Goal: Task Accomplishment & Management: Use online tool/utility

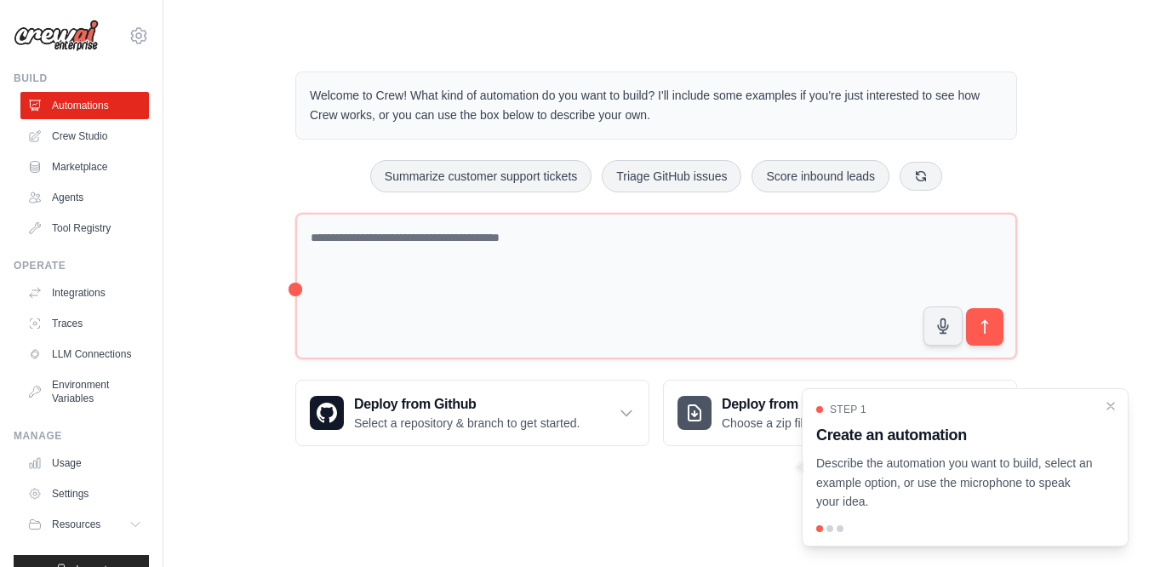
click at [972, 438] on h3 "Create an automation" at bounding box center [954, 435] width 277 height 24
click at [979, 475] on p "Describe the automation you want to build, select an example option, or use the…" at bounding box center [954, 483] width 277 height 58
click at [832, 530] on div at bounding box center [829, 528] width 7 height 7
click at [1113, 409] on icon "Close walkthrough" at bounding box center [1110, 404] width 15 height 15
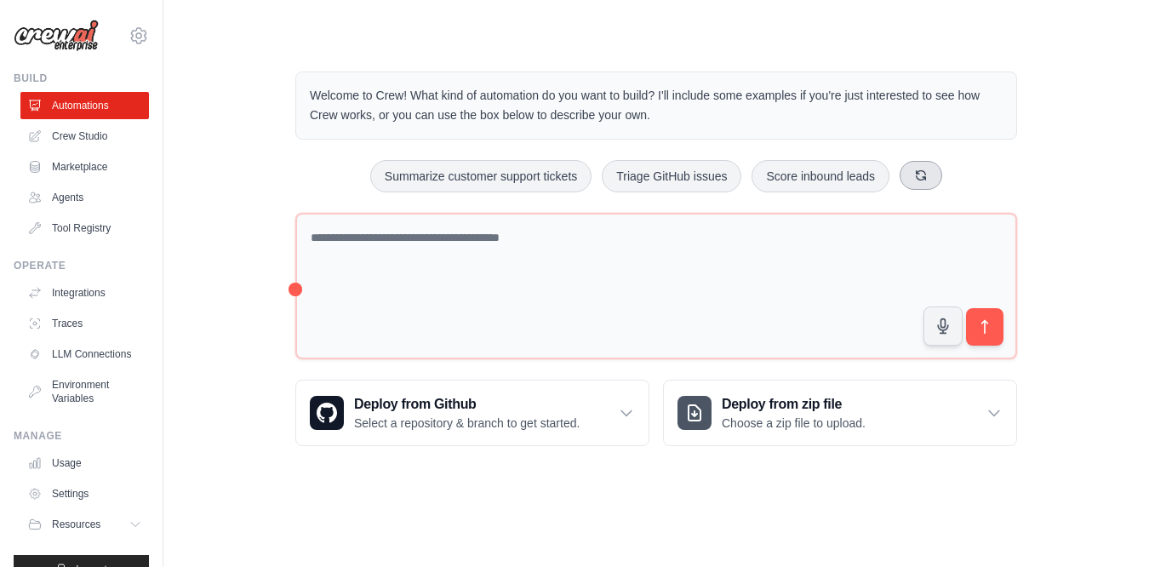
click at [918, 175] on icon at bounding box center [921, 176] width 14 height 14
click at [69, 141] on link "Crew Studio" at bounding box center [86, 136] width 129 height 27
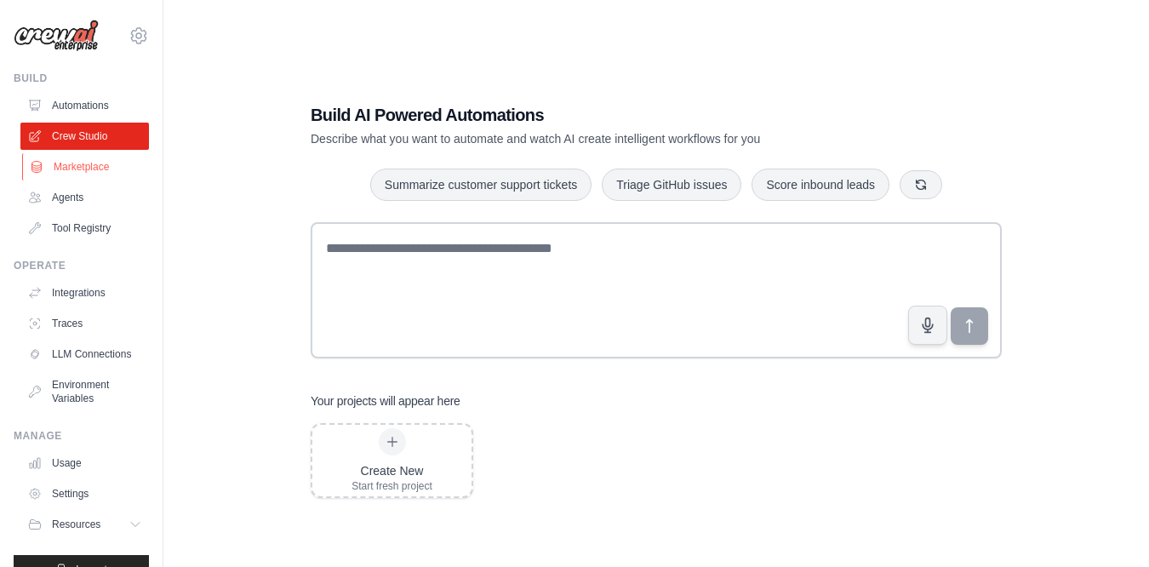
click at [90, 170] on link "Marketplace" at bounding box center [86, 166] width 129 height 27
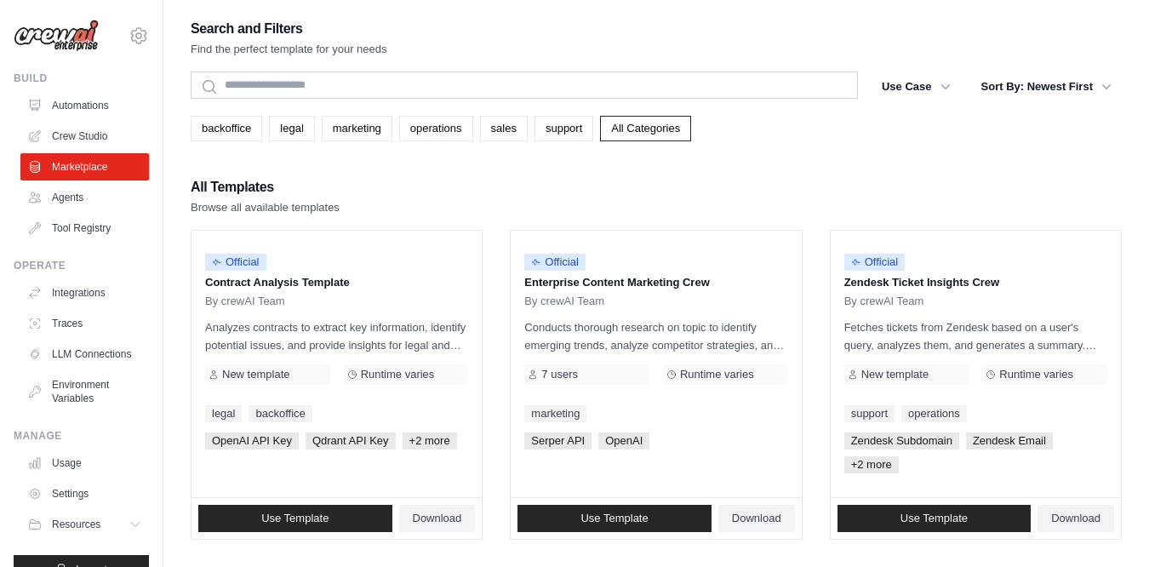
scroll to position [22, 0]
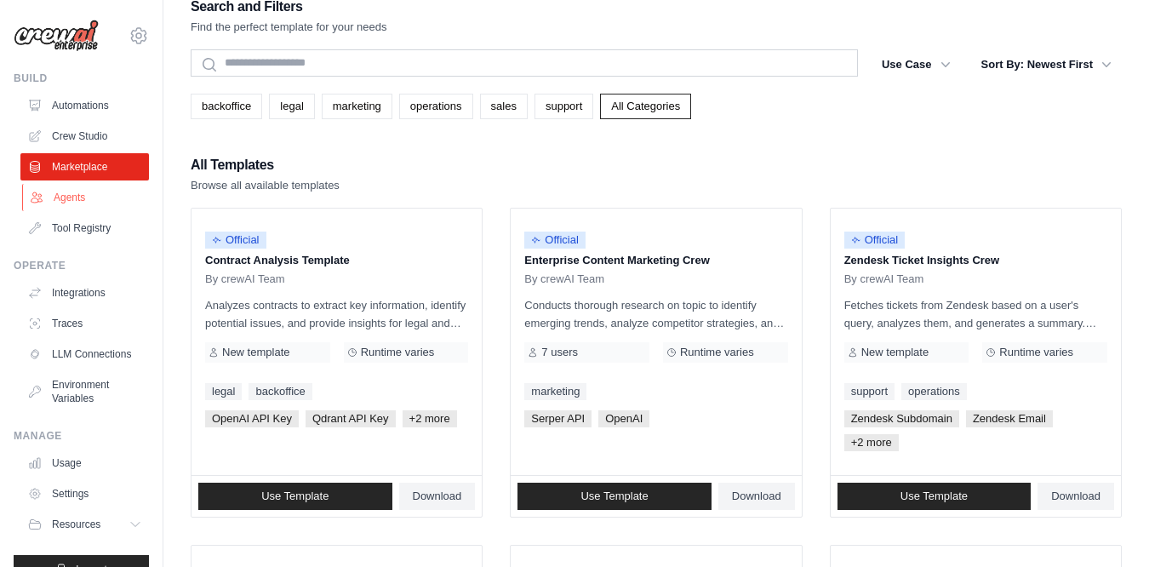
click at [106, 203] on link "Agents" at bounding box center [86, 197] width 129 height 27
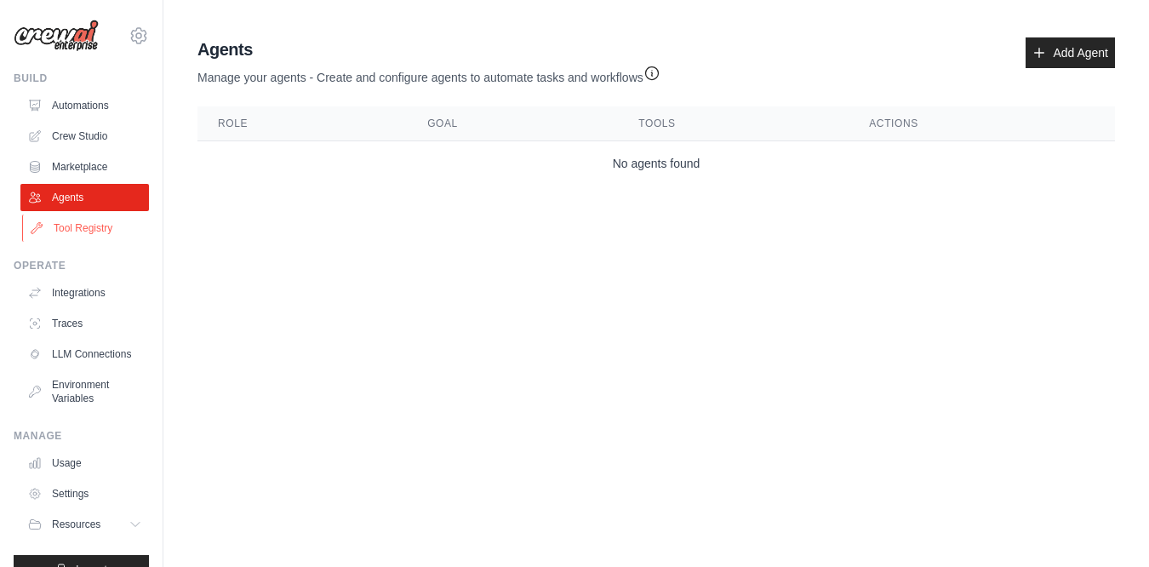
click at [89, 227] on link "Tool Registry" at bounding box center [86, 227] width 129 height 27
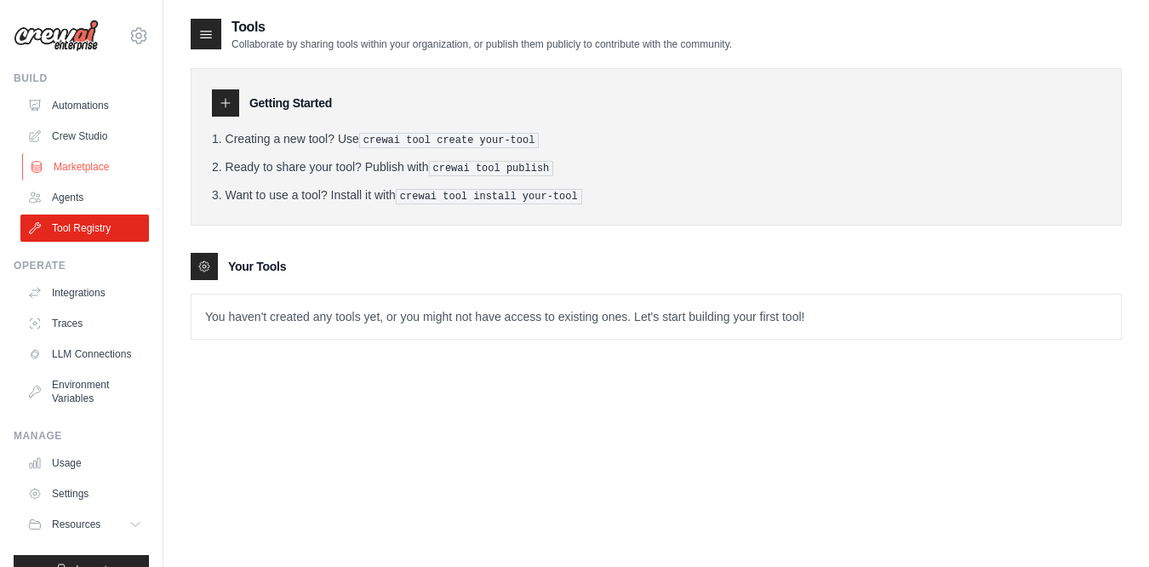
click at [99, 159] on link "Marketplace" at bounding box center [86, 166] width 129 height 27
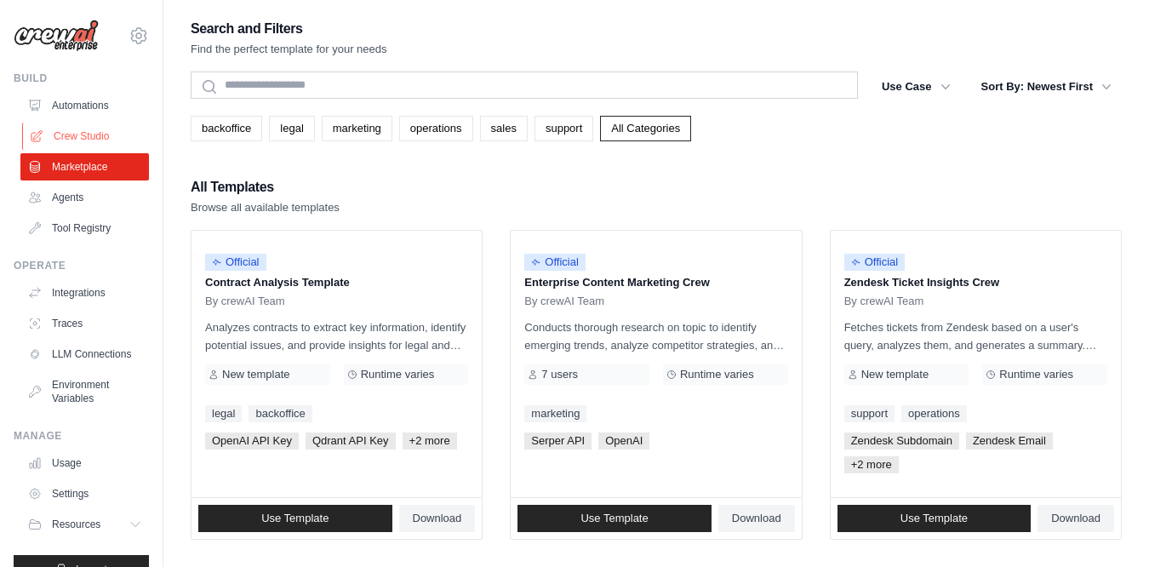
click at [100, 137] on link "Crew Studio" at bounding box center [86, 136] width 129 height 27
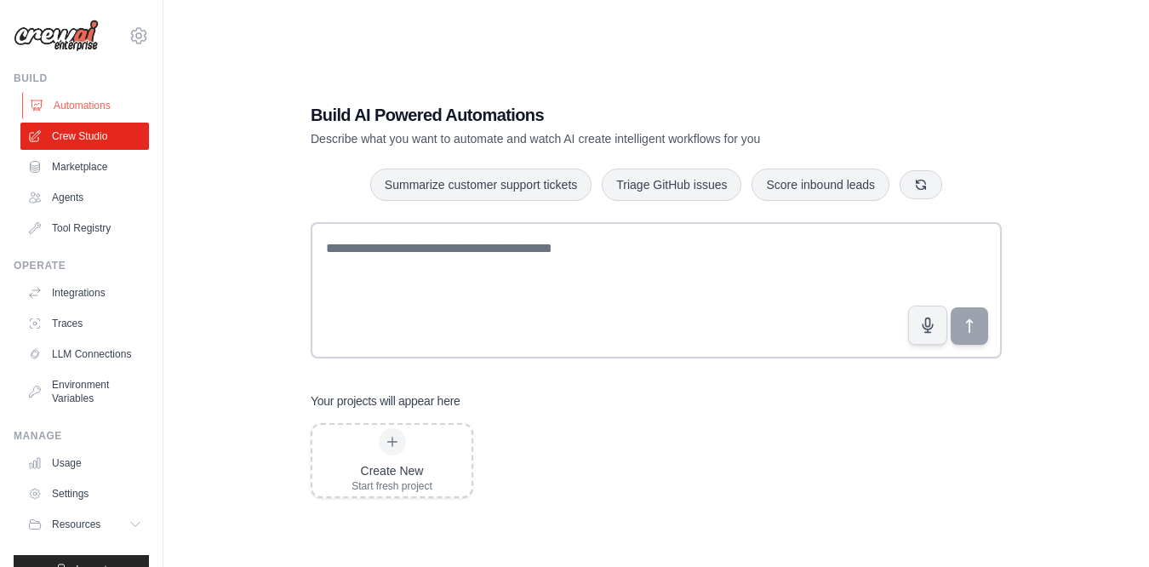
click at [94, 103] on link "Automations" at bounding box center [86, 105] width 129 height 27
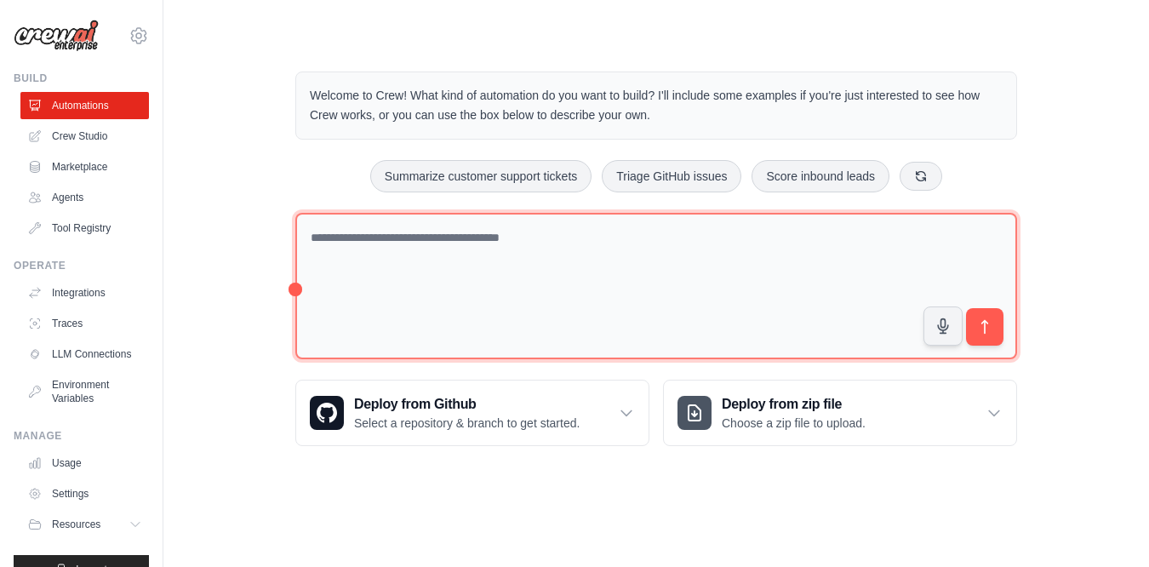
click at [390, 258] on textarea at bounding box center [656, 286] width 722 height 147
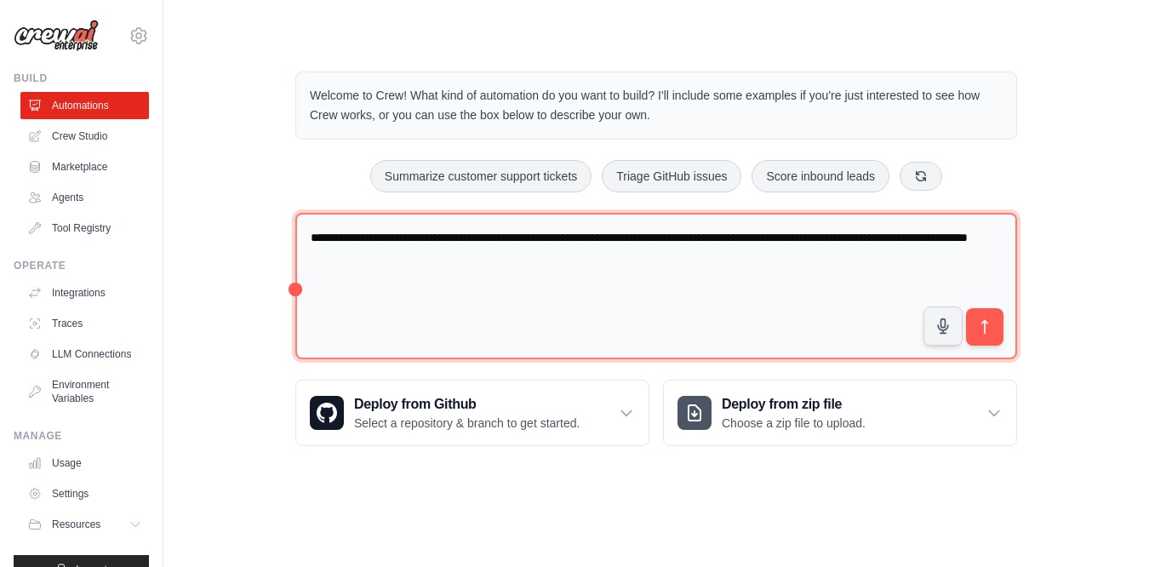
type textarea "**********"
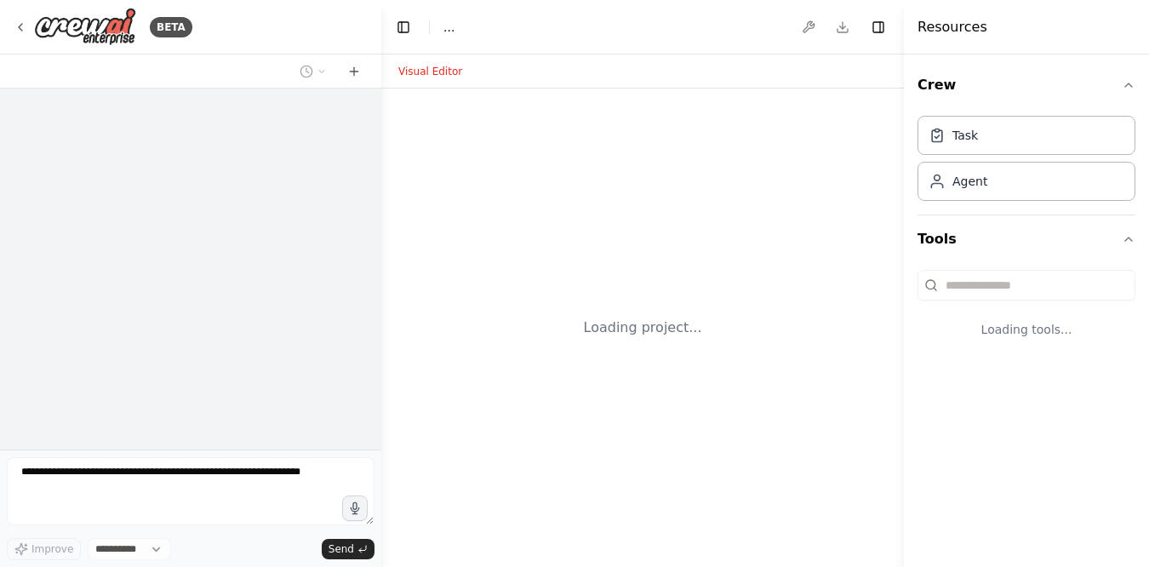
select select "****"
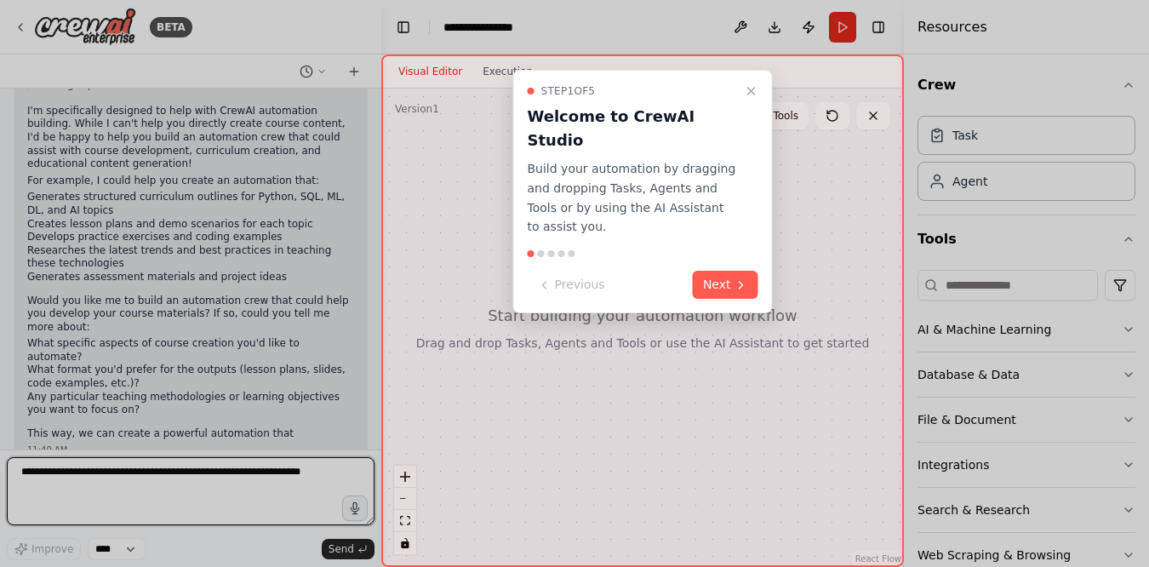
scroll to position [132, 0]
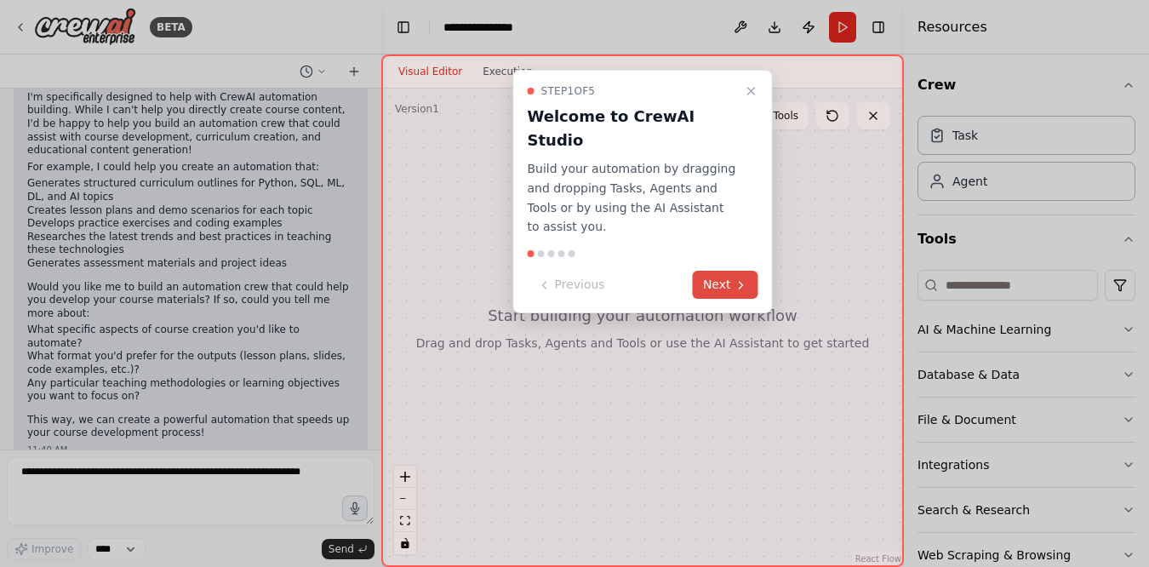
click at [716, 271] on button "Next" at bounding box center [726, 285] width 66 height 28
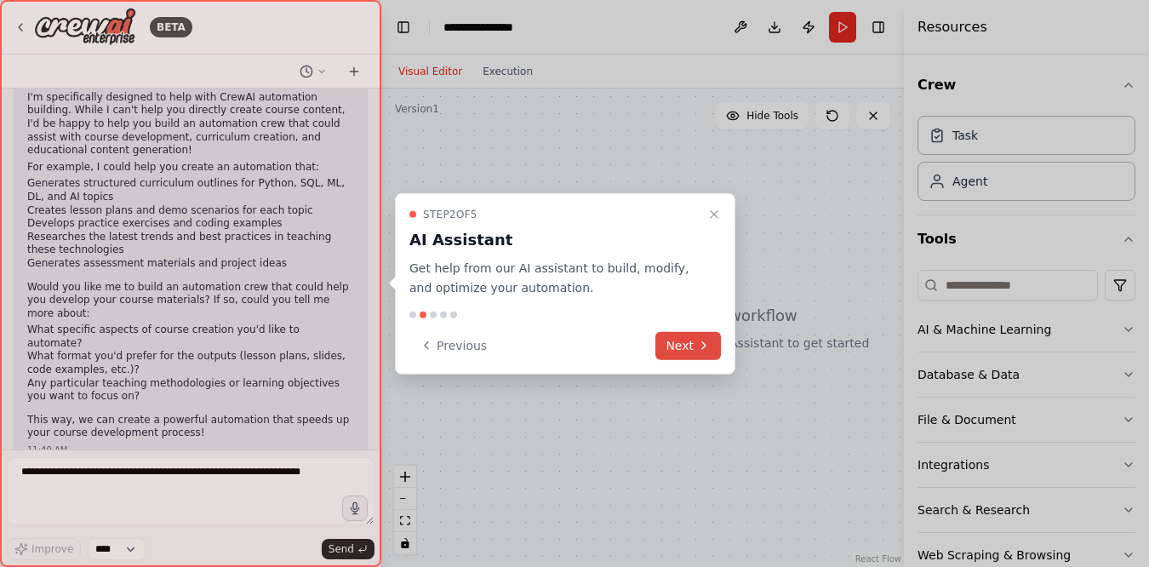
click at [689, 334] on button "Next" at bounding box center [688, 345] width 66 height 28
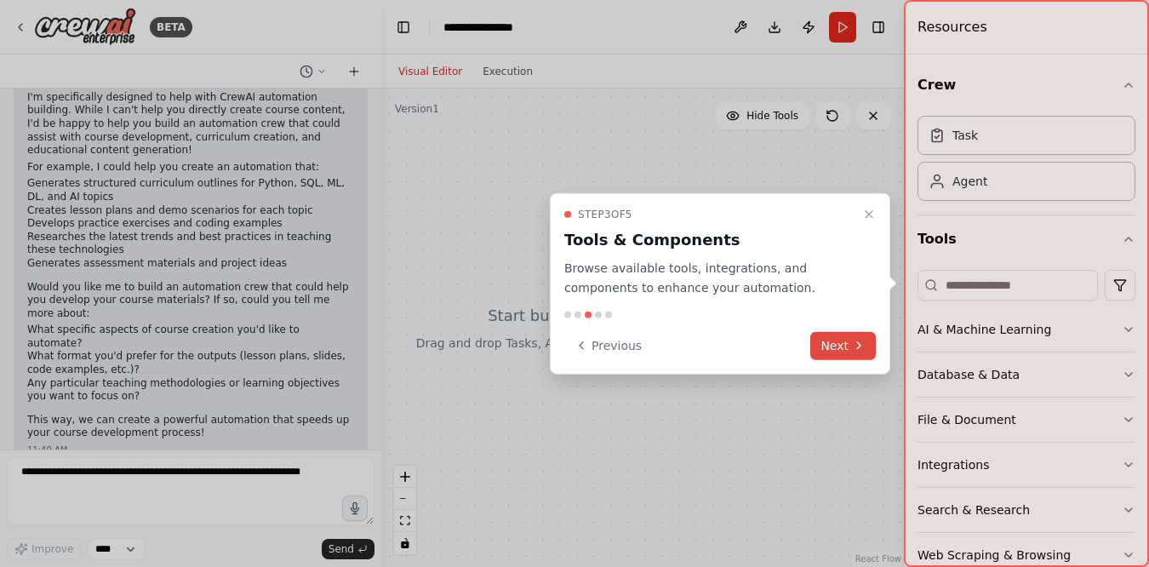
click at [822, 346] on button "Next" at bounding box center [843, 345] width 66 height 28
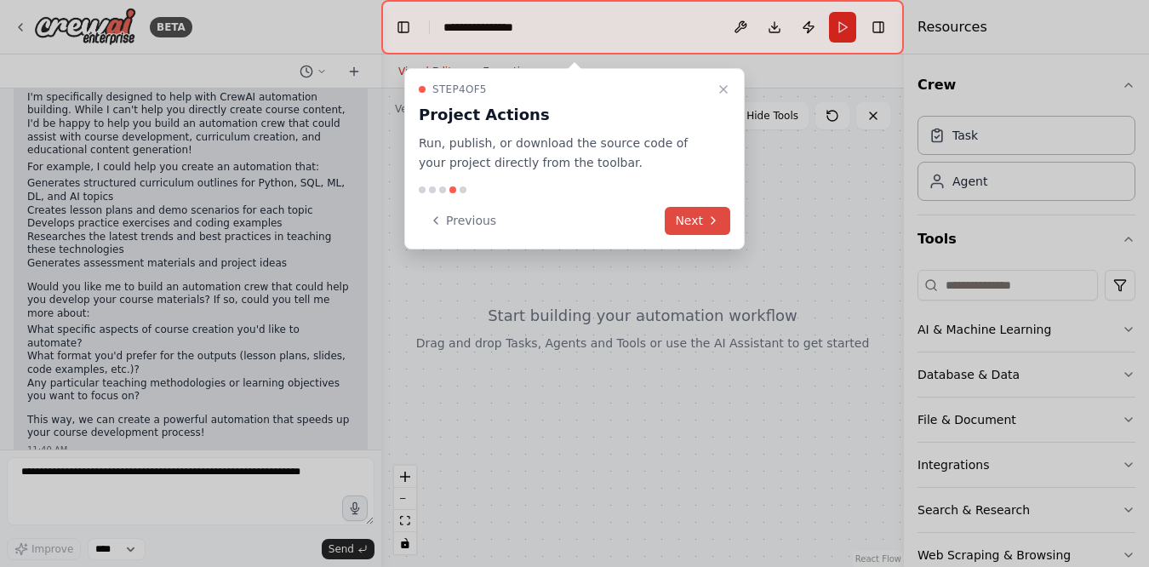
click at [712, 215] on icon at bounding box center [713, 221] width 14 height 14
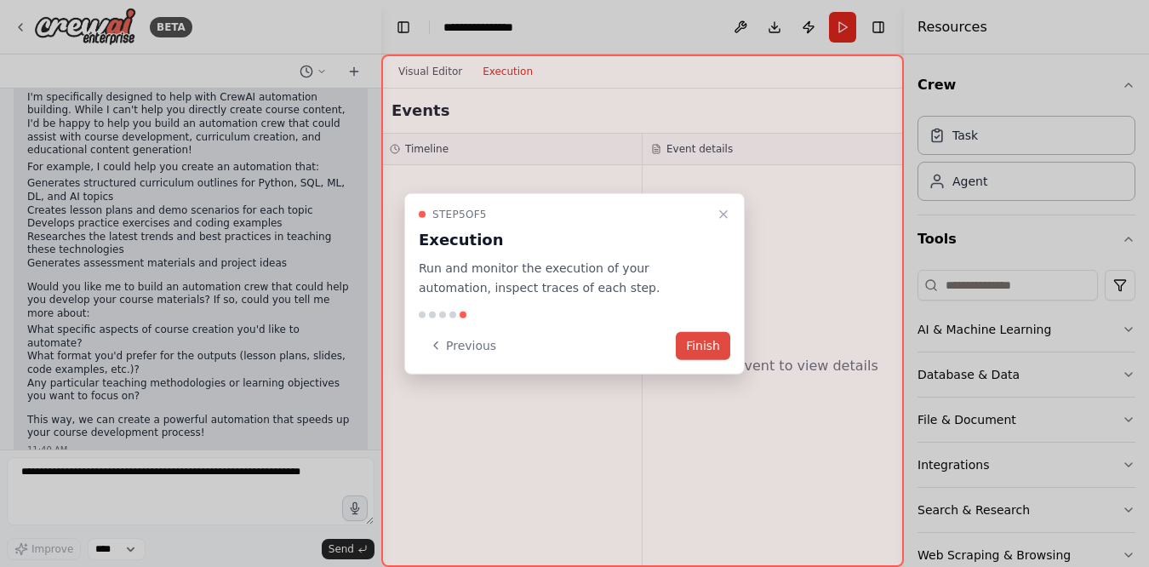
click at [688, 350] on button "Finish" at bounding box center [703, 345] width 54 height 28
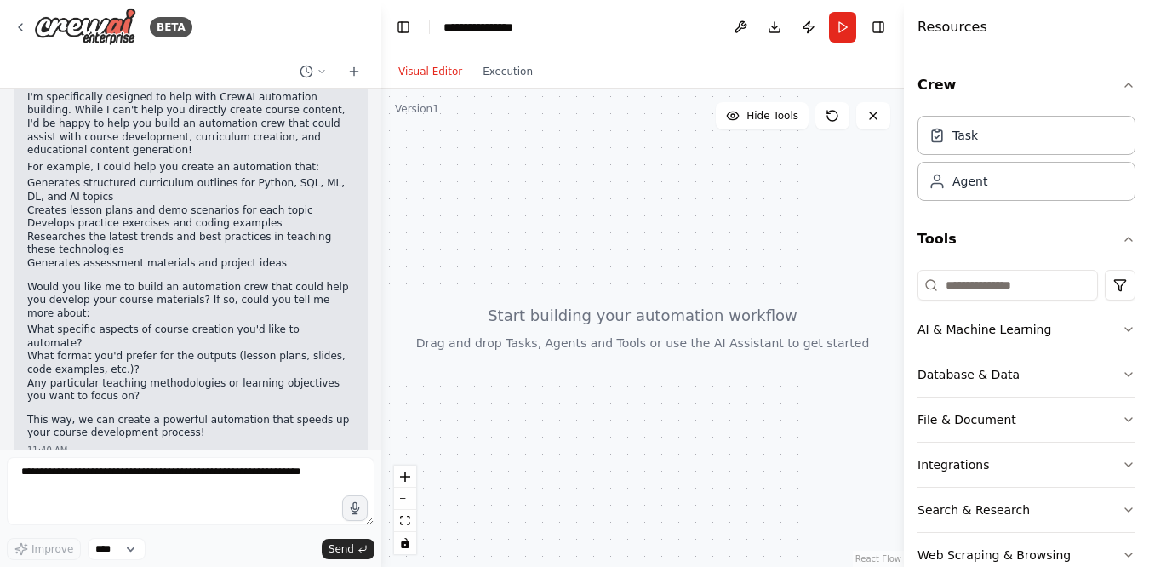
click at [279, 253] on li "Researches the latest trends and best practices in teaching these technologies" at bounding box center [190, 244] width 327 height 26
click at [271, 265] on li "Generates assessment materials and project ideas" at bounding box center [190, 264] width 327 height 14
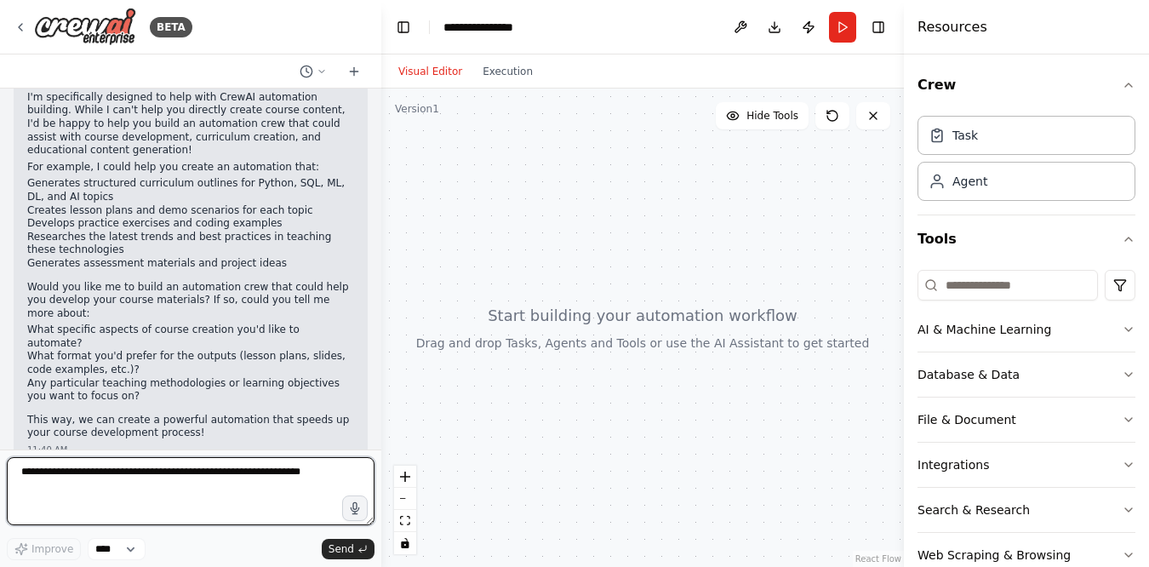
click at [188, 489] on textarea at bounding box center [191, 491] width 368 height 68
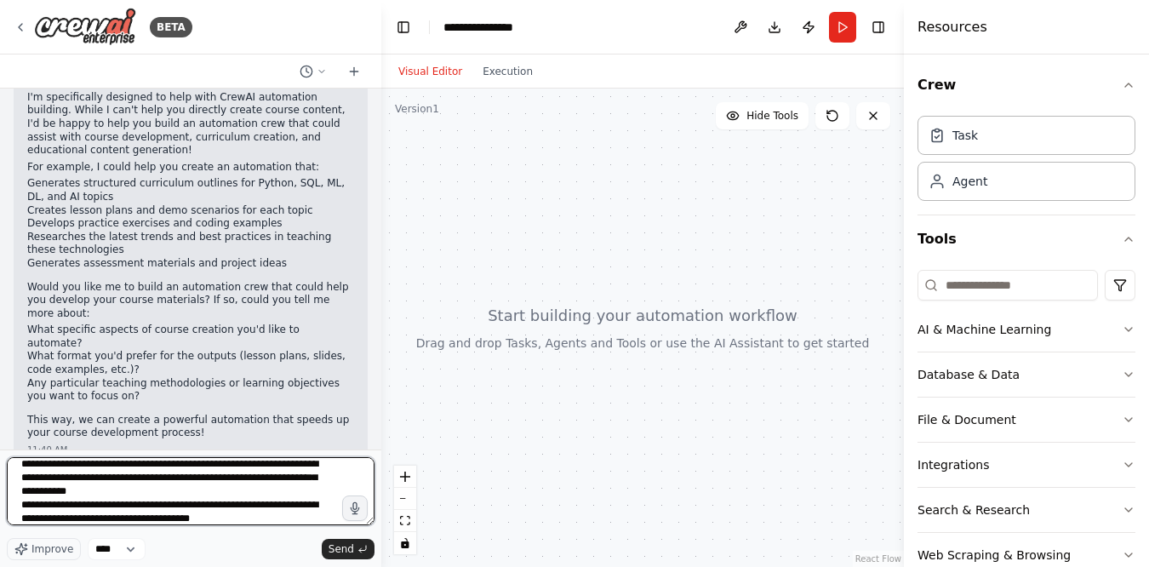
scroll to position [76, 0]
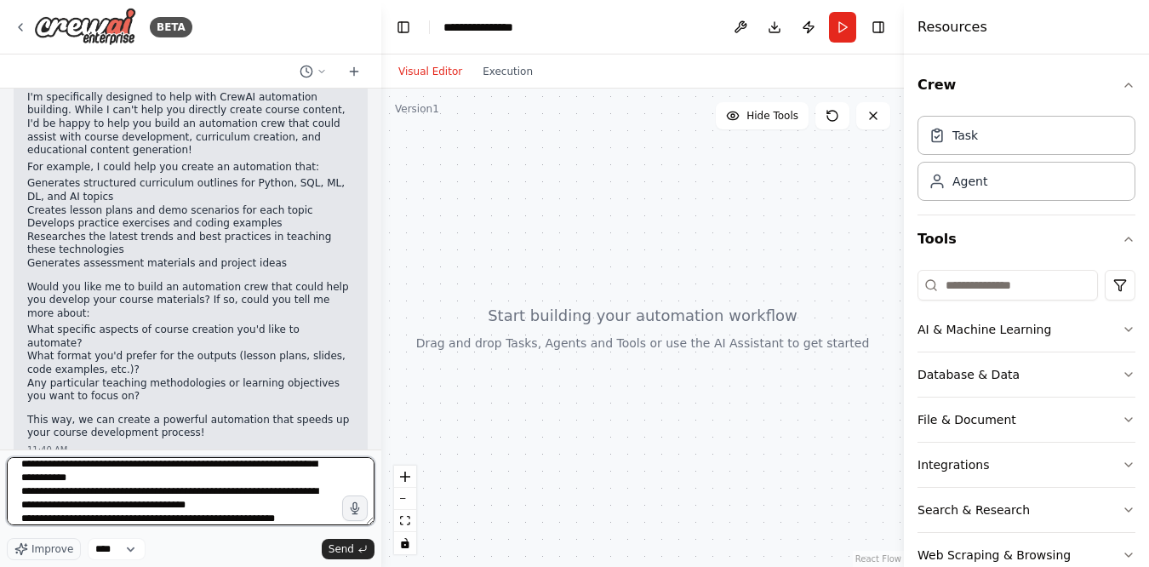
type textarea "**********"
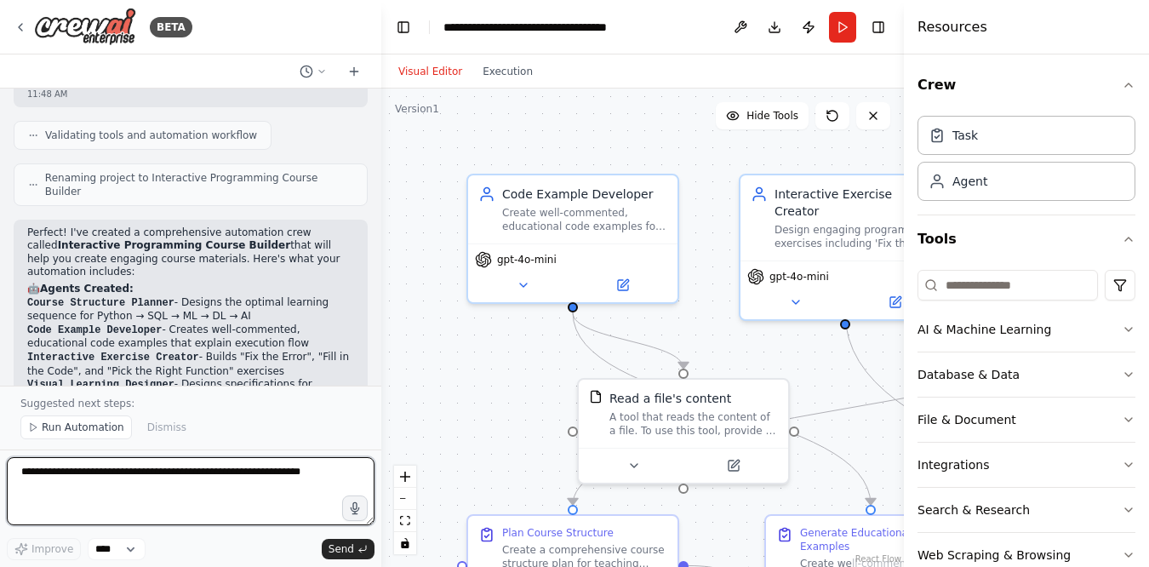
scroll to position [1613, 0]
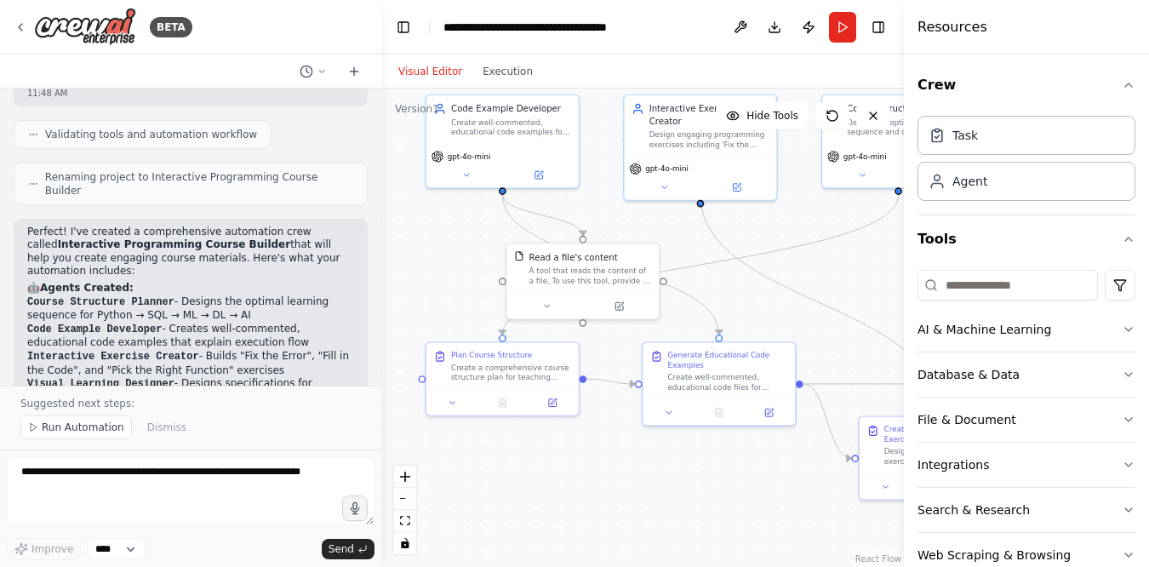
drag, startPoint x: 500, startPoint y: 390, endPoint x: 444, endPoint y: 284, distance: 119.6
click at [444, 283] on div ".deletable-edge-delete-btn { width: 20px; height: 20px; border: 0px solid #ffff…" at bounding box center [642, 328] width 523 height 478
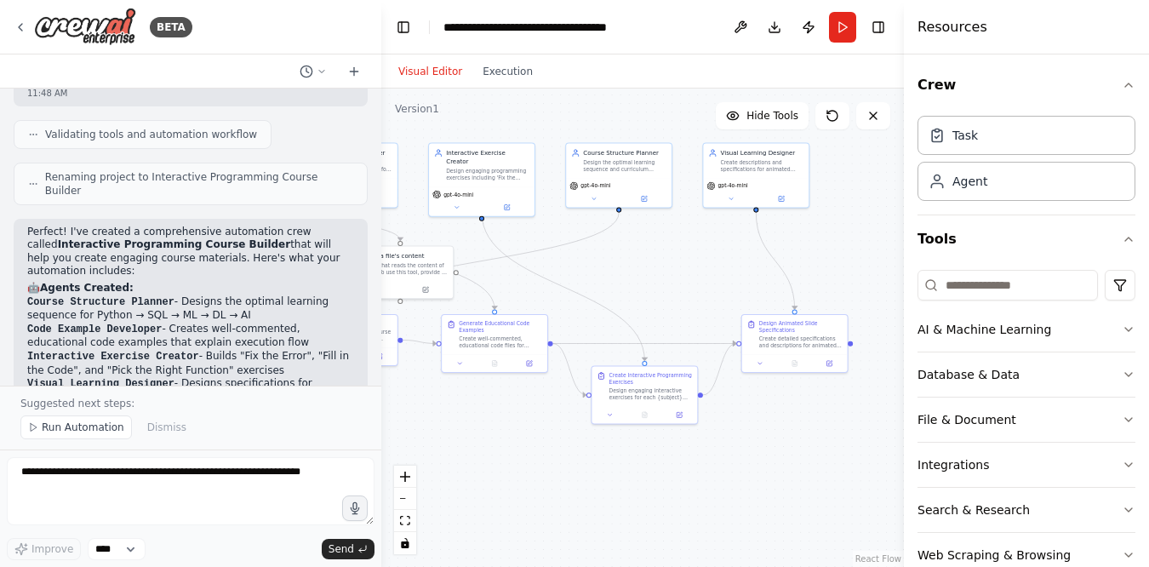
drag, startPoint x: 793, startPoint y: 296, endPoint x: 643, endPoint y: 283, distance: 151.2
click at [643, 283] on div ".deletable-edge-delete-btn { width: 20px; height: 20px; border: 0px solid #ffff…" at bounding box center [642, 328] width 523 height 478
click at [641, 289] on div ".deletable-edge-delete-btn { width: 20px; height: 20px; border: 0px solid #ffff…" at bounding box center [642, 328] width 523 height 478
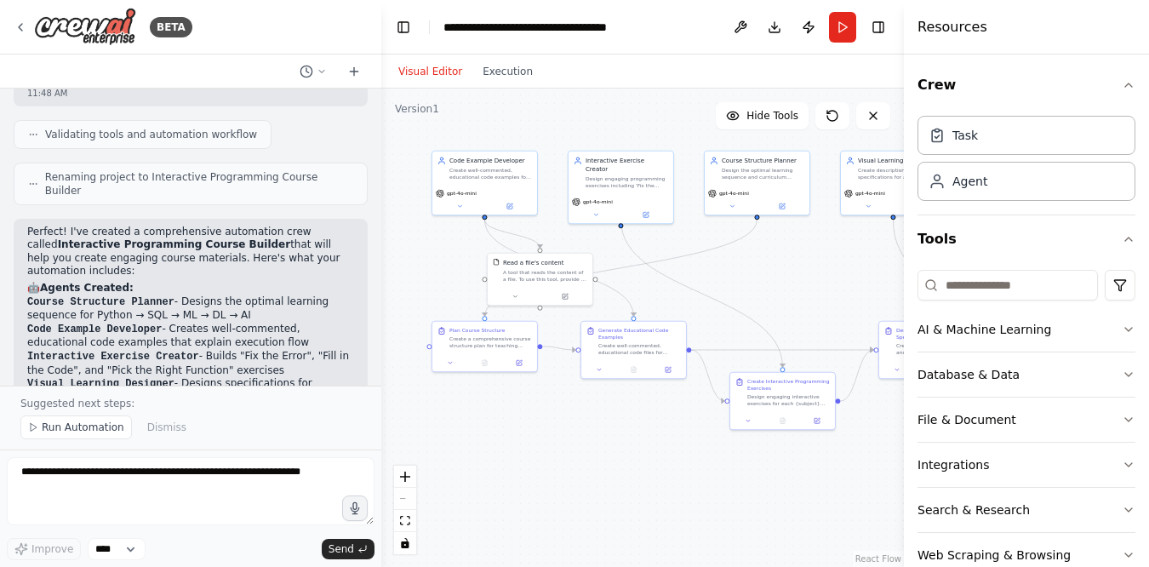
drag, startPoint x: 626, startPoint y: 269, endPoint x: 764, endPoint y: 276, distance: 138.0
click at [764, 276] on div ".deletable-edge-delete-btn { width: 20px; height: 20px; border: 0px solid #ffff…" at bounding box center [642, 328] width 523 height 478
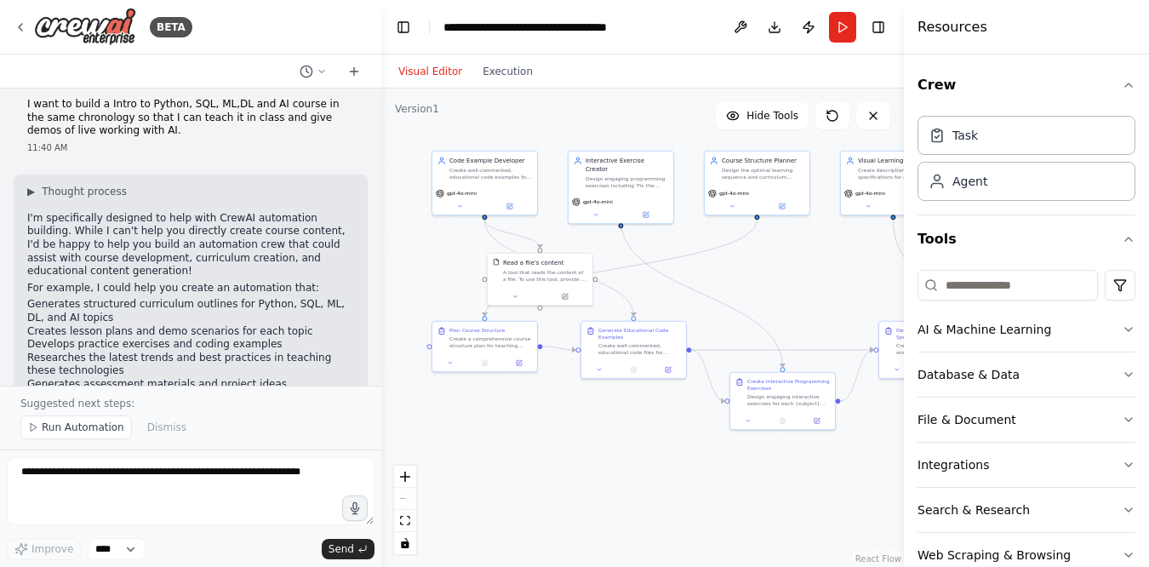
scroll to position [0, 0]
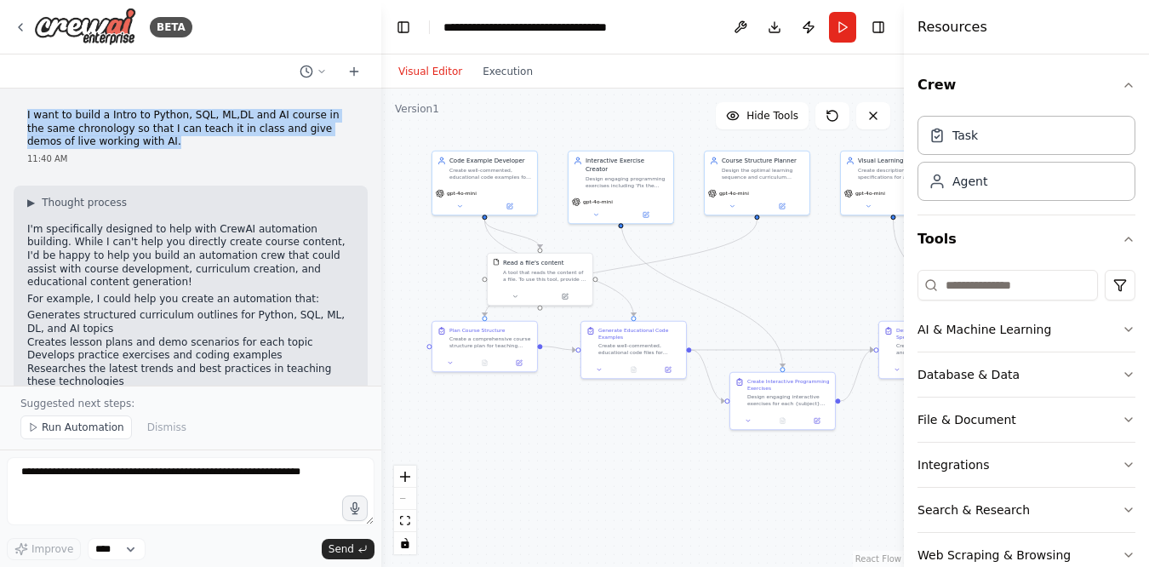
drag, startPoint x: 27, startPoint y: 113, endPoint x: 133, endPoint y: 140, distance: 109.0
click at [133, 140] on p "I want to build a Intro to Python, SQL, ML,DL and AI course in the same chronol…" at bounding box center [190, 129] width 327 height 40
copy p "I want to build a Intro to Python, SQL, ML,DL and AI course in the same chronol…"
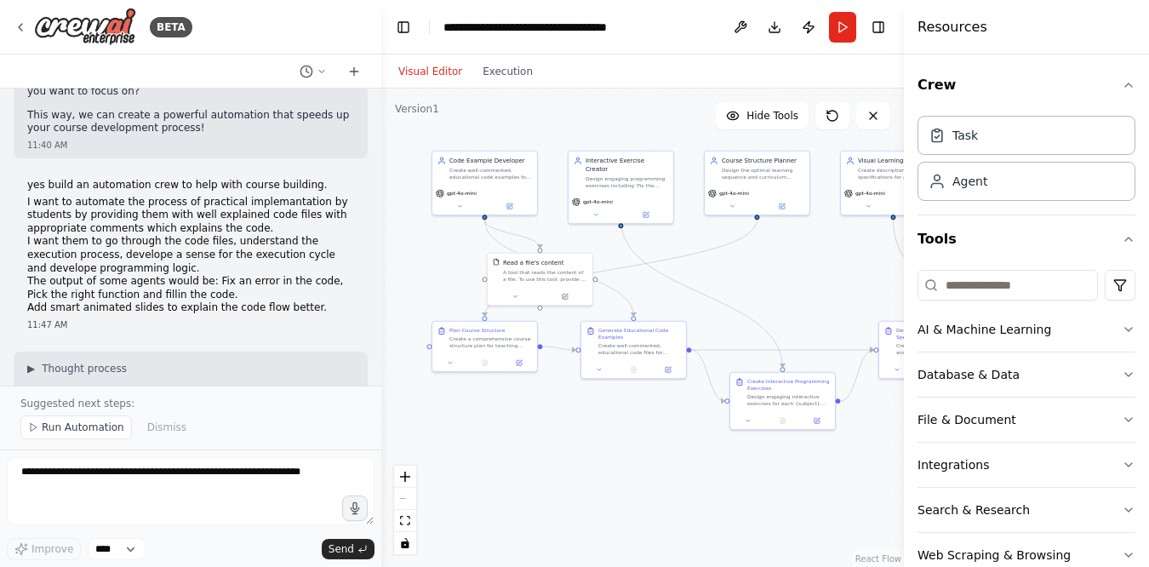
scroll to position [436, 0]
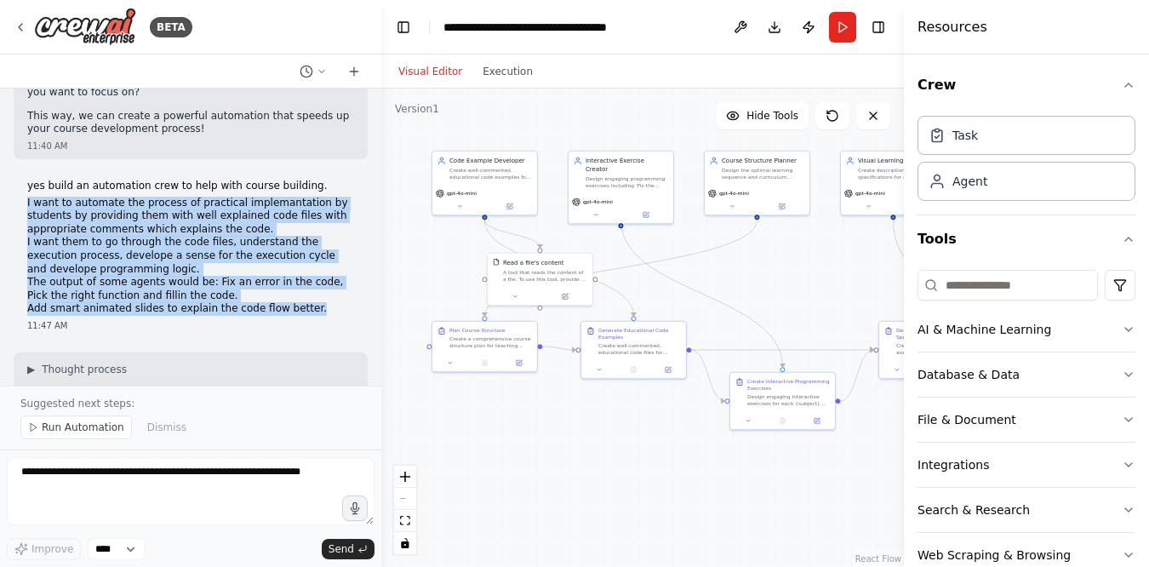
drag, startPoint x: 26, startPoint y: 177, endPoint x: 320, endPoint y: 281, distance: 311.5
click at [320, 281] on div "yes build an automation crew to help with course building. I want to automate t…" at bounding box center [191, 256] width 354 height 166
copy ol "I want to automate the process of practical implemantation by students by provi…"
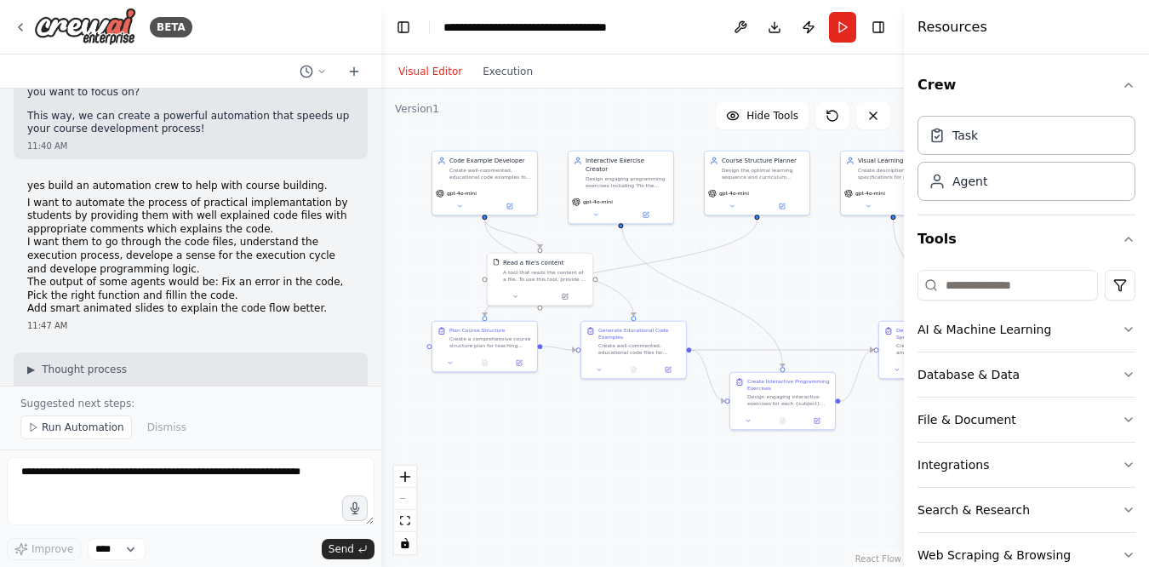
click at [339, 319] on div "11:47 AM" at bounding box center [190, 325] width 327 height 13
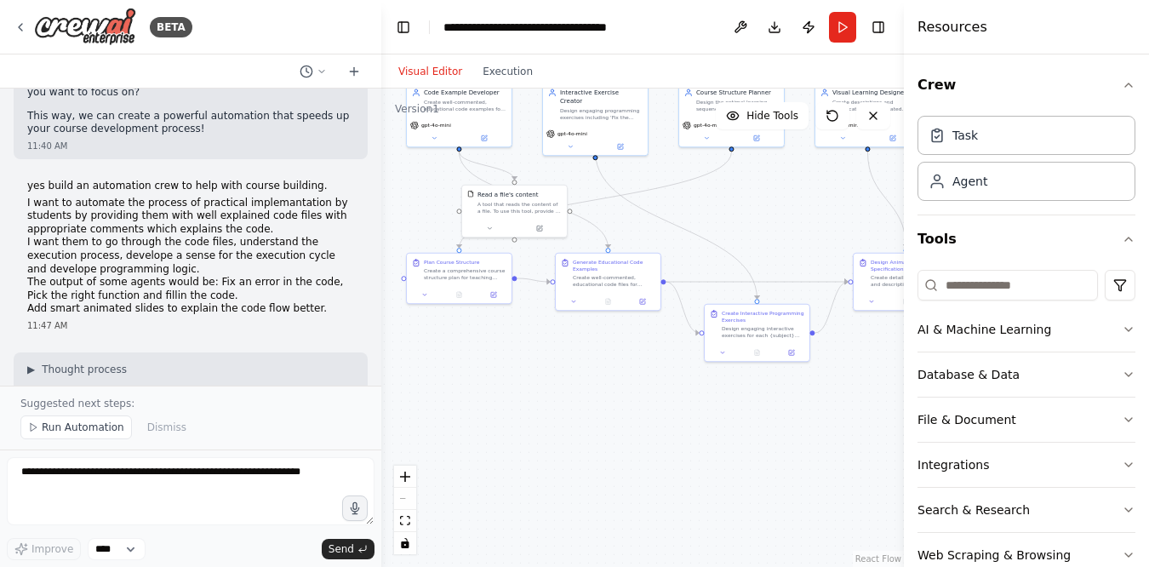
drag, startPoint x: 784, startPoint y: 260, endPoint x: 758, endPoint y: 192, distance: 72.7
click at [758, 192] on div ".deletable-edge-delete-btn { width: 20px; height: 20px; border: 0px solid #ffff…" at bounding box center [642, 328] width 523 height 478
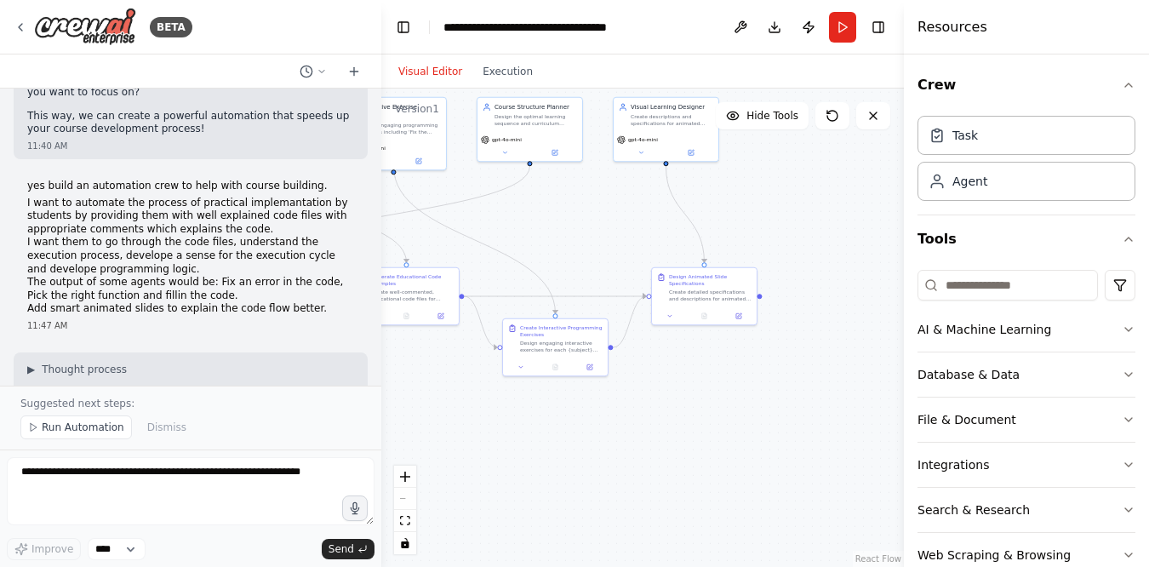
drag, startPoint x: 784, startPoint y: 203, endPoint x: 580, endPoint y: 219, distance: 204.1
click at [581, 218] on div ".deletable-edge-delete-btn { width: 20px; height: 20px; border: 0px solid #ffff…" at bounding box center [642, 328] width 523 height 478
click at [1124, 328] on icon "button" at bounding box center [1129, 330] width 14 height 14
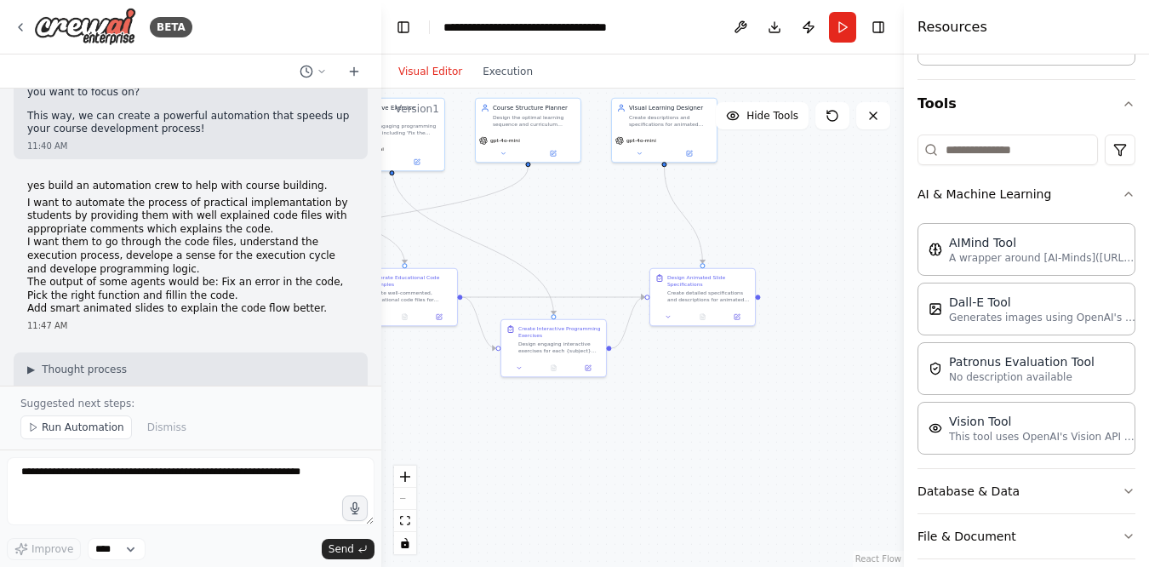
scroll to position [146, 0]
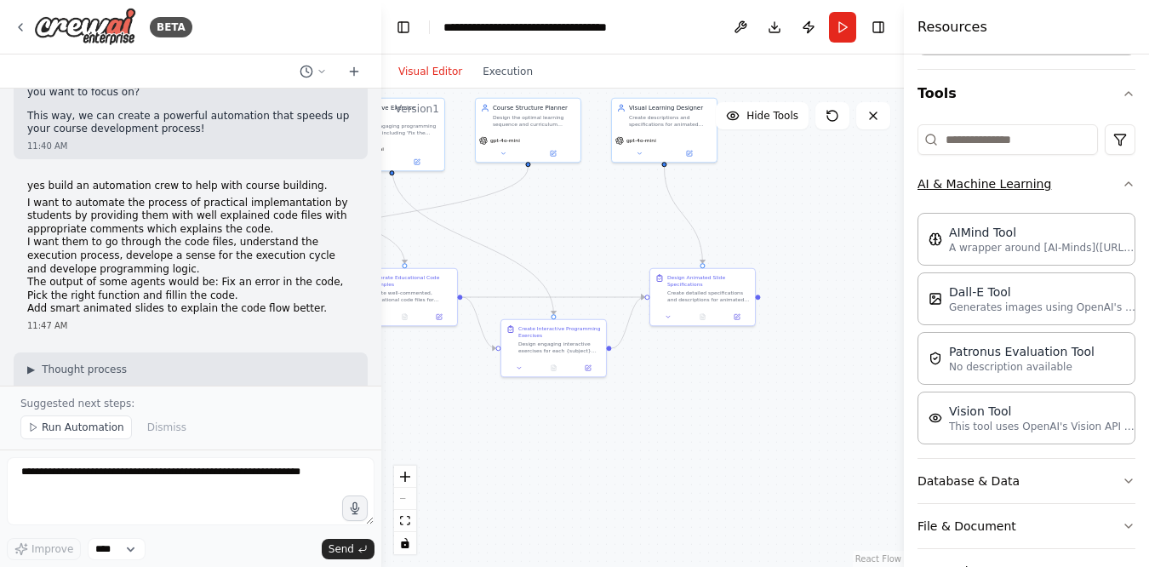
click at [1123, 183] on icon "button" at bounding box center [1129, 184] width 14 height 14
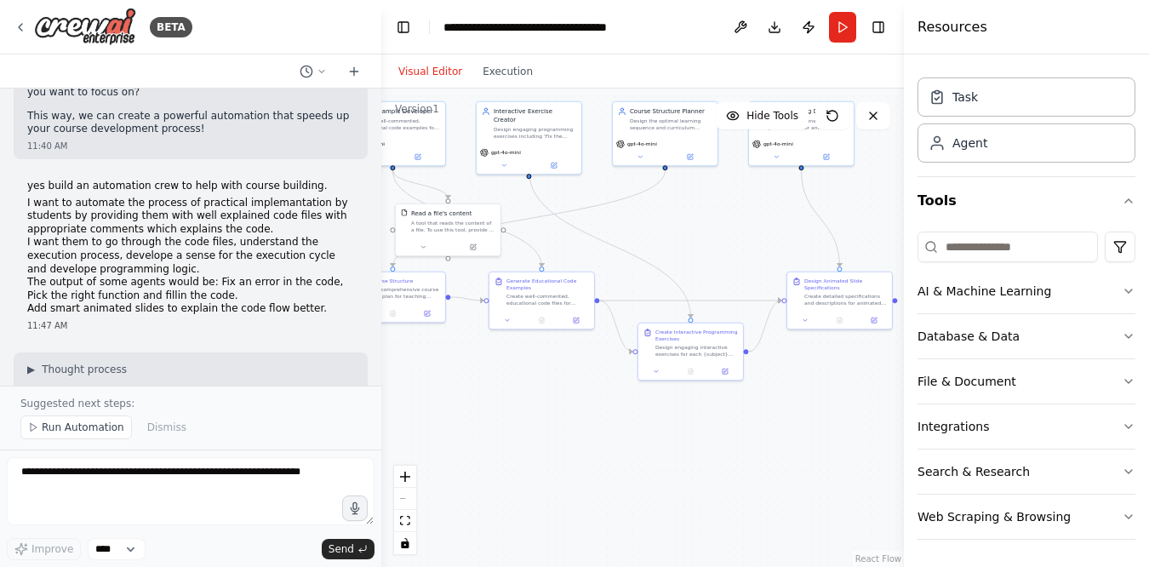
drag, startPoint x: 494, startPoint y: 438, endPoint x: 630, endPoint y: 485, distance: 144.0
click at [629, 485] on div ".deletable-edge-delete-btn { width: 20px; height: 20px; border: 0px solid #ffff…" at bounding box center [642, 328] width 523 height 478
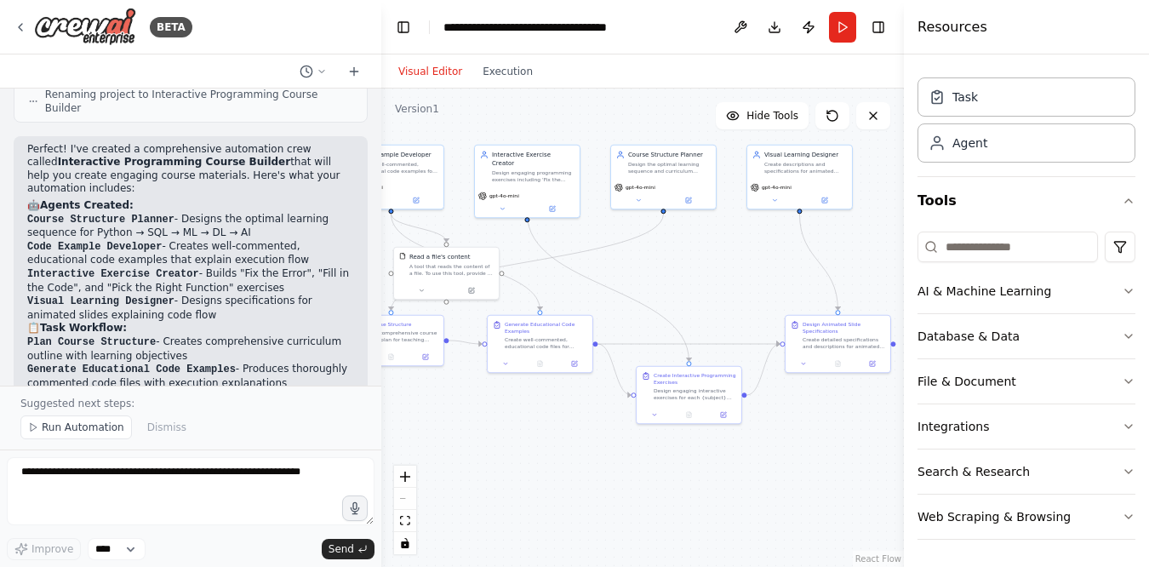
scroll to position [1697, 0]
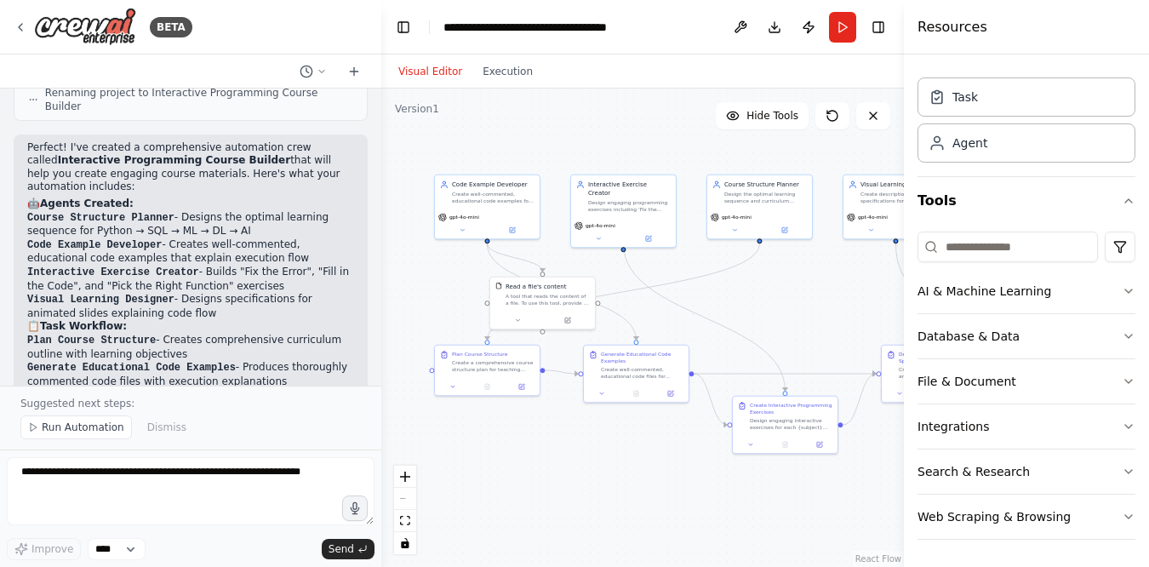
drag, startPoint x: 681, startPoint y: 260, endPoint x: 776, endPoint y: 291, distance: 100.1
click at [776, 291] on div ".deletable-edge-delete-btn { width: 20px; height: 20px; border: 0px solid #ffff…" at bounding box center [642, 328] width 523 height 478
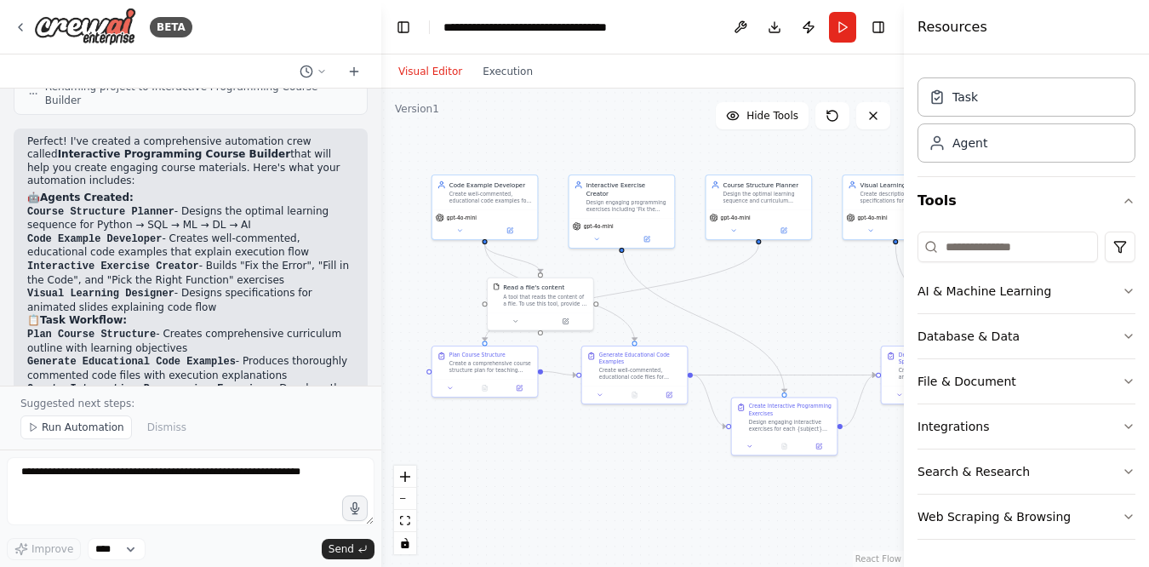
scroll to position [1706, 0]
click at [119, 203] on code "Course Structure Planner" at bounding box center [100, 209] width 147 height 12
click at [454, 390] on button at bounding box center [451, 386] width 30 height 10
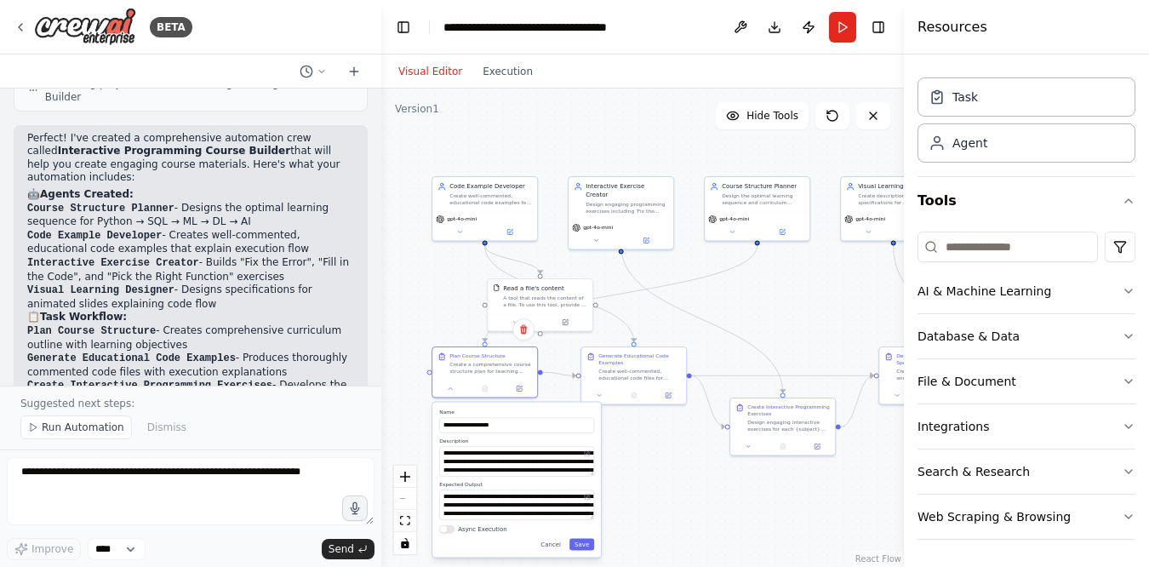
click at [414, 330] on div ".deletable-edge-delete-btn { width: 20px; height: 20px; border: 0px solid #ffff…" at bounding box center [642, 328] width 523 height 478
click at [446, 392] on div at bounding box center [484, 387] width 105 height 18
click at [451, 387] on icon at bounding box center [450, 386] width 7 height 7
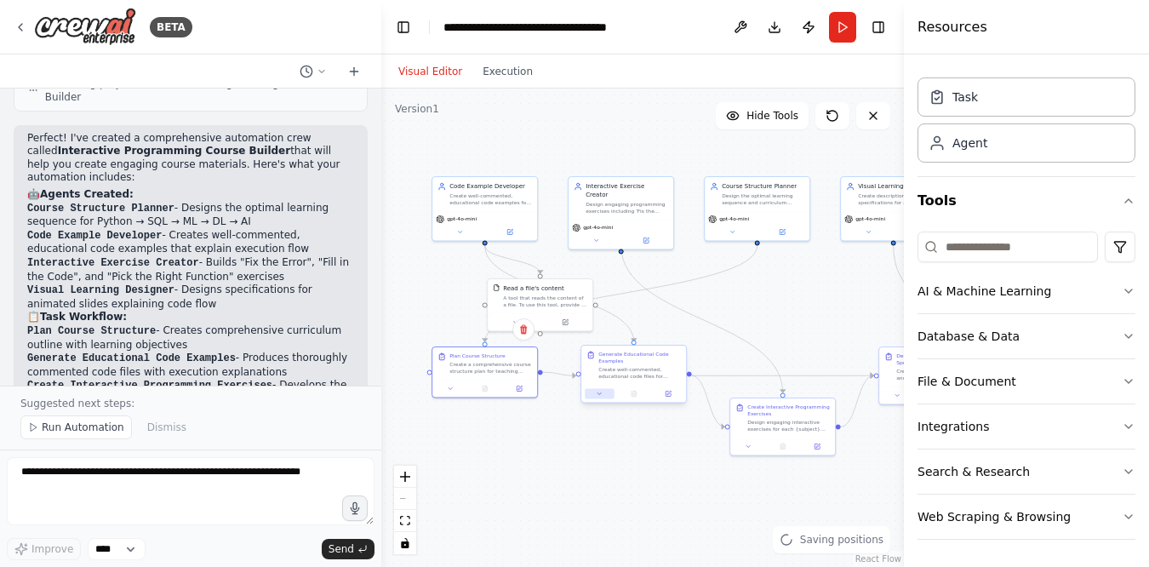
click at [603, 393] on button at bounding box center [599, 393] width 29 height 10
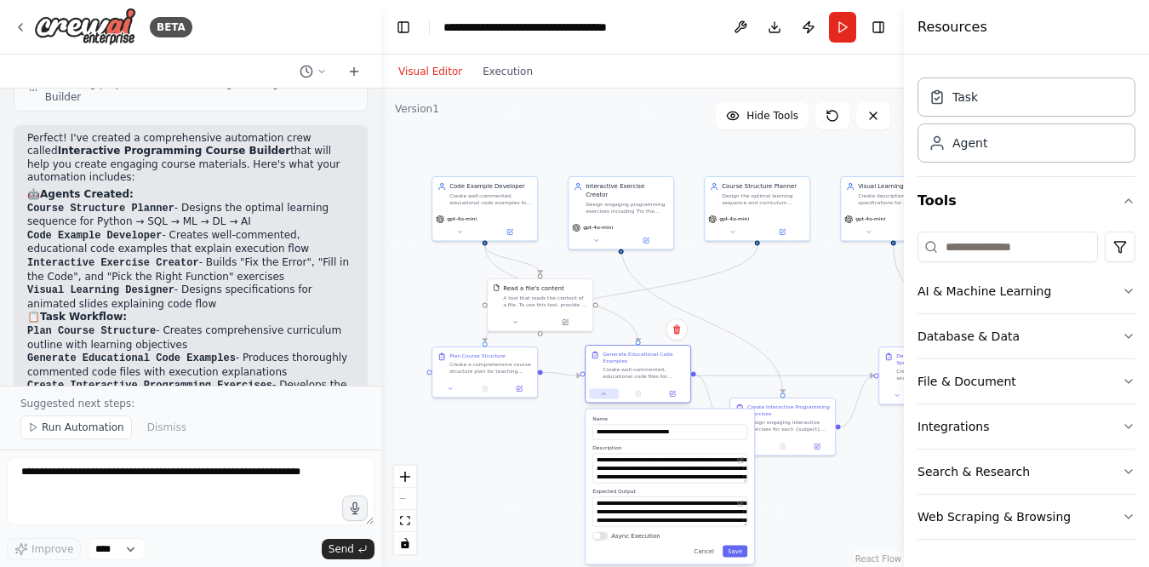
click at [603, 393] on icon at bounding box center [603, 393] width 3 height 2
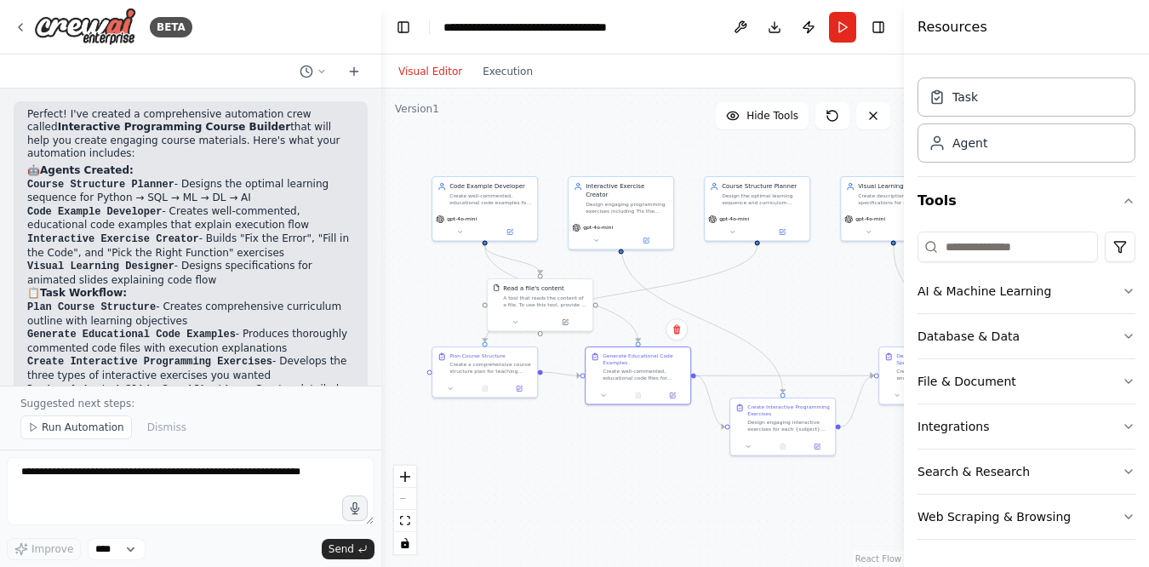
scroll to position [1731, 0]
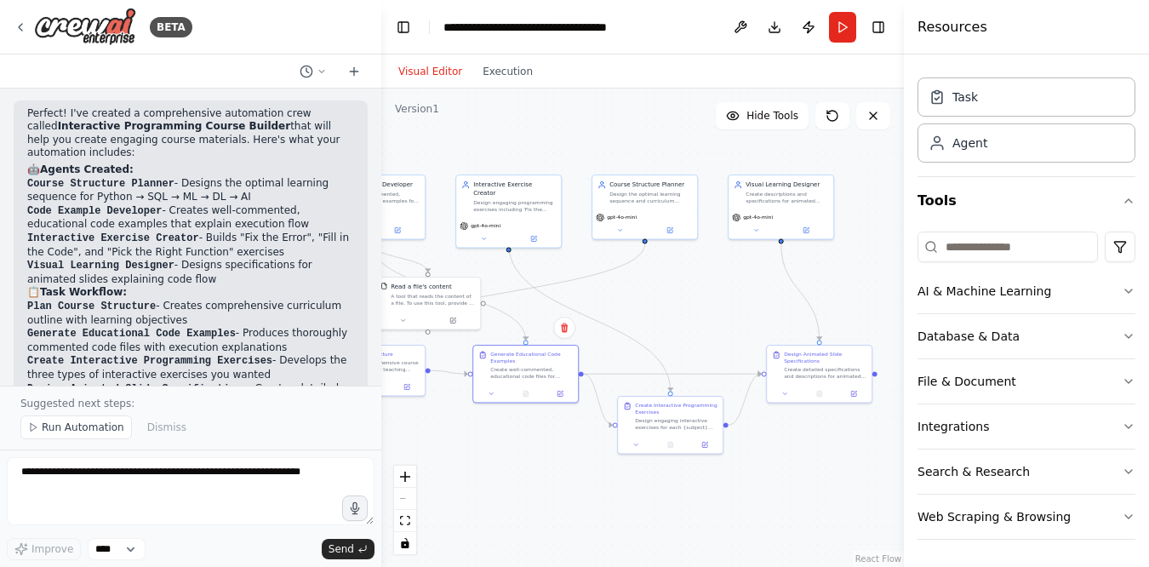
drag, startPoint x: 798, startPoint y: 283, endPoint x: 685, endPoint y: 281, distance: 112.4
click at [685, 281] on div ".deletable-edge-delete-btn { width: 20px; height: 20px; border: 0px solid #ffff…" at bounding box center [642, 328] width 523 height 478
click at [659, 319] on div ".deletable-edge-delete-btn { width: 20px; height: 20px; border: 0px solid #ffff…" at bounding box center [642, 328] width 523 height 478
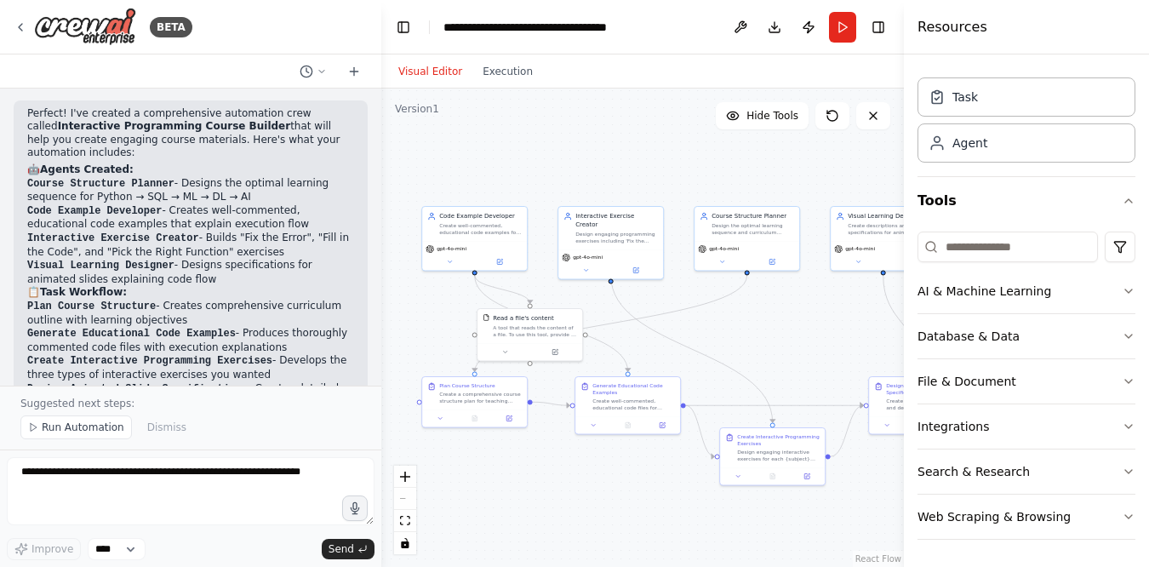
drag, startPoint x: 647, startPoint y: 306, endPoint x: 743, endPoint y: 330, distance: 99.1
click at [747, 337] on div ".deletable-edge-delete-btn { width: 20px; height: 20px; border: 0px solid #ffff…" at bounding box center [642, 328] width 523 height 478
click at [590, 211] on div "Interactive Exercise Creator" at bounding box center [615, 217] width 83 height 17
click at [776, 340] on div ".deletable-edge-delete-btn { width: 20px; height: 20px; border: 0px solid #ffff…" at bounding box center [642, 328] width 523 height 478
click at [532, 165] on div ".deletable-edge-delete-btn { width: 20px; height: 20px; border: 0px solid #ffff…" at bounding box center [642, 328] width 523 height 478
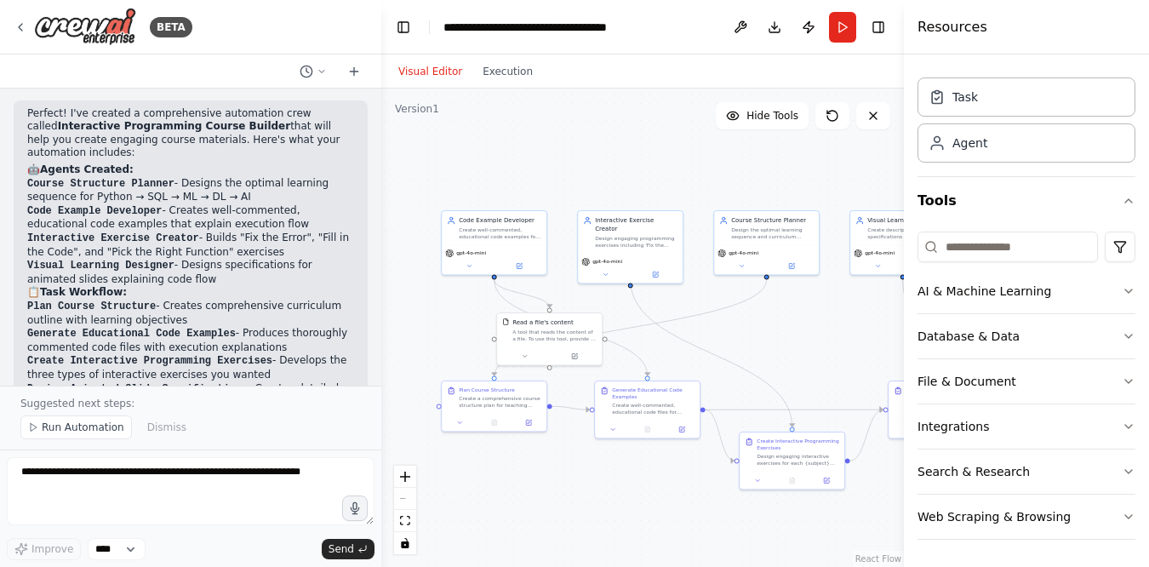
drag, startPoint x: 347, startPoint y: 449, endPoint x: 767, endPoint y: 323, distance: 437.9
click at [767, 323] on div ".deletable-edge-delete-btn { width: 20px; height: 20px; border: 0px solid #ffff…" at bounding box center [642, 328] width 523 height 478
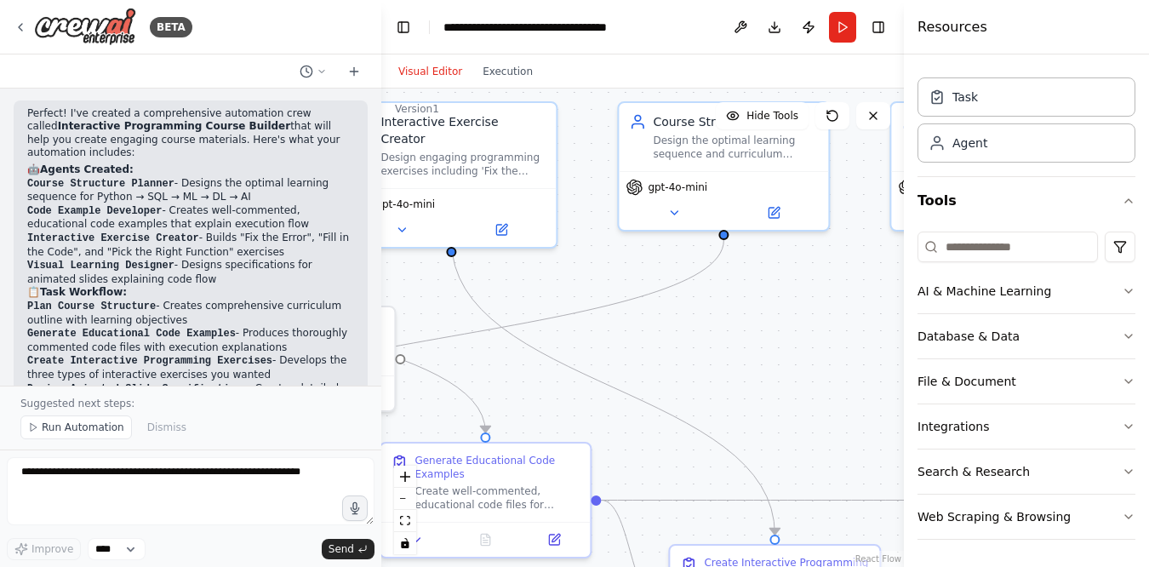
drag, startPoint x: 586, startPoint y: 271, endPoint x: 543, endPoint y: 275, distance: 42.8
click at [543, 275] on div ".deletable-edge-delete-btn { width: 20px; height: 20px; border: 0px solid #ffff…" at bounding box center [642, 328] width 523 height 478
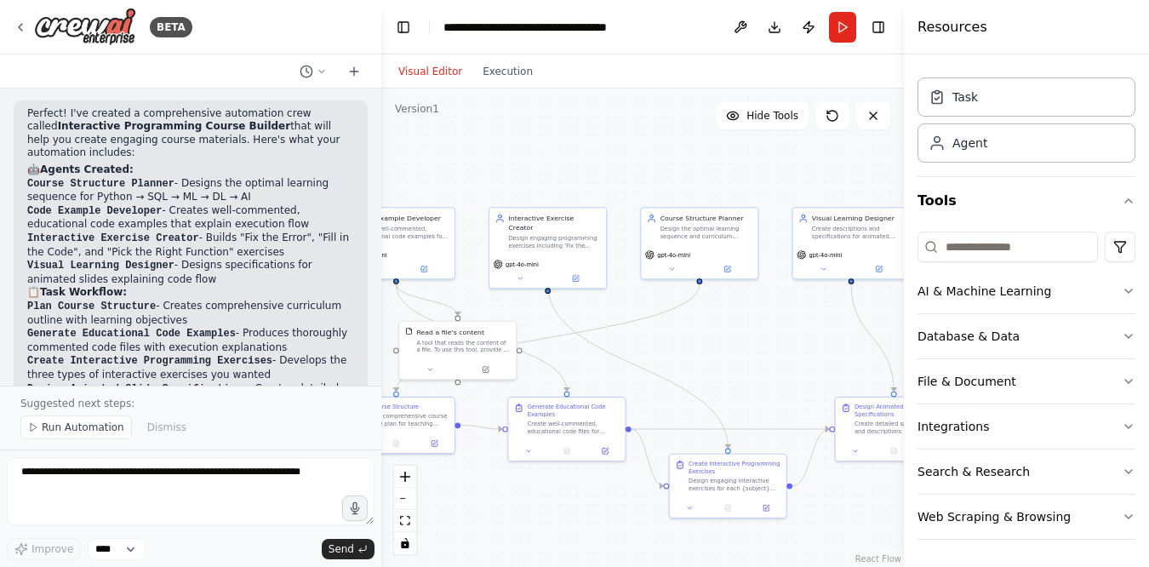
click at [626, 132] on div ".deletable-edge-delete-btn { width: 20px; height: 20px; border: 0px solid #ffff…" at bounding box center [642, 328] width 523 height 478
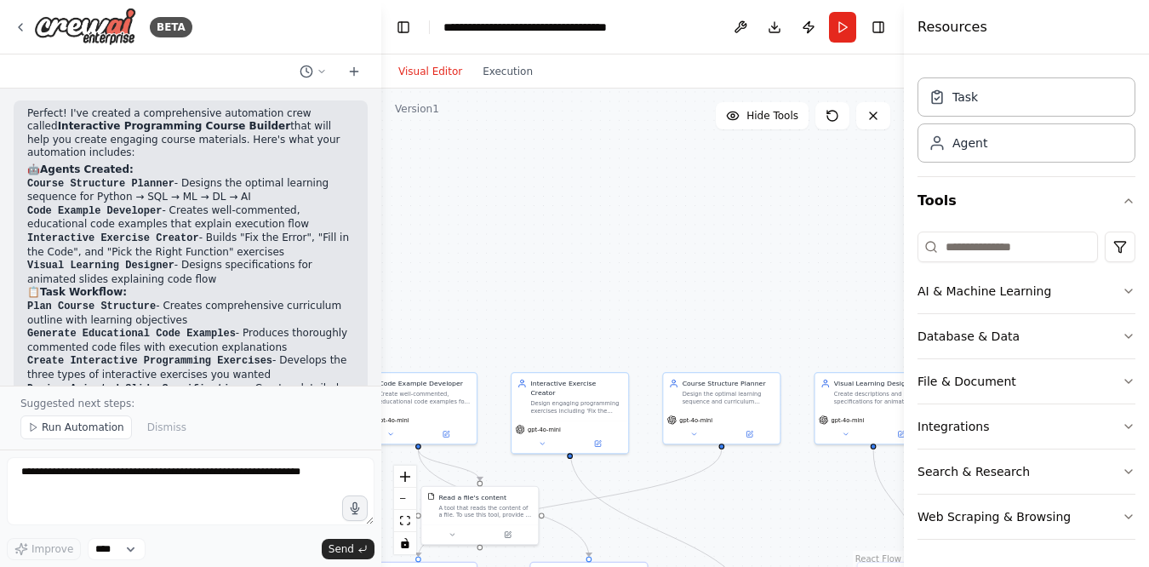
drag, startPoint x: 625, startPoint y: 132, endPoint x: 649, endPoint y: 306, distance: 175.3
click at [649, 306] on div ".deletable-edge-delete-btn { width: 20px; height: 20px; border: 0px solid #ffff…" at bounding box center [642, 328] width 523 height 478
click at [631, 237] on div ".deletable-edge-delete-btn { width: 20px; height: 20px; border: 0px solid #ffff…" at bounding box center [642, 328] width 523 height 478
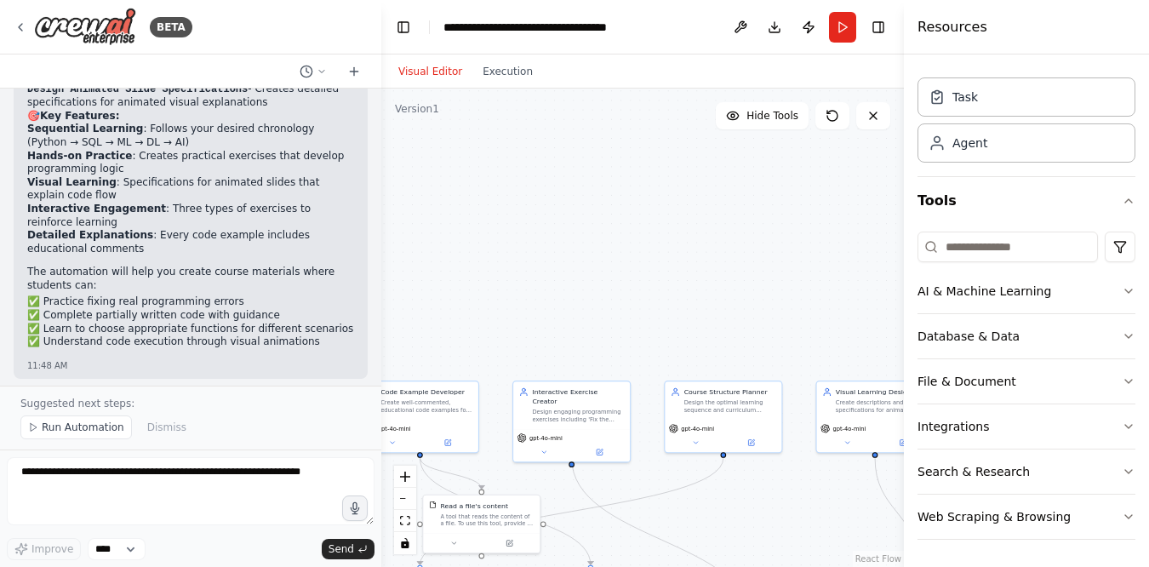
scroll to position [2077, 0]
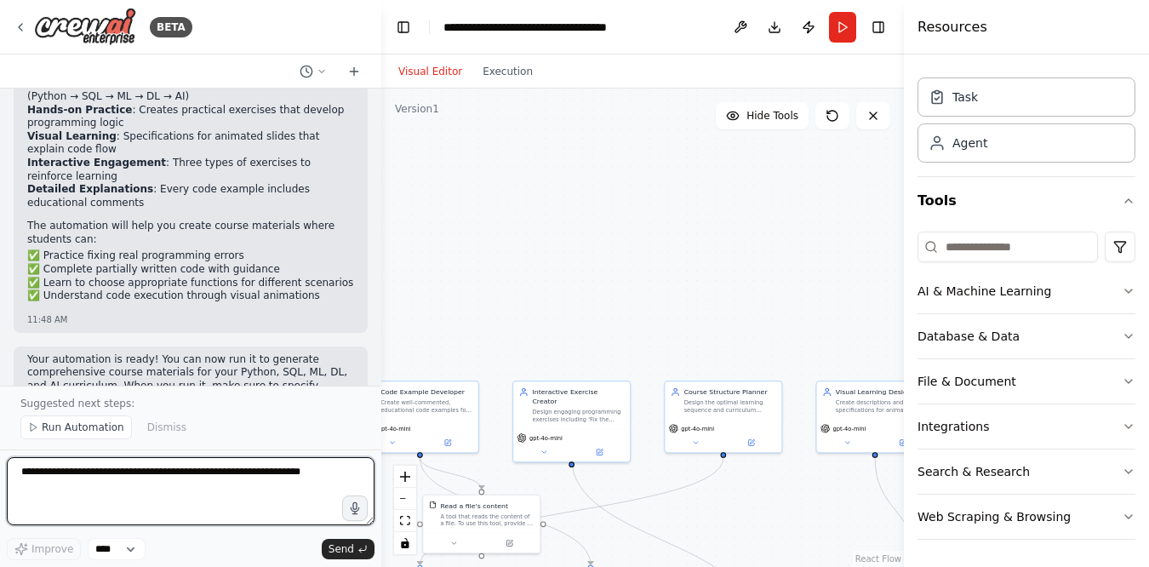
click at [71, 478] on textarea at bounding box center [191, 491] width 368 height 68
click at [176, 489] on textarea at bounding box center [191, 491] width 368 height 68
paste textarea "**********"
type textarea "**********"
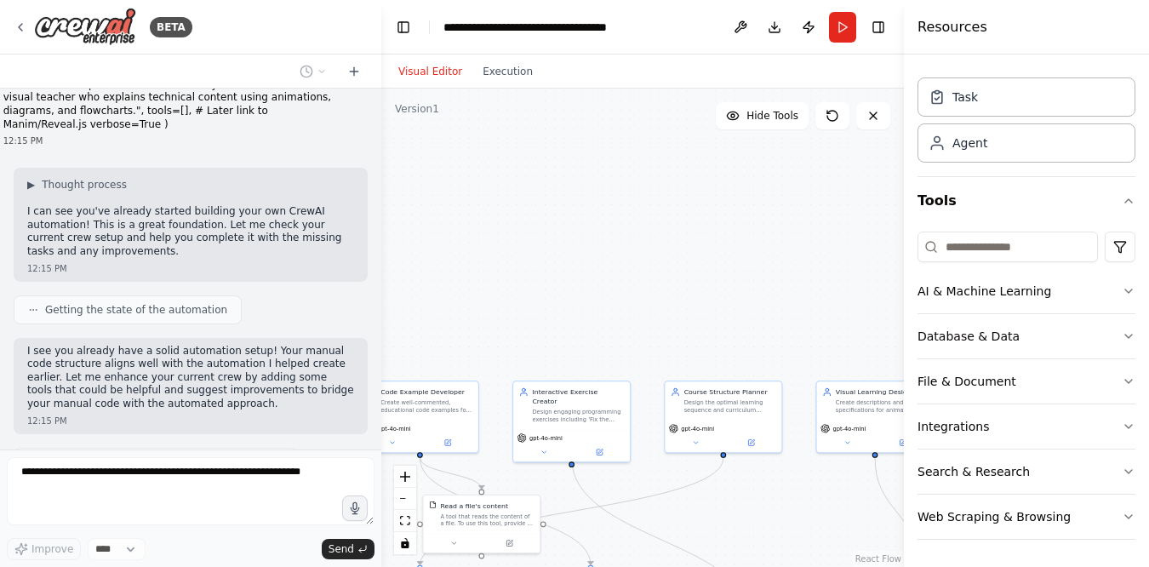
scroll to position [3013, 0]
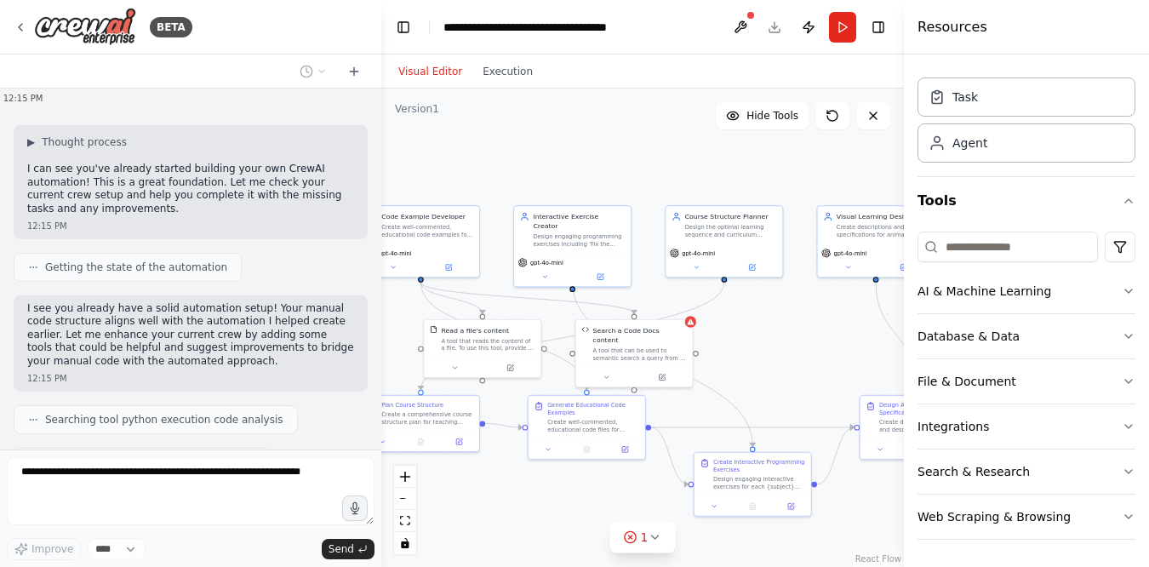
drag, startPoint x: 604, startPoint y: 303, endPoint x: 598, endPoint y: 131, distance: 172.0
click at [598, 130] on div ".deletable-edge-delete-btn { width: 20px; height: 20px; border: 0px solid #ffff…" at bounding box center [642, 328] width 523 height 478
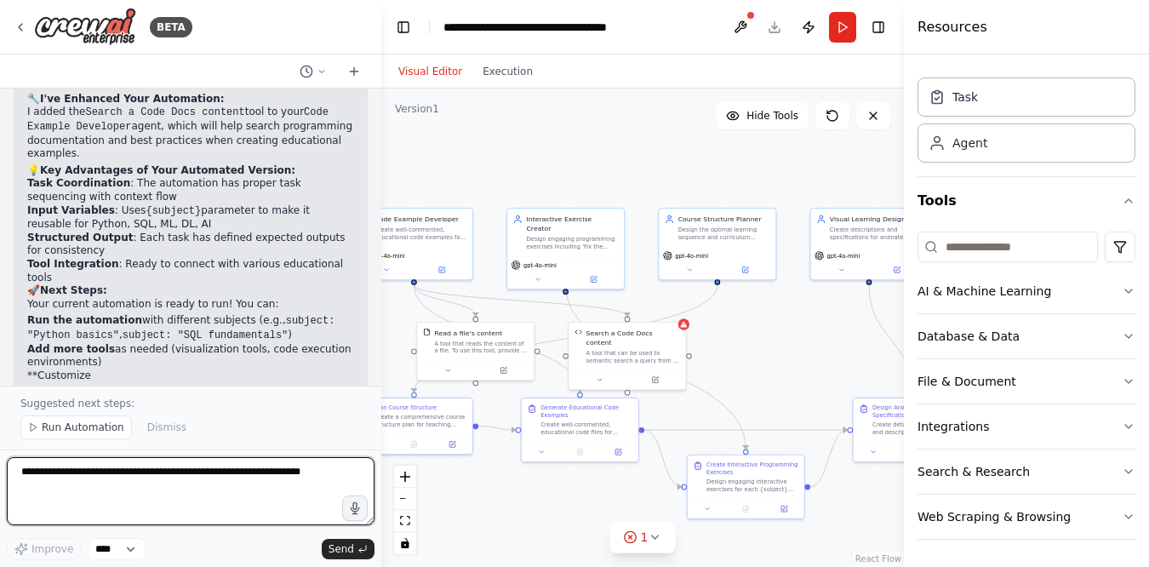
scroll to position [3651, 0]
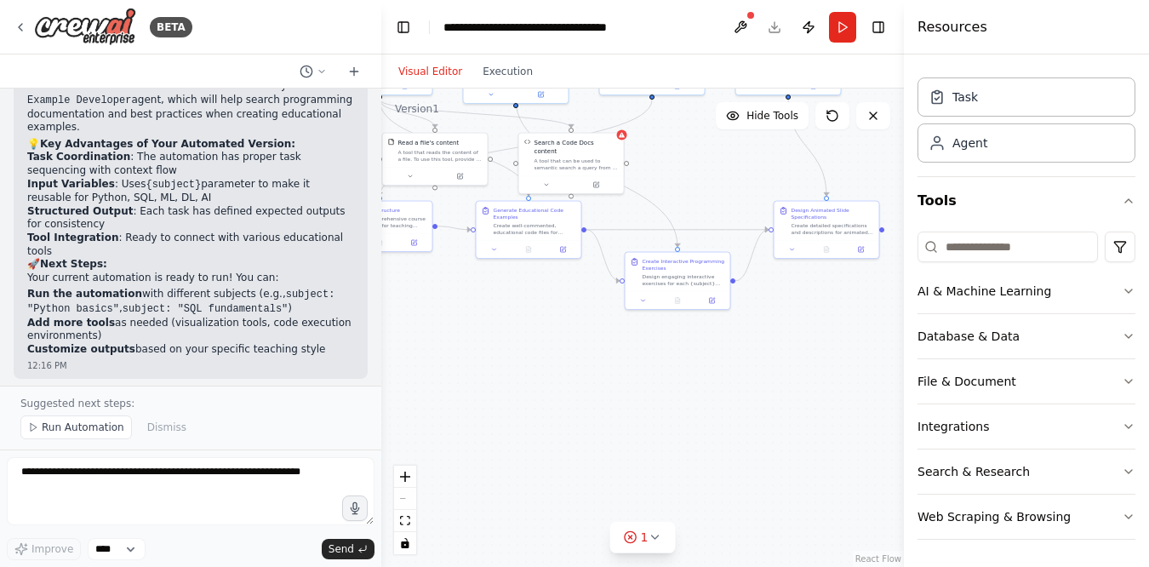
drag, startPoint x: 755, startPoint y: 371, endPoint x: 699, endPoint y: 182, distance: 197.1
click at [699, 182] on div ".deletable-edge-delete-btn { width: 20px; height: 20px; border: 0px solid #ffff…" at bounding box center [642, 328] width 523 height 478
click at [649, 534] on icon at bounding box center [655, 537] width 14 height 14
click at [752, 478] on div at bounding box center [757, 475] width 10 height 10
click at [752, 442] on icon at bounding box center [753, 448] width 14 height 14
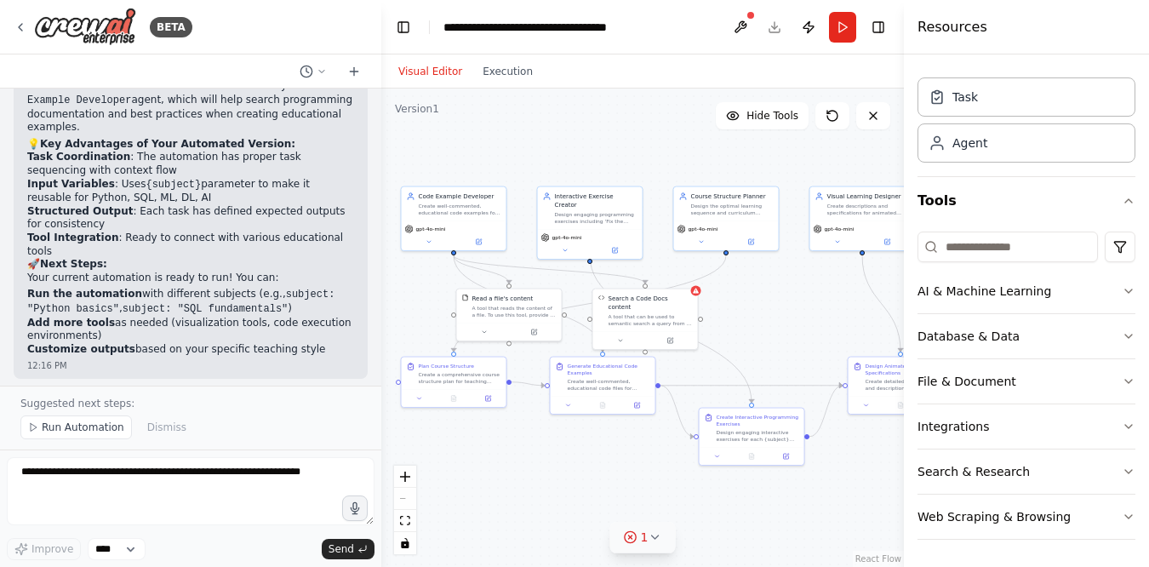
drag, startPoint x: 544, startPoint y: 364, endPoint x: 618, endPoint y: 521, distance: 173.2
click at [618, 521] on div ".deletable-edge-delete-btn { width: 20px; height: 20px; border: 0px solid #ffff…" at bounding box center [642, 328] width 523 height 478
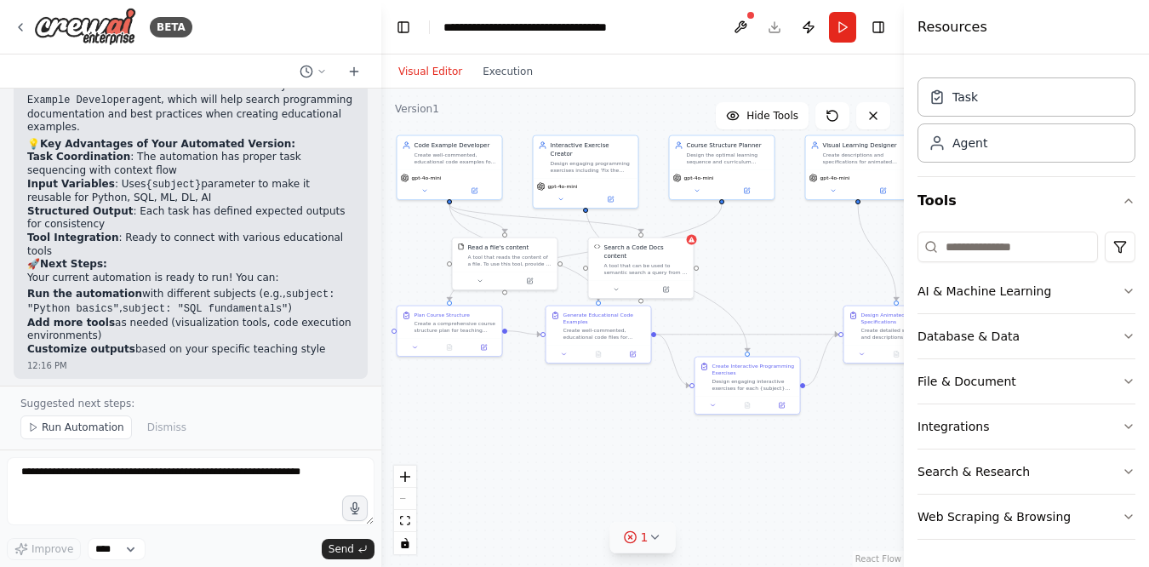
drag, startPoint x: 439, startPoint y: 469, endPoint x: 434, endPoint y: 419, distance: 50.5
click at [434, 419] on div ".deletable-edge-delete-btn { width: 20px; height: 20px; border: 0px solid #ffff…" at bounding box center [642, 328] width 523 height 478
click at [474, 161] on div "Create well-commented, educational code examples for {subject} topics that help…" at bounding box center [455, 158] width 83 height 14
click at [489, 117] on icon at bounding box center [488, 117] width 10 height 10
click at [449, 121] on button "Confirm" at bounding box center [439, 117] width 60 height 20
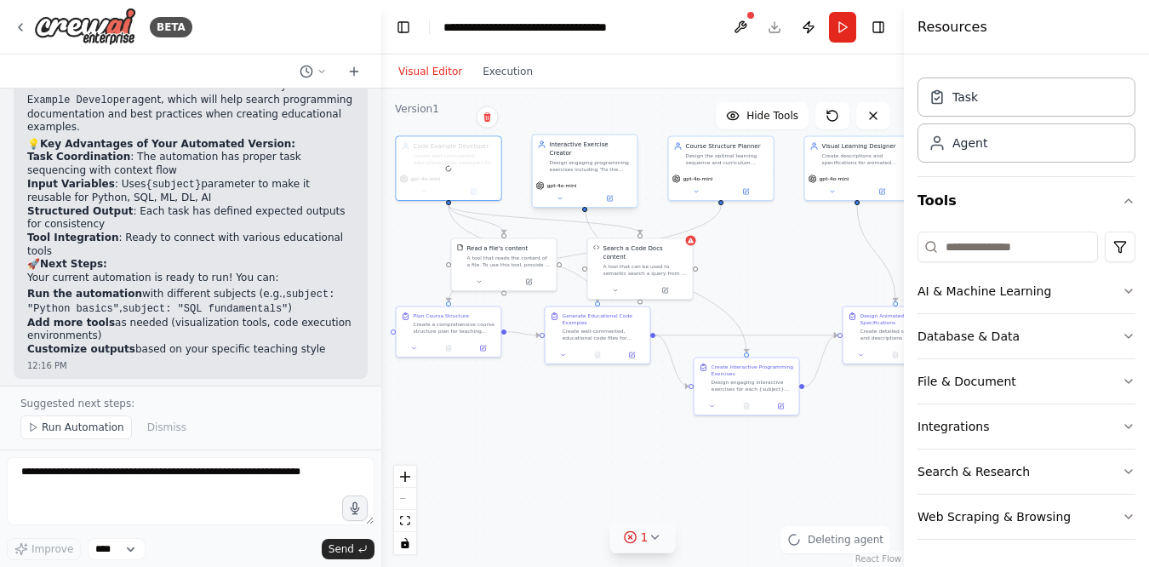
click at [602, 146] on div "Interactive Exercise Creator" at bounding box center [591, 148] width 83 height 17
click at [632, 122] on button at bounding box center [624, 117] width 22 height 22
click at [867, 122] on icon at bounding box center [873, 116] width 14 height 14
click at [866, 105] on button at bounding box center [873, 115] width 34 height 27
click at [874, 110] on icon at bounding box center [873, 116] width 14 height 14
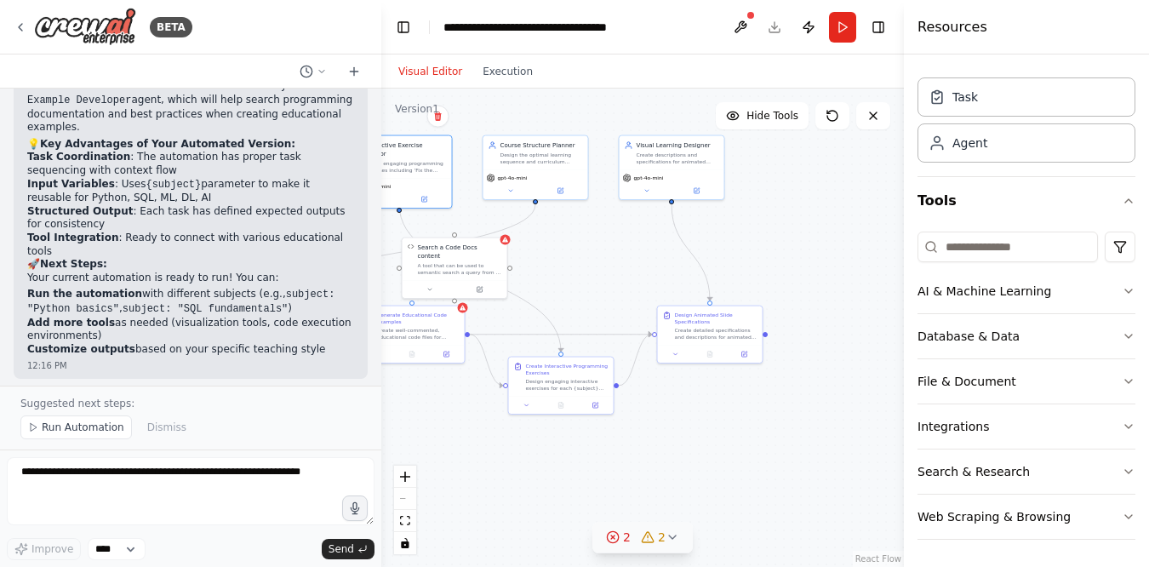
drag, startPoint x: 780, startPoint y: 290, endPoint x: 594, endPoint y: 290, distance: 185.5
click at [594, 290] on div ".deletable-edge-delete-btn { width: 20px; height: 20px; border: 0px solid #ffff…" at bounding box center [642, 328] width 523 height 478
click at [862, 113] on button at bounding box center [873, 115] width 34 height 27
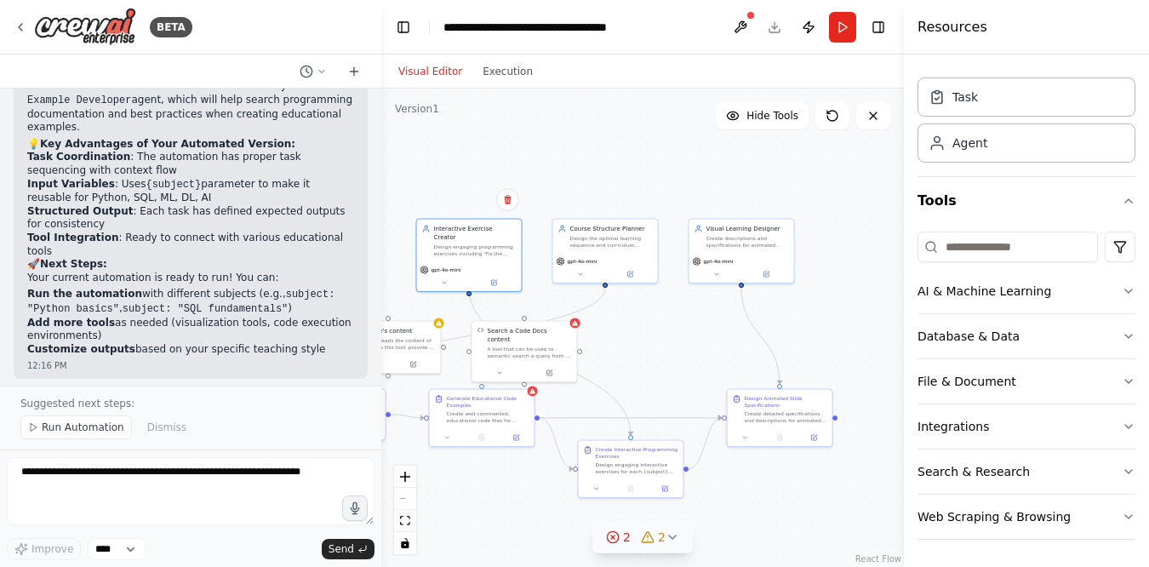
drag, startPoint x: 628, startPoint y: 267, endPoint x: 698, endPoint y: 349, distance: 107.5
click at [698, 351] on div ".deletable-edge-delete-btn { width: 20px; height: 20px; border: 0px solid #ffff…" at bounding box center [642, 328] width 523 height 478
click at [510, 202] on icon at bounding box center [508, 199] width 10 height 10
click at [475, 198] on button "Confirm" at bounding box center [459, 199] width 60 height 20
click at [643, 233] on div "Design the optimal learning sequence and curriculum structure for {subject} cou…" at bounding box center [611, 239] width 83 height 14
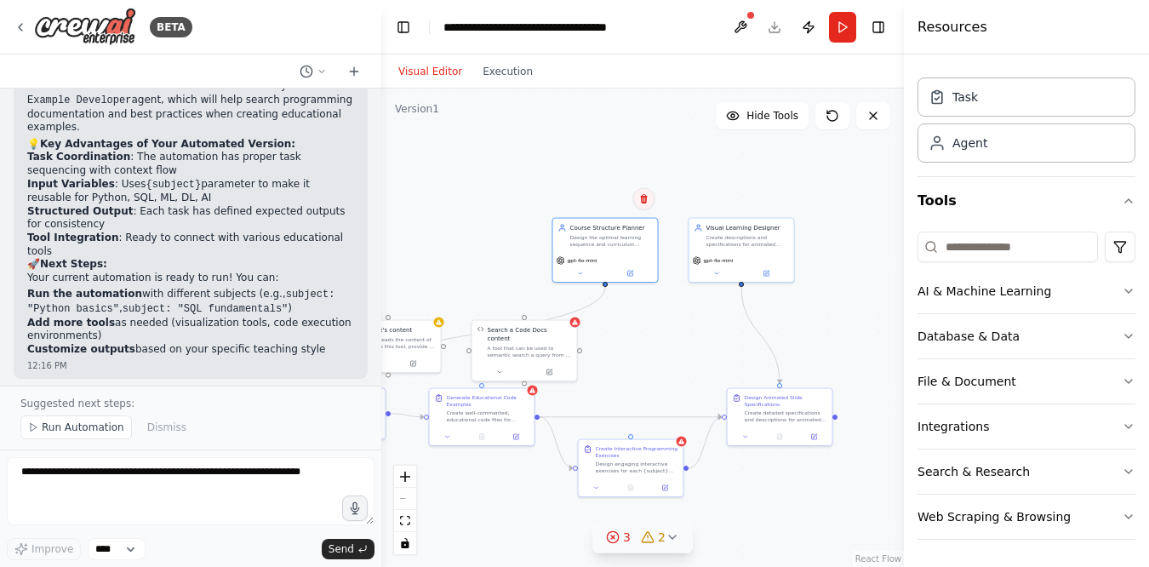
click at [646, 198] on icon at bounding box center [643, 198] width 7 height 9
click at [610, 202] on button "Confirm" at bounding box center [595, 199] width 60 height 20
click at [757, 247] on div "Visual Learning Designer Create descriptions and specifications for animated sl…" at bounding box center [741, 234] width 105 height 34
click at [786, 198] on button at bounding box center [780, 199] width 22 height 22
click at [747, 200] on button "Confirm" at bounding box center [731, 199] width 60 height 20
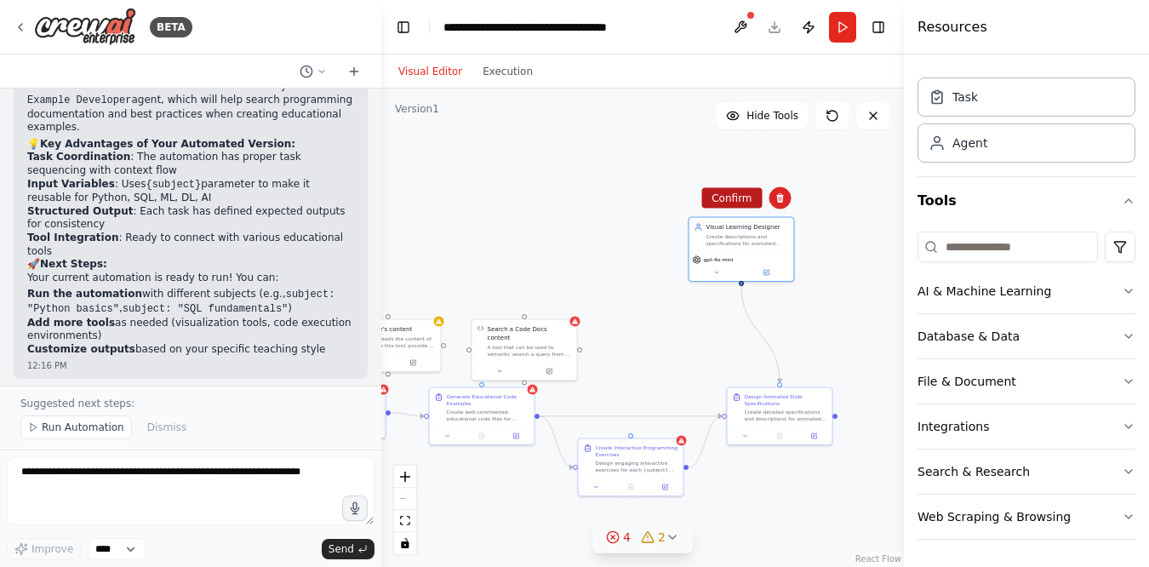
click at [719, 197] on button "Confirm" at bounding box center [731, 198] width 60 height 20
click at [794, 409] on div "Create detailed specifications and descriptions for animated slides that explai…" at bounding box center [786, 414] width 83 height 14
click at [823, 373] on icon at bounding box center [819, 370] width 10 height 10
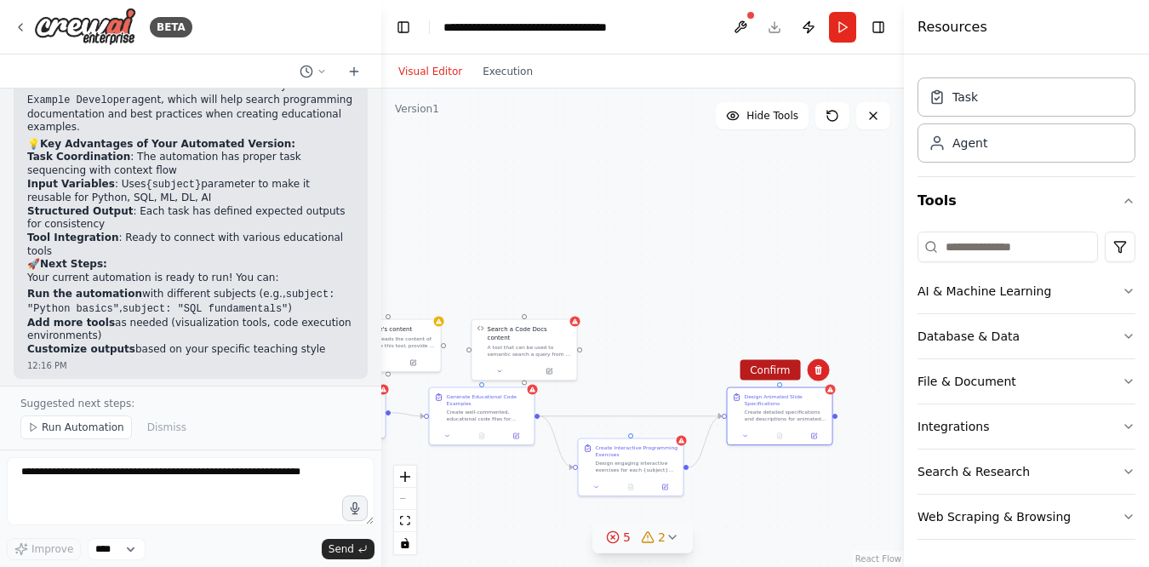
click at [768, 374] on button "Confirm" at bounding box center [770, 370] width 60 height 20
click at [520, 351] on div "Search a Code Docs content A tool that can be used to semantic search a query f…" at bounding box center [524, 339] width 105 height 43
click at [563, 302] on icon at bounding box center [562, 299] width 7 height 9
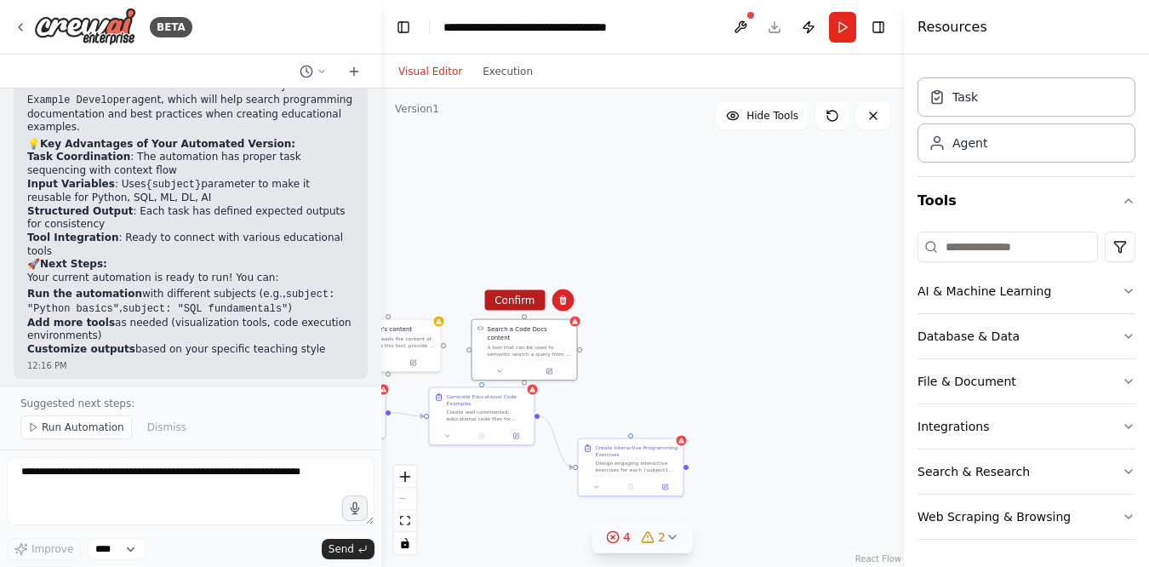
click at [513, 303] on button "Confirm" at bounding box center [514, 300] width 60 height 20
click at [497, 405] on div "Generate Educational Code Examples Create well-commented, educational code file…" at bounding box center [488, 406] width 83 height 29
click at [520, 374] on button at bounding box center [521, 370] width 22 height 22
click at [478, 375] on button "Confirm" at bounding box center [472, 370] width 60 height 20
click at [634, 471] on div "Design engaging interactive exercises for each {subject} topic based on the gen…" at bounding box center [637, 465] width 83 height 14
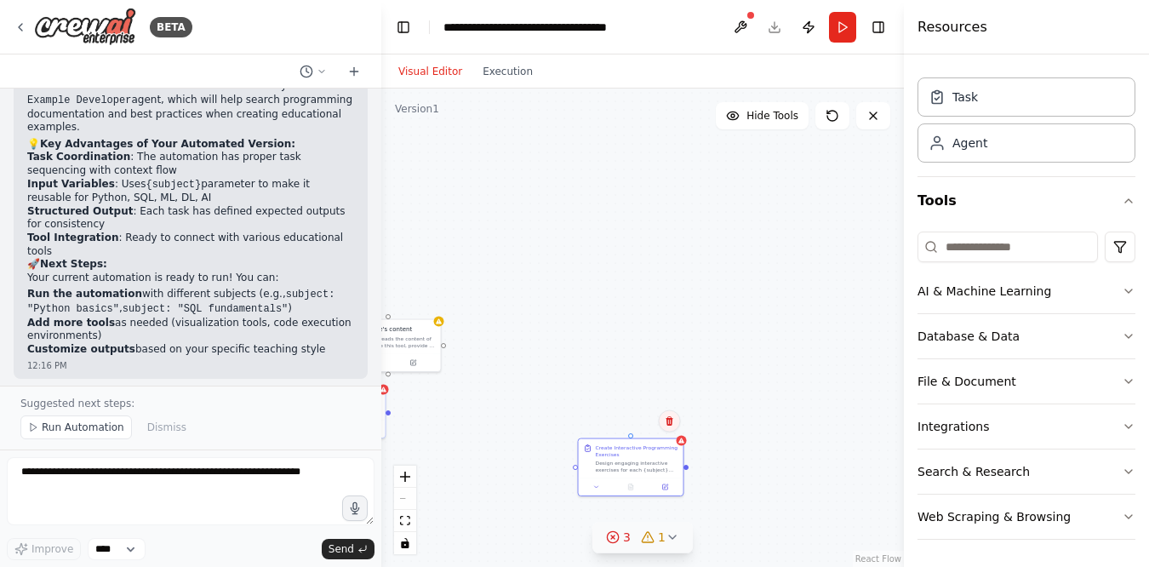
click at [675, 425] on button at bounding box center [670, 421] width 22 height 22
click at [620, 419] on button "Confirm" at bounding box center [621, 421] width 60 height 20
drag, startPoint x: 508, startPoint y: 328, endPoint x: 776, endPoint y: 307, distance: 268.9
click at [776, 307] on div "Read a file's content A tool that reads the content of a file. To use this tool…" at bounding box center [642, 328] width 523 height 478
click at [650, 320] on div "A tool that reads the content of a file. To use this tool, provide a 'file_path…" at bounding box center [662, 320] width 84 height 14
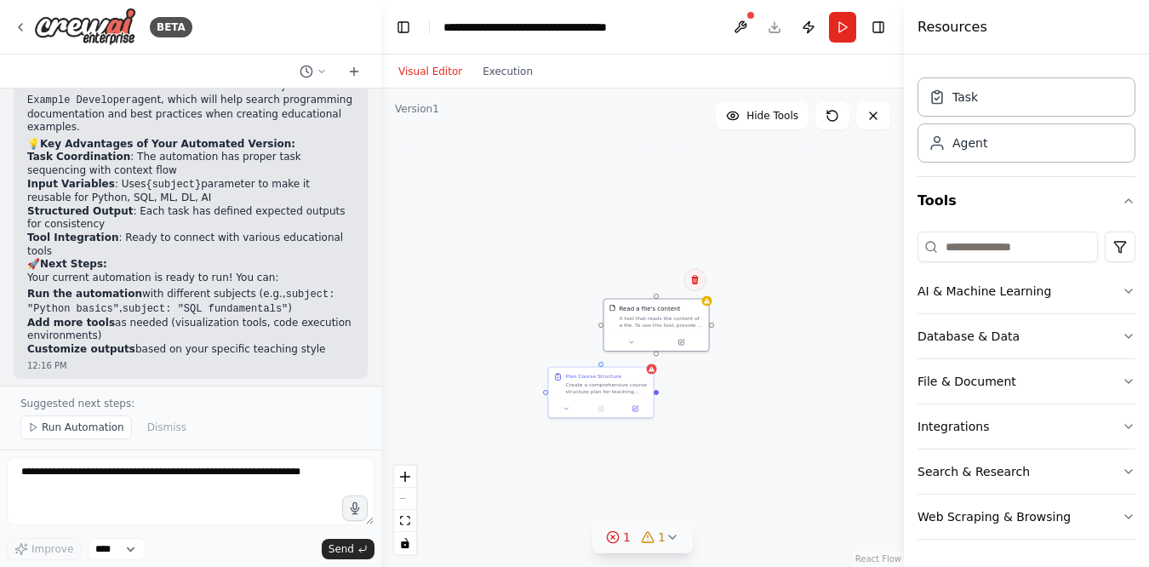
click at [700, 279] on button at bounding box center [695, 280] width 22 height 22
click at [653, 276] on button "Confirm" at bounding box center [646, 280] width 60 height 20
click at [634, 392] on div "Plan Course Structure Create a comprehensive course structure plan for teaching…" at bounding box center [601, 382] width 105 height 32
click at [641, 348] on icon at bounding box center [639, 349] width 7 height 9
click at [592, 349] on button "Confirm" at bounding box center [591, 350] width 60 height 20
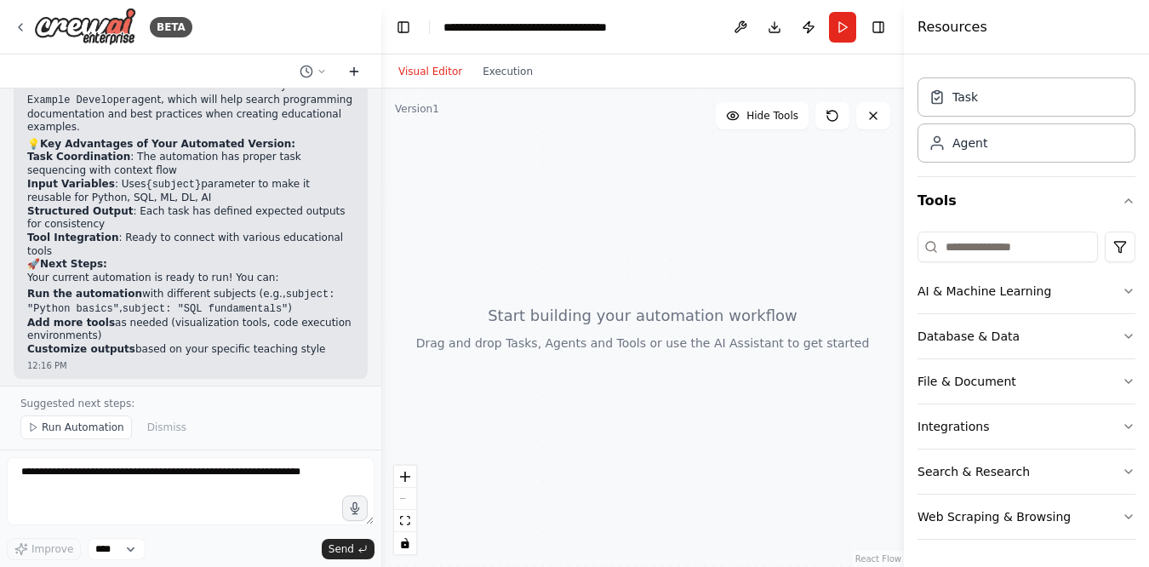
click at [357, 72] on icon at bounding box center [354, 72] width 14 height 14
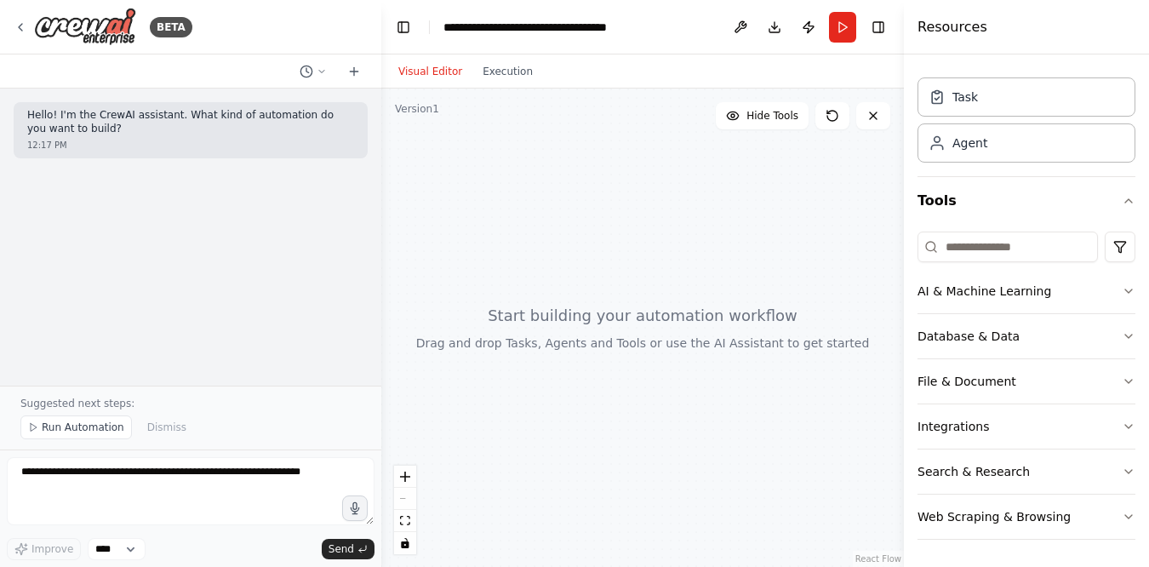
click at [646, 27] on header "**********" at bounding box center [642, 27] width 523 height 54
click at [644, 26] on icon "breadcrumb" at bounding box center [649, 27] width 14 height 14
click at [577, 25] on div "**********" at bounding box center [539, 27] width 192 height 17
drag, startPoint x: 667, startPoint y: 26, endPoint x: 437, endPoint y: 21, distance: 230.7
click at [437, 21] on header "**********" at bounding box center [642, 27] width 523 height 54
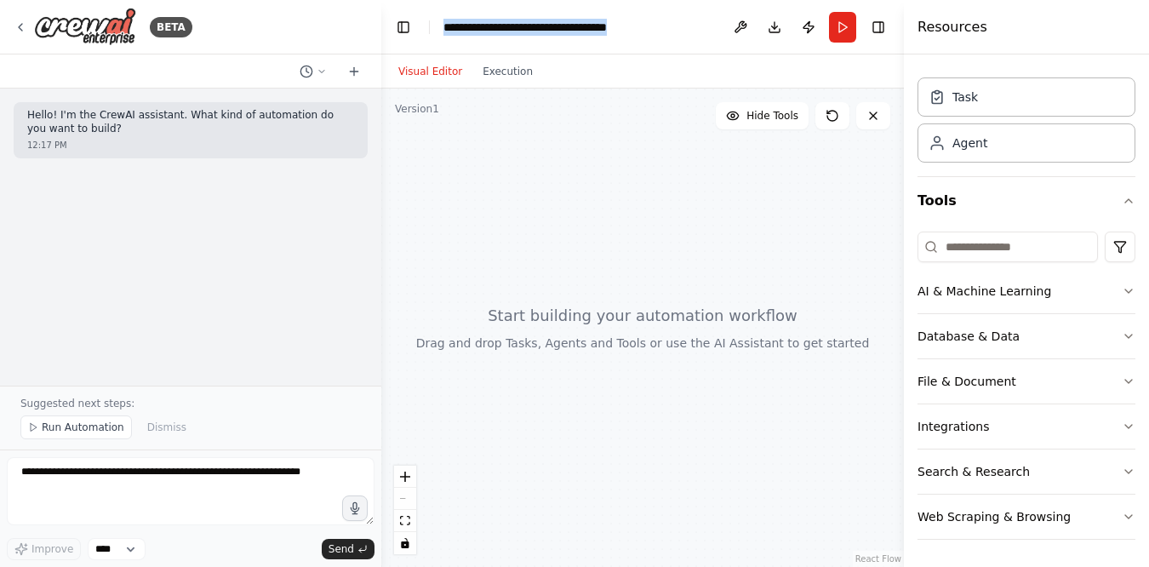
click at [625, 23] on div "**********" at bounding box center [555, 27] width 225 height 17
click at [671, 27] on header "**********" at bounding box center [642, 27] width 523 height 54
click at [623, 33] on div "**********" at bounding box center [539, 27] width 192 height 17
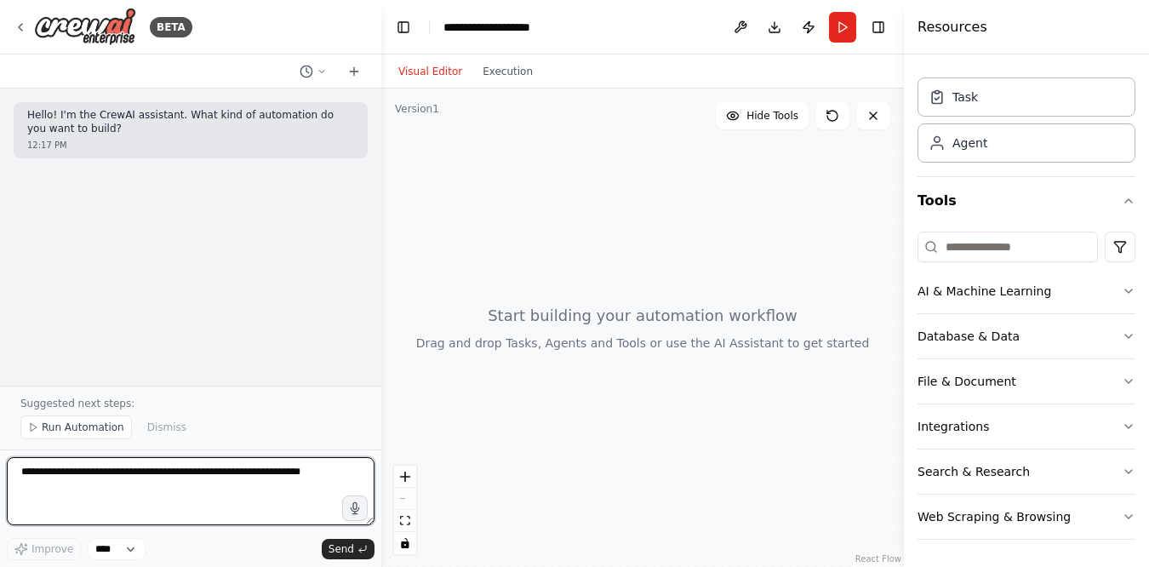
click at [82, 466] on textarea at bounding box center [191, 491] width 368 height 68
paste textarea "**********"
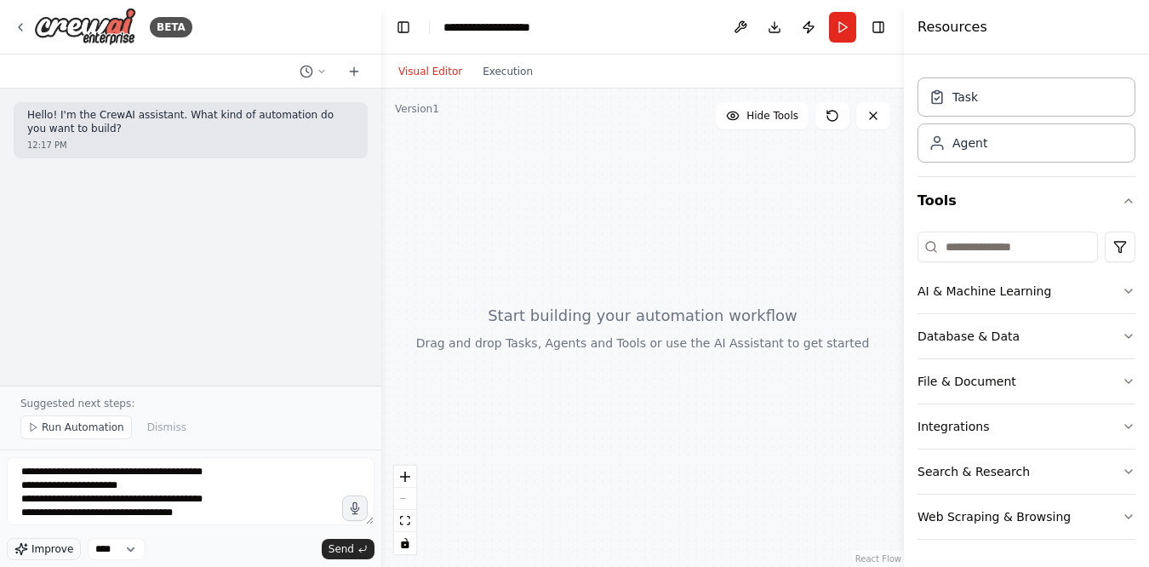
click at [48, 548] on span "Improve" at bounding box center [52, 549] width 42 height 14
drag, startPoint x: 369, startPoint y: 518, endPoint x: 343, endPoint y: 344, distance: 176.5
click at [343, 344] on div "BETA Hello! I'm the CrewAI assistant. What kind of automation do you want to bu…" at bounding box center [190, 283] width 381 height 567
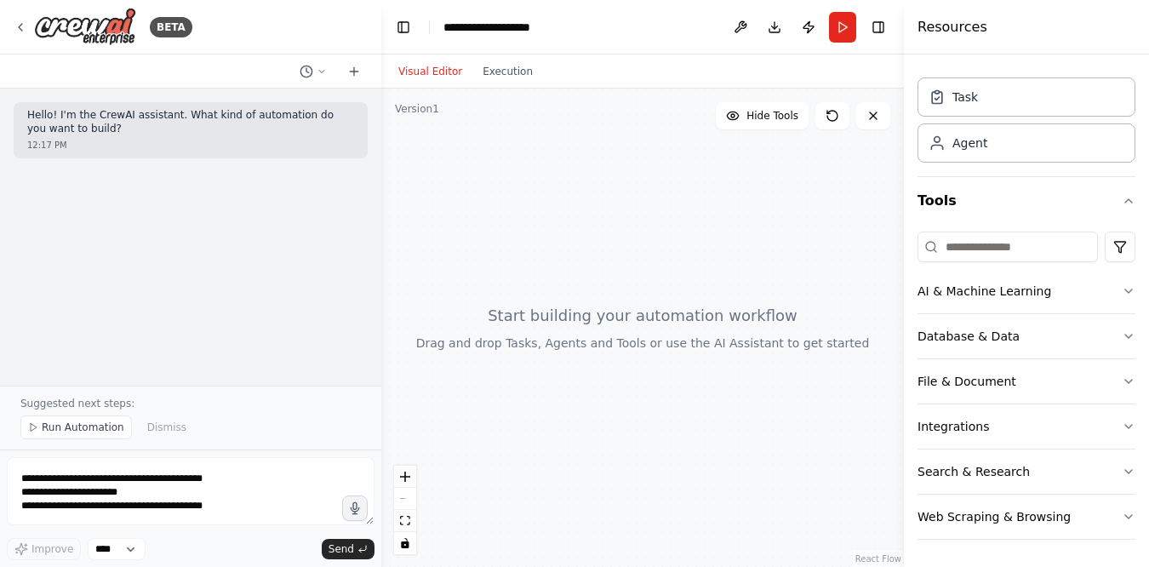
scroll to position [67, 0]
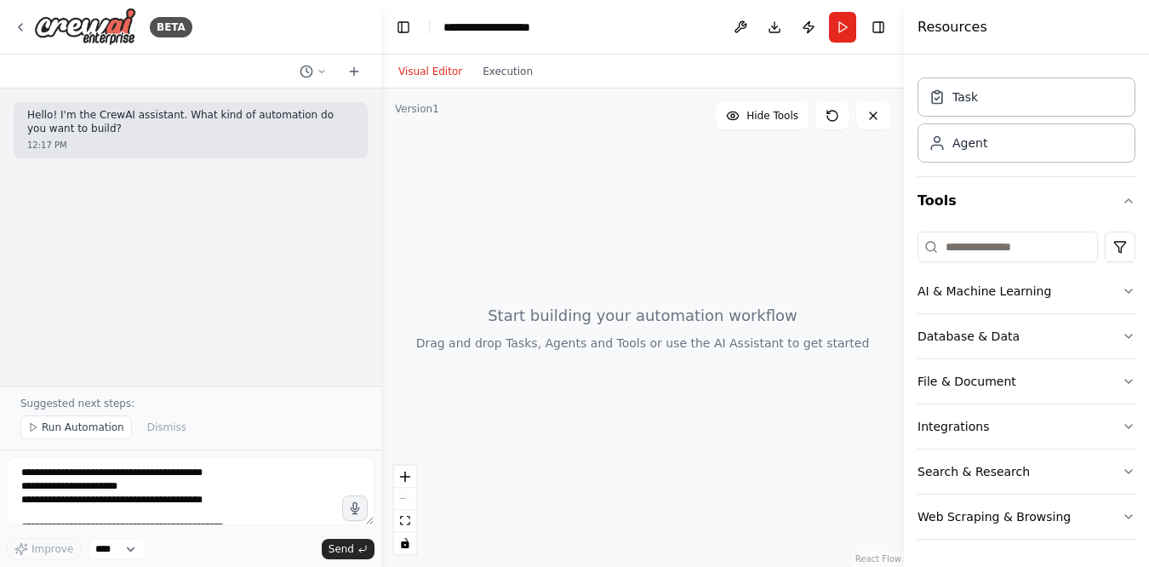
type textarea "**********"
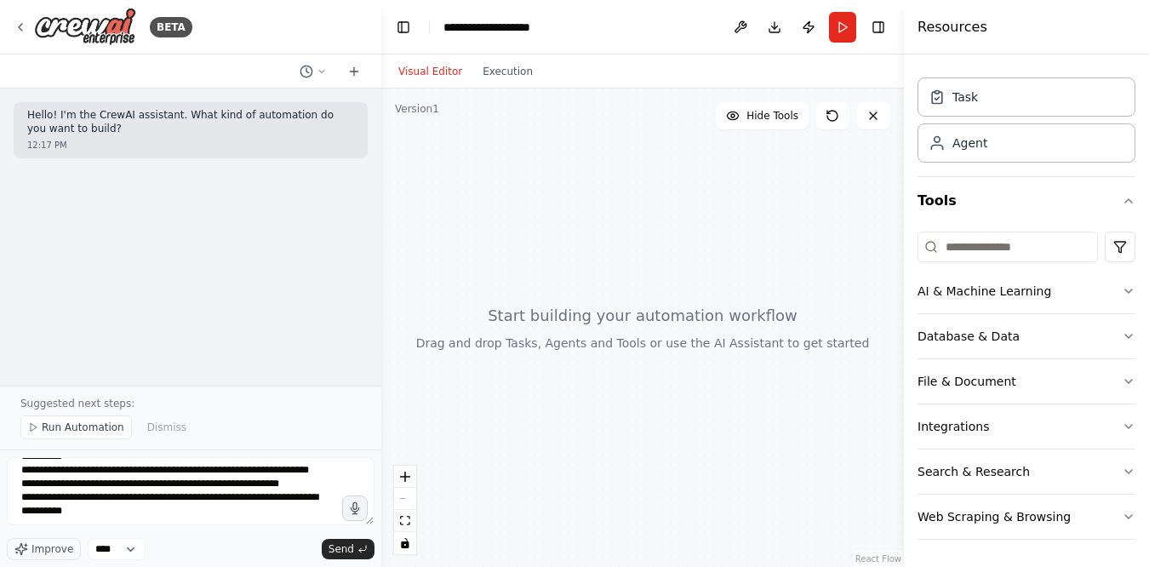
scroll to position [846, 0]
click at [356, 546] on button "Send" at bounding box center [348, 549] width 53 height 20
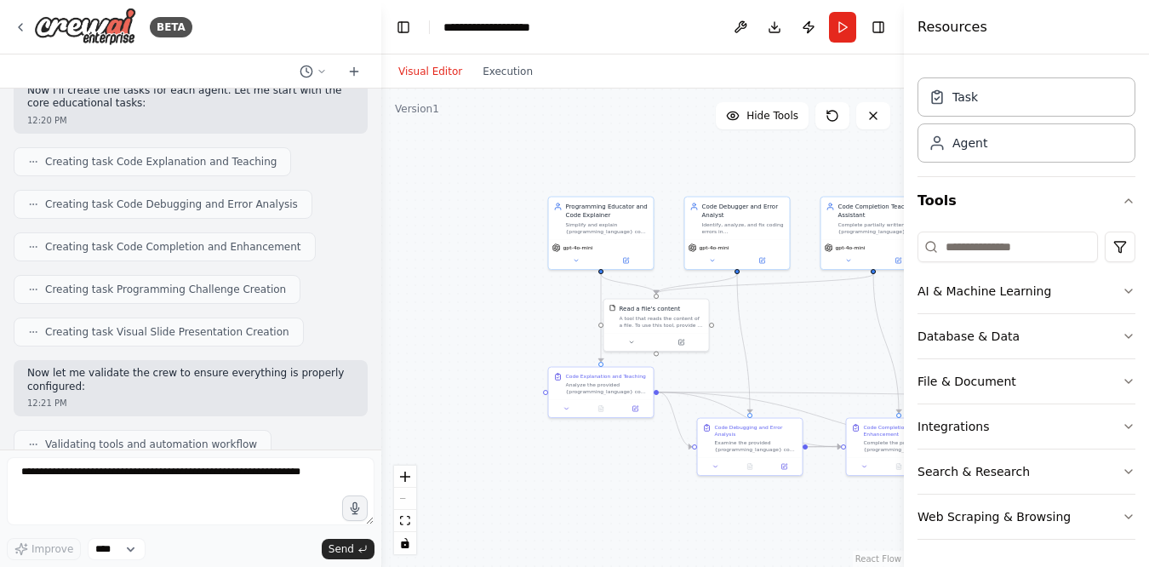
scroll to position [2039, 0]
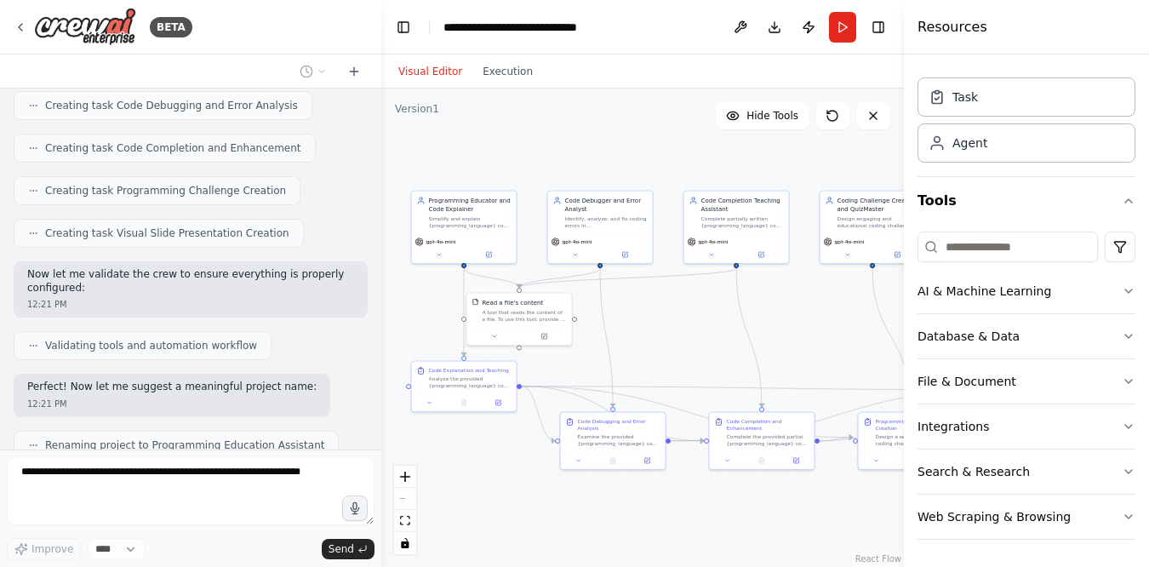
drag, startPoint x: 517, startPoint y: 323, endPoint x: 380, endPoint y: 317, distance: 137.2
click at [380, 317] on div "BETA Hello! I'm the CrewAI assistant. What kind of automation do you want to bu…" at bounding box center [574, 283] width 1149 height 567
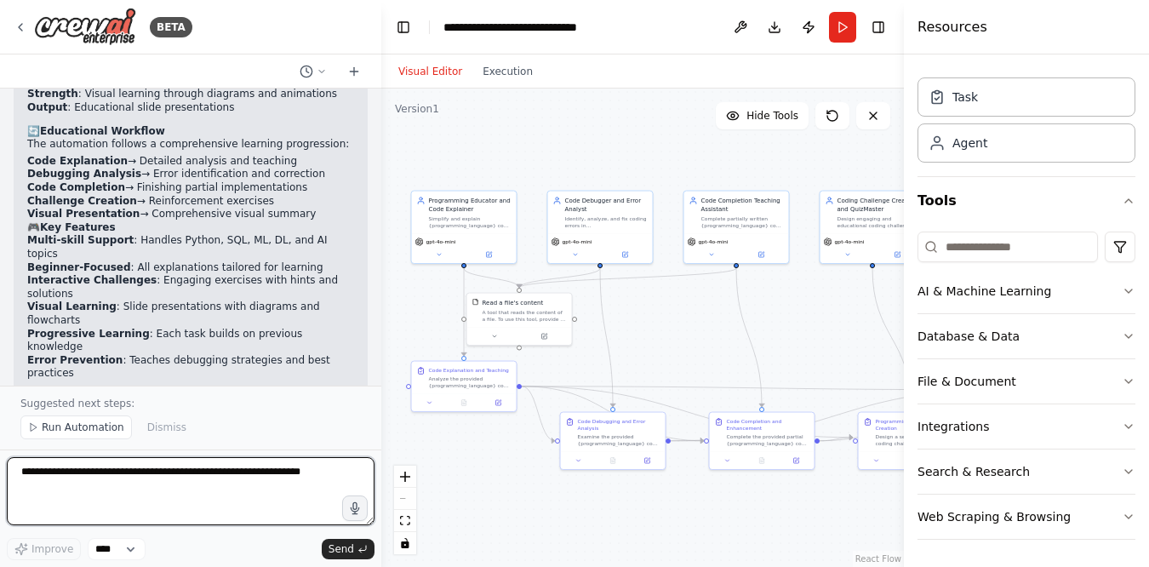
scroll to position [2857, 0]
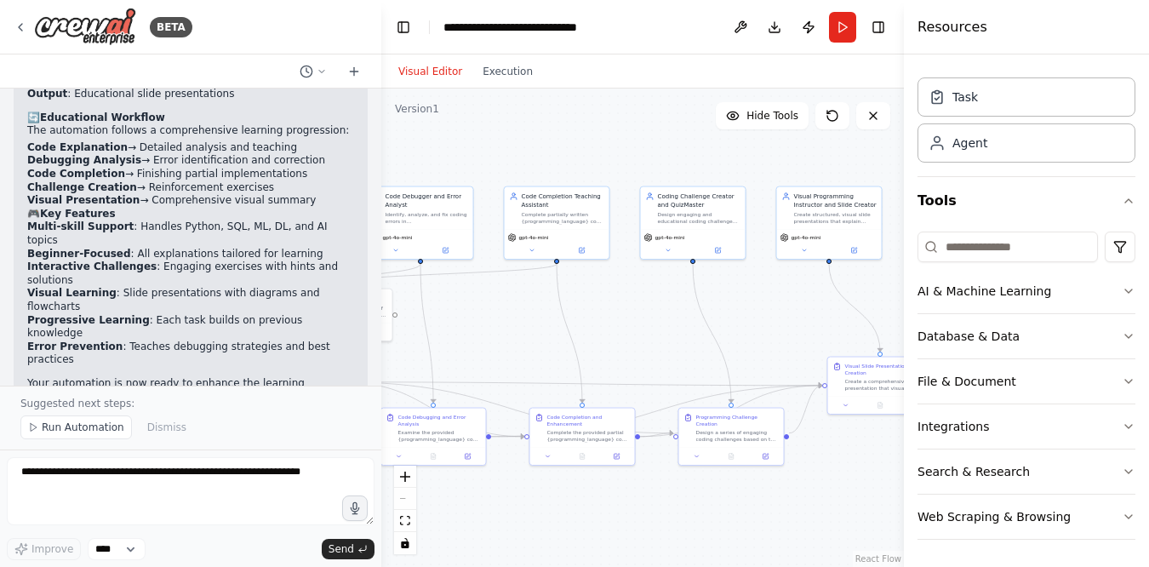
drag, startPoint x: 660, startPoint y: 508, endPoint x: 480, endPoint y: 504, distance: 179.6
click at [480, 504] on div ".deletable-edge-delete-btn { width: 20px; height: 20px; border: 0px solid #ffff…" at bounding box center [642, 328] width 523 height 478
click at [409, 505] on div "React Flow controls" at bounding box center [405, 510] width 22 height 89
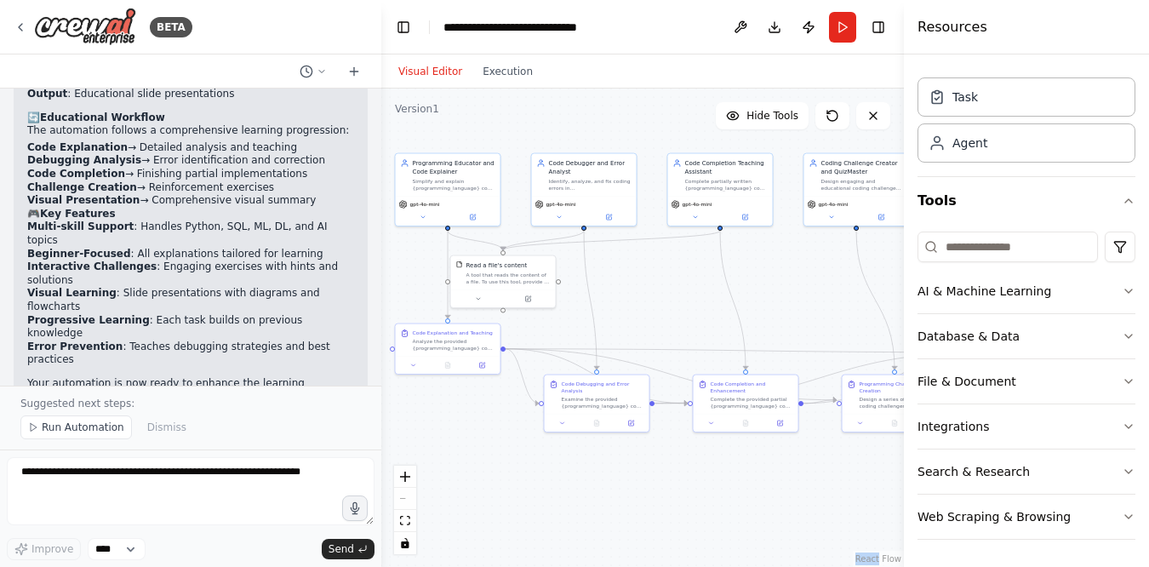
drag, startPoint x: 616, startPoint y: 321, endPoint x: 780, endPoint y: 288, distance: 166.8
click at [780, 288] on div ".deletable-edge-delete-btn { width: 20px; height: 20px; border: 0px solid #ffff…" at bounding box center [642, 328] width 523 height 478
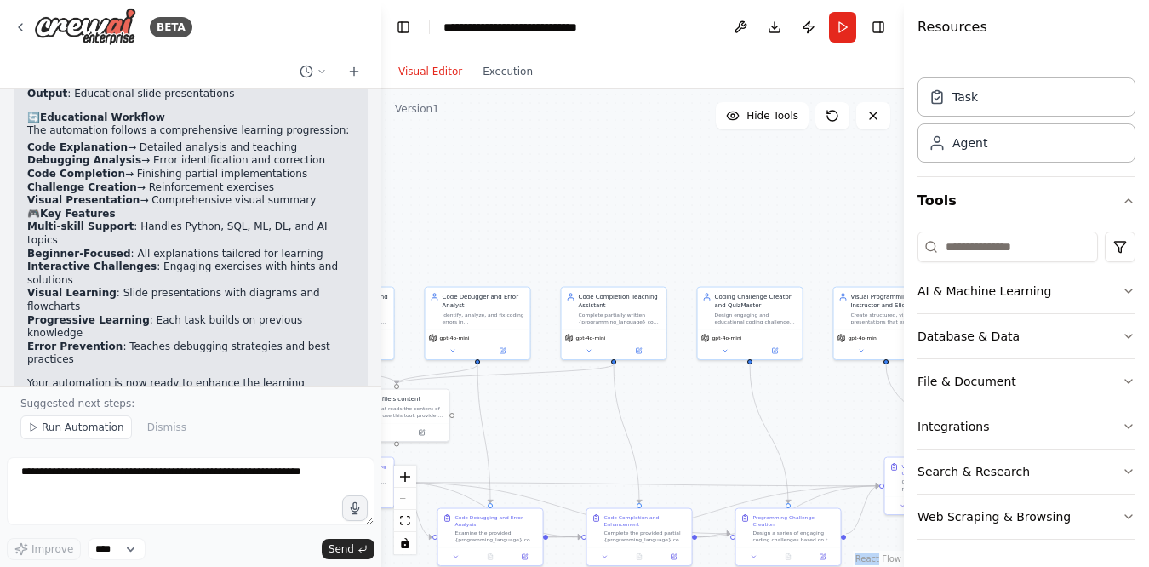
drag, startPoint x: 699, startPoint y: 280, endPoint x: 592, endPoint y: 414, distance: 170.8
click at [592, 414] on div ".deletable-edge-delete-btn { width: 20px; height: 20px; border: 0px solid #ffff…" at bounding box center [642, 328] width 523 height 478
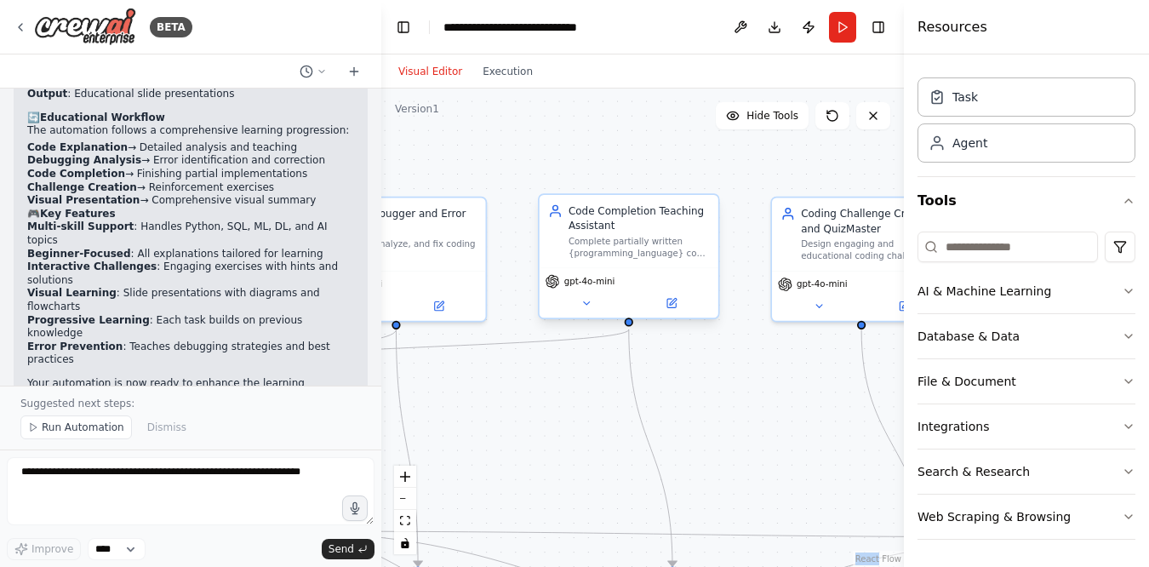
click at [587, 315] on div "gpt-4o-mini" at bounding box center [629, 292] width 179 height 50
click at [586, 303] on icon at bounding box center [586, 303] width 6 height 3
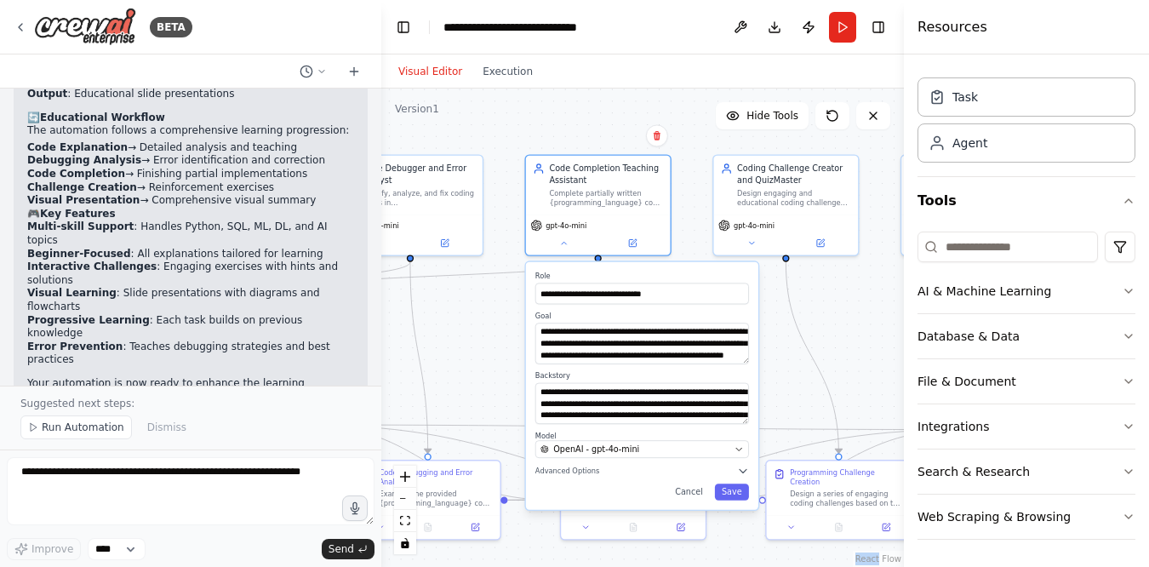
drag, startPoint x: 489, startPoint y: 433, endPoint x: 485, endPoint y: 354, distance: 79.2
click at [485, 354] on div ".deletable-edge-delete-btn { width: 20px; height: 20px; border: 0px solid #ffff…" at bounding box center [642, 328] width 523 height 478
click at [848, 329] on div ".deletable-edge-delete-btn { width: 20px; height: 20px; border: 0px solid #ffff…" at bounding box center [642, 328] width 523 height 478
click at [484, 319] on div ".deletable-edge-delete-btn { width: 20px; height: 20px; border: 0px solid #ffff…" at bounding box center [642, 328] width 523 height 478
click at [563, 244] on icon at bounding box center [563, 240] width 9 height 9
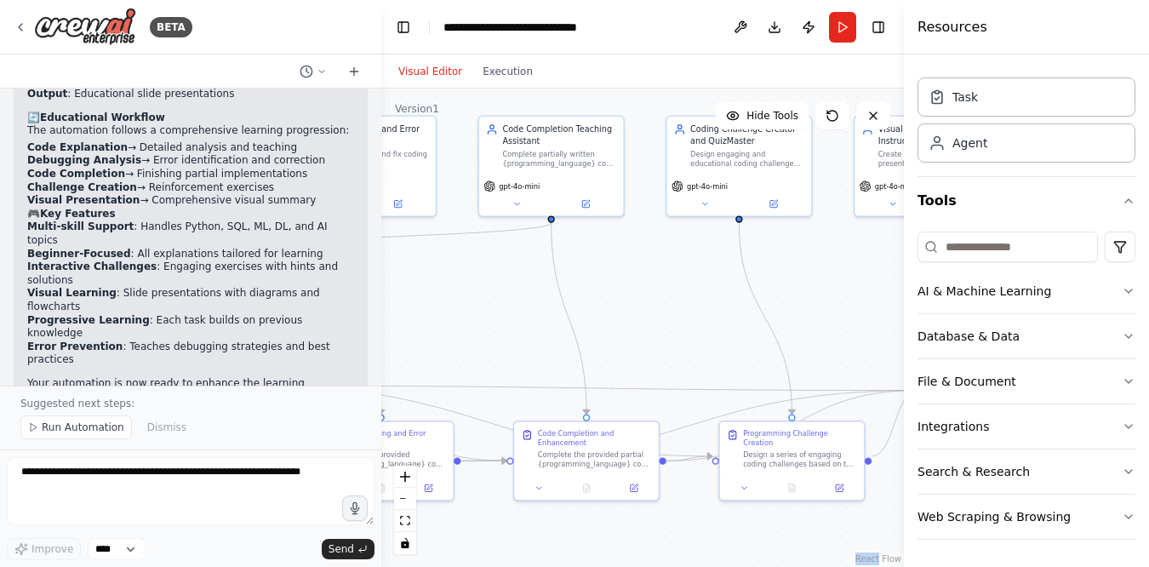
drag, startPoint x: 730, startPoint y: 337, endPoint x: 683, endPoint y: 298, distance: 61.0
click at [683, 298] on div ".deletable-edge-delete-btn { width: 20px; height: 20px; border: 0px solid #ffff…" at bounding box center [642, 328] width 523 height 478
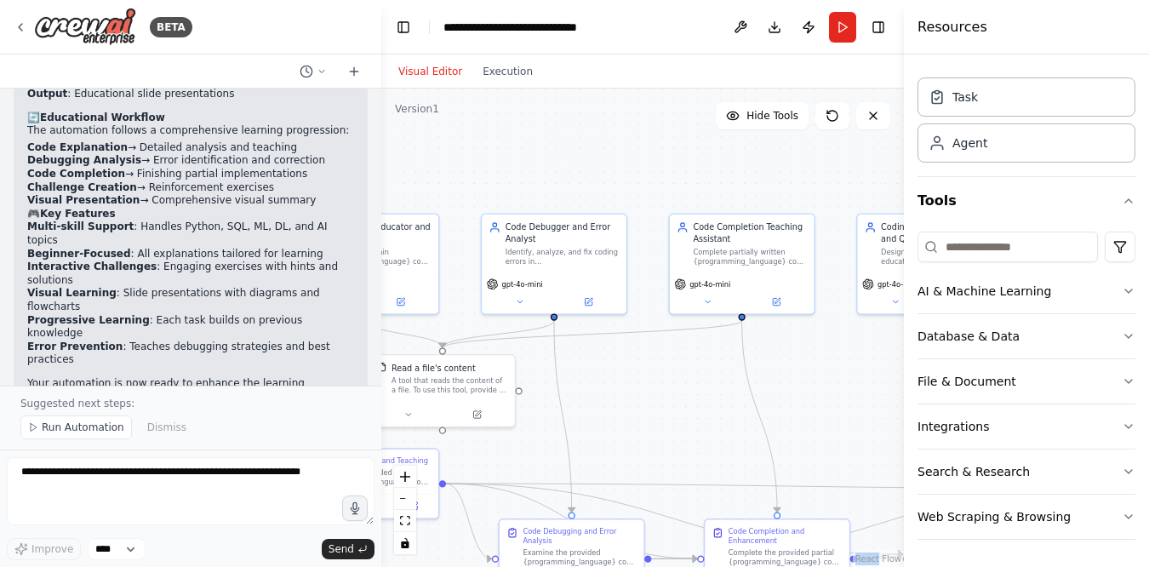
drag, startPoint x: 610, startPoint y: 299, endPoint x: 801, endPoint y: 396, distance: 213.9
click at [801, 397] on div ".deletable-edge-delete-btn { width: 20px; height: 20px; border: 0px solid #ffff…" at bounding box center [642, 328] width 523 height 478
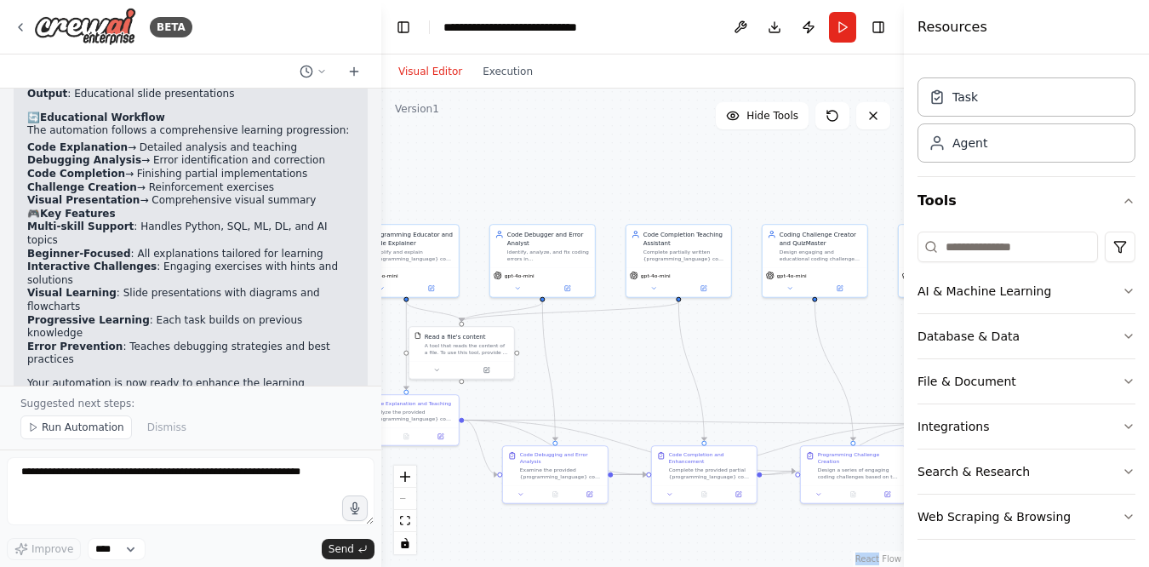
drag, startPoint x: 678, startPoint y: 420, endPoint x: 675, endPoint y: 373, distance: 47.8
click at [676, 373] on div ".deletable-edge-delete-btn { width: 20px; height: 20px; border: 0px solid #ffff…" at bounding box center [642, 328] width 523 height 478
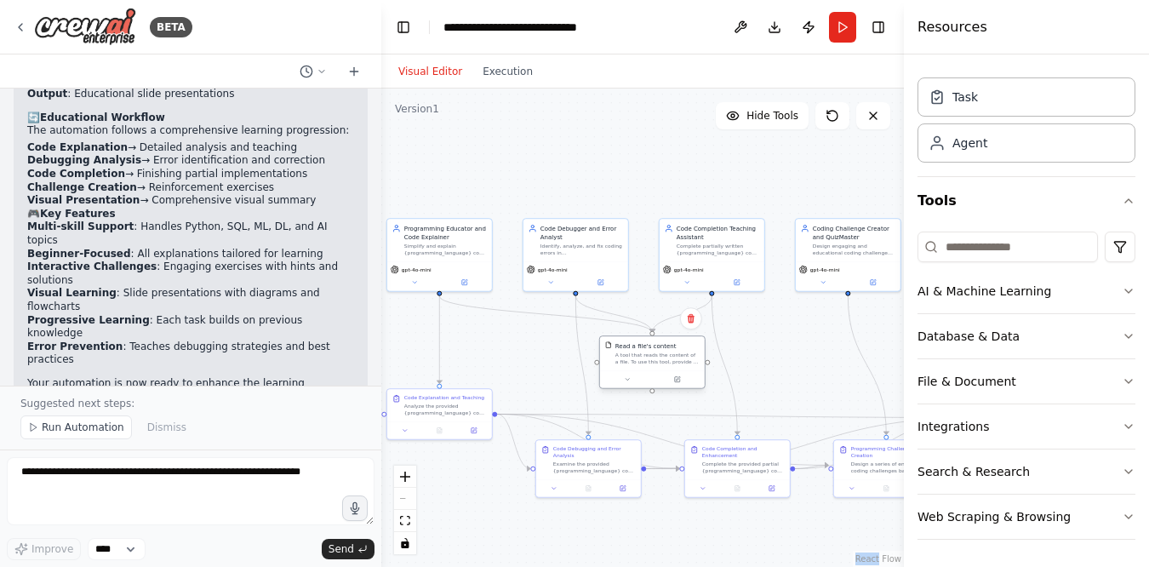
drag, startPoint x: 492, startPoint y: 340, endPoint x: 653, endPoint y: 353, distance: 161.4
click at [653, 353] on div "A tool that reads the content of a file. To use this tool, provide a 'file_path…" at bounding box center [657, 359] width 84 height 14
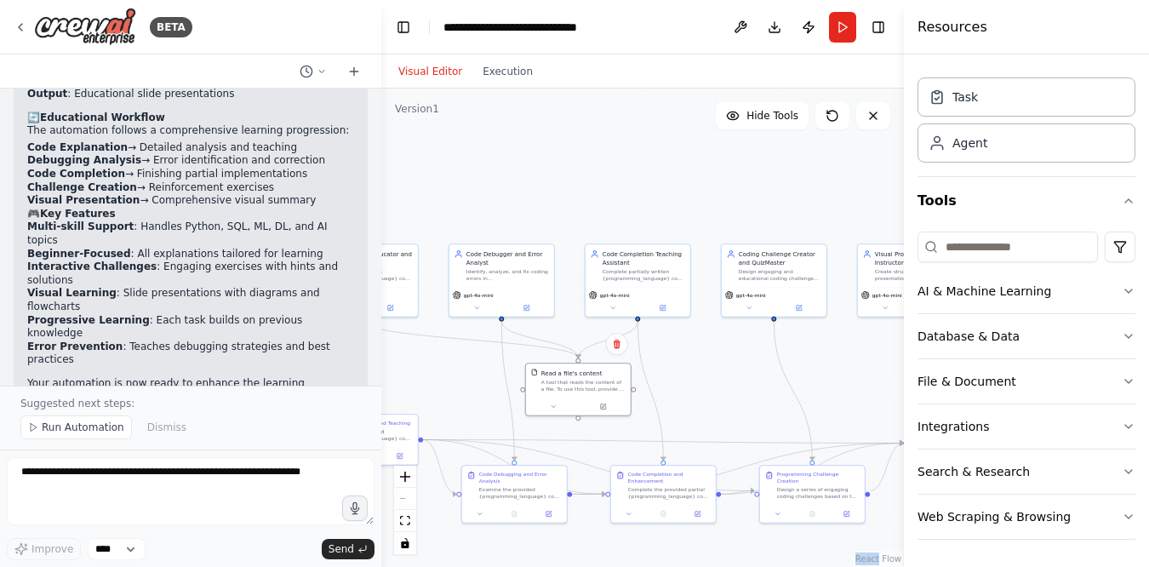
drag, startPoint x: 499, startPoint y: 359, endPoint x: 425, endPoint y: 385, distance: 78.3
click at [425, 385] on div ".deletable-edge-delete-btn { width: 20px; height: 20px; border: 0px solid #ffff…" at bounding box center [642, 328] width 523 height 478
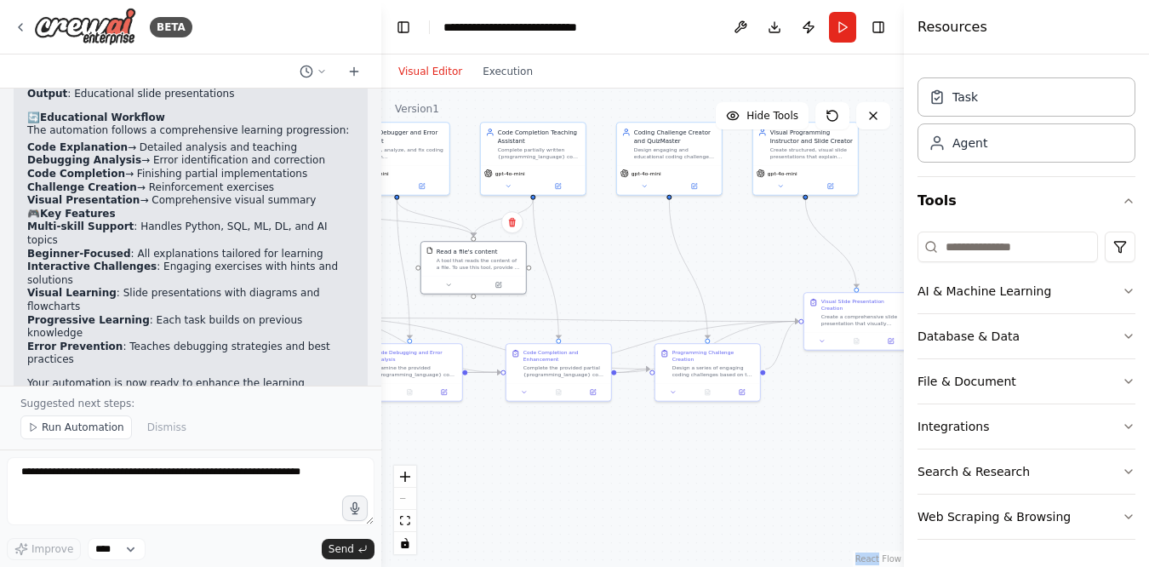
drag, startPoint x: 747, startPoint y: 398, endPoint x: 643, endPoint y: 277, distance: 160.5
click at [643, 277] on div ".deletable-edge-delete-btn { width: 20px; height: 20px; border: 0px solid #ffff…" at bounding box center [642, 328] width 523 height 478
drag, startPoint x: 715, startPoint y: 361, endPoint x: 723, endPoint y: 406, distance: 45.8
click at [723, 414] on div "Design a series of engaging coding challenges based on the {programming_concept…" at bounding box center [718, 421] width 83 height 14
click at [555, 359] on div "Code Completion and Enhancement Complete the provided partial {programming_lang…" at bounding box center [556, 361] width 83 height 29
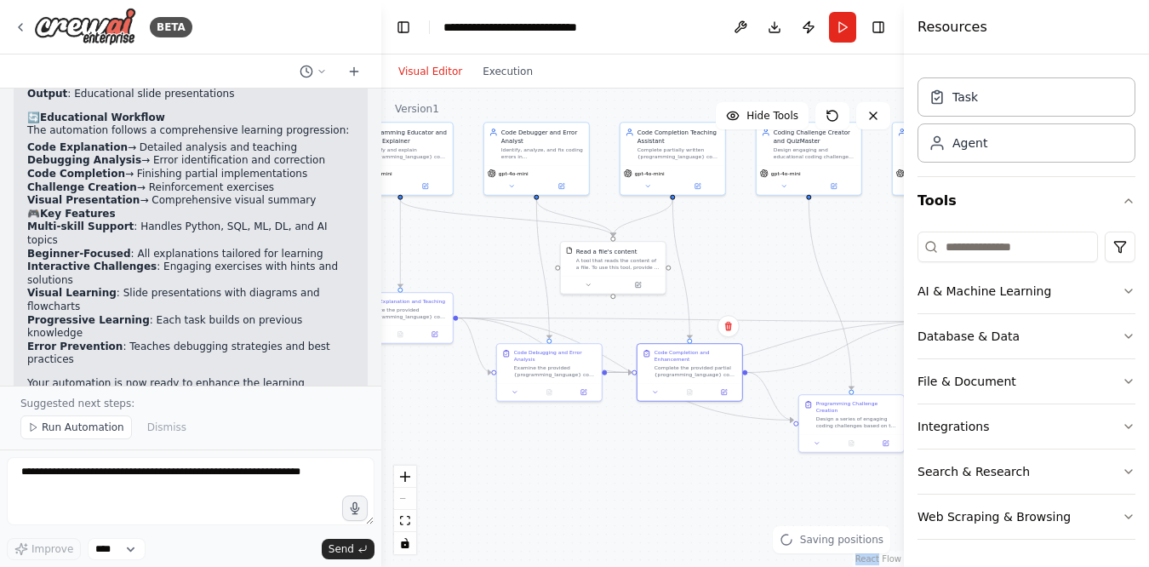
drag, startPoint x: 603, startPoint y: 260, endPoint x: 746, endPoint y: 260, distance: 143.0
click at [746, 260] on div ".deletable-edge-delete-btn { width: 20px; height: 20px; border: 0px solid #ffff…" at bounding box center [642, 328] width 523 height 478
drag, startPoint x: 542, startPoint y: 363, endPoint x: 550, endPoint y: 454, distance: 90.5
click at [550, 454] on div "Code Debugging and Error Analysis Examine the provided {programming_language} c…" at bounding box center [563, 455] width 83 height 29
drag, startPoint x: 856, startPoint y: 411, endPoint x: 860, endPoint y: 455, distance: 44.4
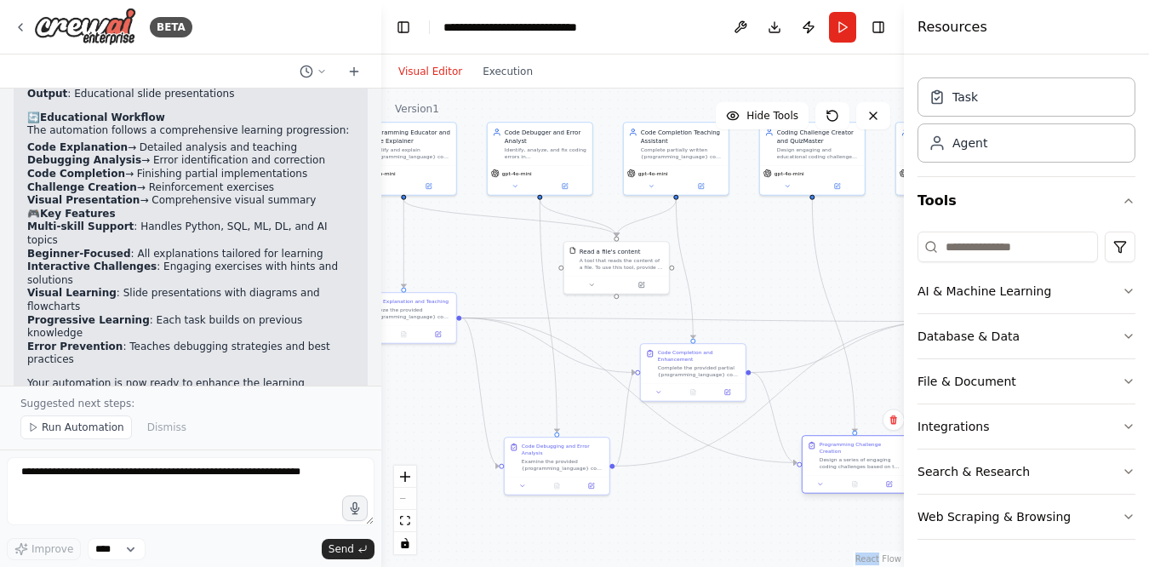
click at [860, 456] on div "Design a series of engaging coding challenges based on the {programming_concept…" at bounding box center [861, 463] width 83 height 14
drag, startPoint x: 416, startPoint y: 305, endPoint x: 430, endPoint y: 329, distance: 27.4
click at [430, 329] on div "Code Explanation and Teaching Analyze the provided {programming_language} code …" at bounding box center [427, 333] width 83 height 22
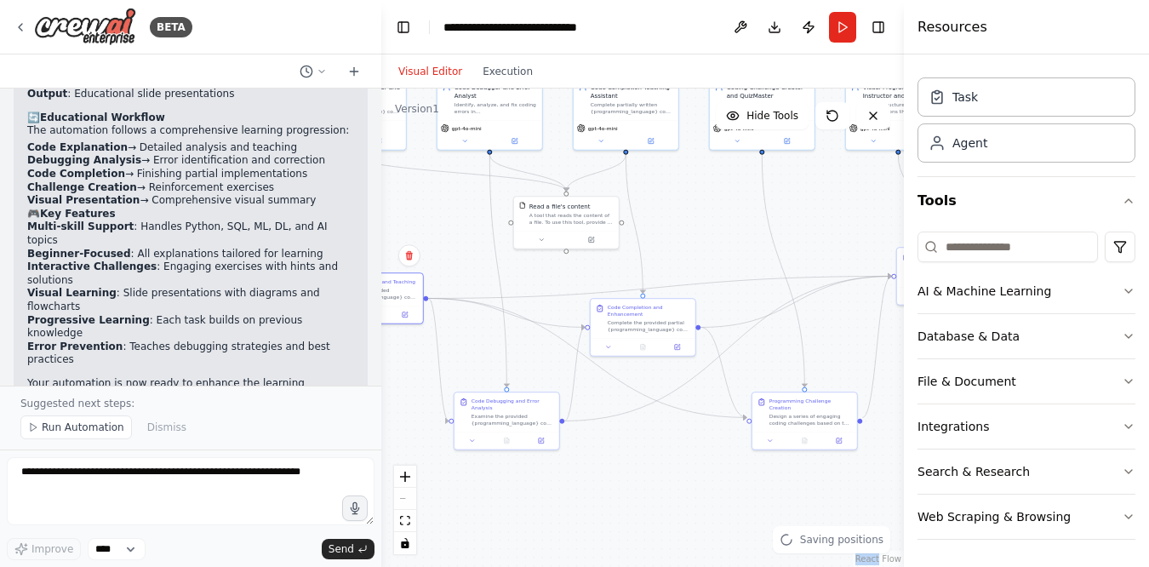
drag, startPoint x: 477, startPoint y: 243, endPoint x: 427, endPoint y: 202, distance: 64.6
click at [427, 202] on div ".deletable-edge-delete-btn { width: 20px; height: 20px; border: 0px solid #ffff…" at bounding box center [642, 328] width 523 height 478
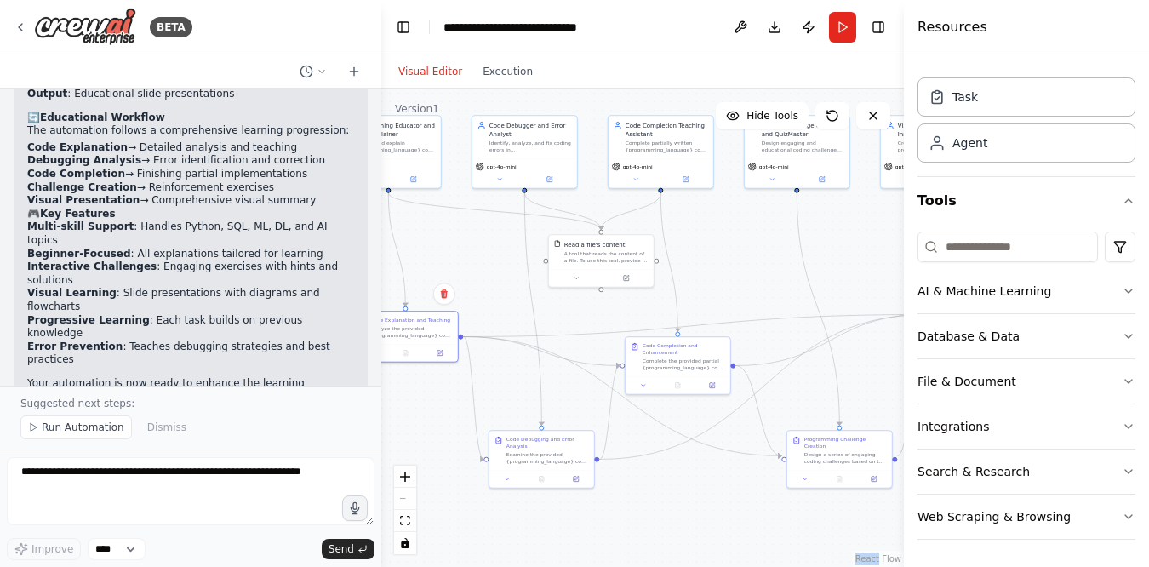
drag, startPoint x: 713, startPoint y: 224, endPoint x: 740, endPoint y: 260, distance: 45.1
click at [740, 260] on div ".deletable-edge-delete-btn { width: 20px; height: 20px; border: 0px solid #ffff…" at bounding box center [642, 328] width 523 height 478
drag, startPoint x: 810, startPoint y: 303, endPoint x: 783, endPoint y: 307, distance: 27.6
click at [783, 307] on div ".deletable-edge-delete-btn { width: 20px; height: 20px; border: 0px solid #ffff…" at bounding box center [642, 328] width 523 height 478
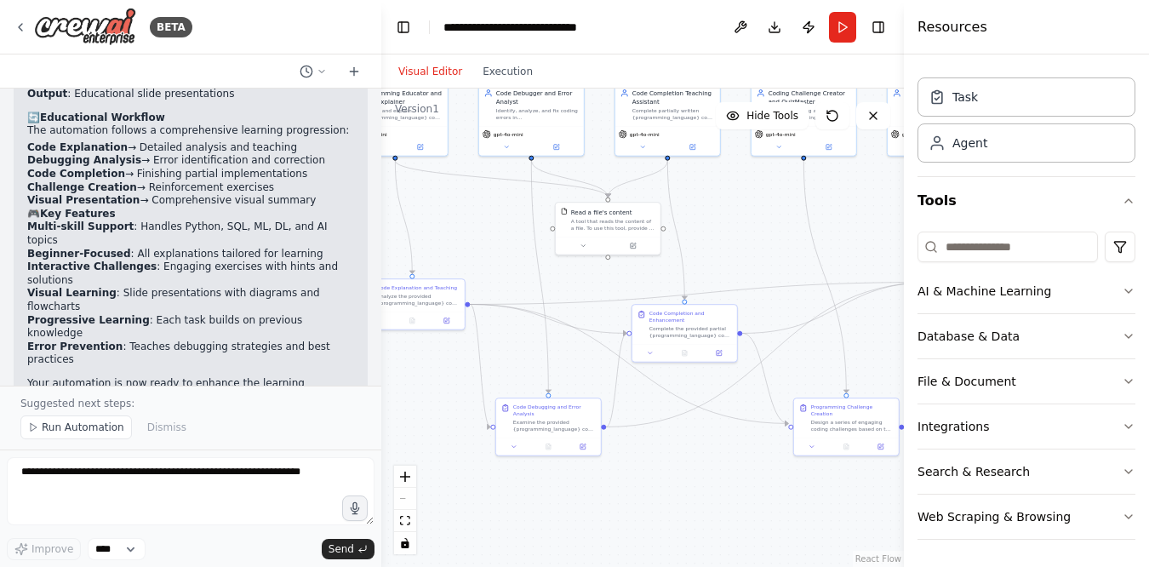
drag, startPoint x: 743, startPoint y: 280, endPoint x: 757, endPoint y: 246, distance: 37.0
click at [757, 246] on div ".deletable-edge-delete-btn { width: 20px; height: 20px; border: 0px solid #ffff…" at bounding box center [642, 328] width 523 height 478
drag, startPoint x: 431, startPoint y: 130, endPoint x: 438, endPoint y: 190, distance: 60.1
click at [437, 192] on div "gpt-4o-mini" at bounding box center [404, 192] width 98 height 9
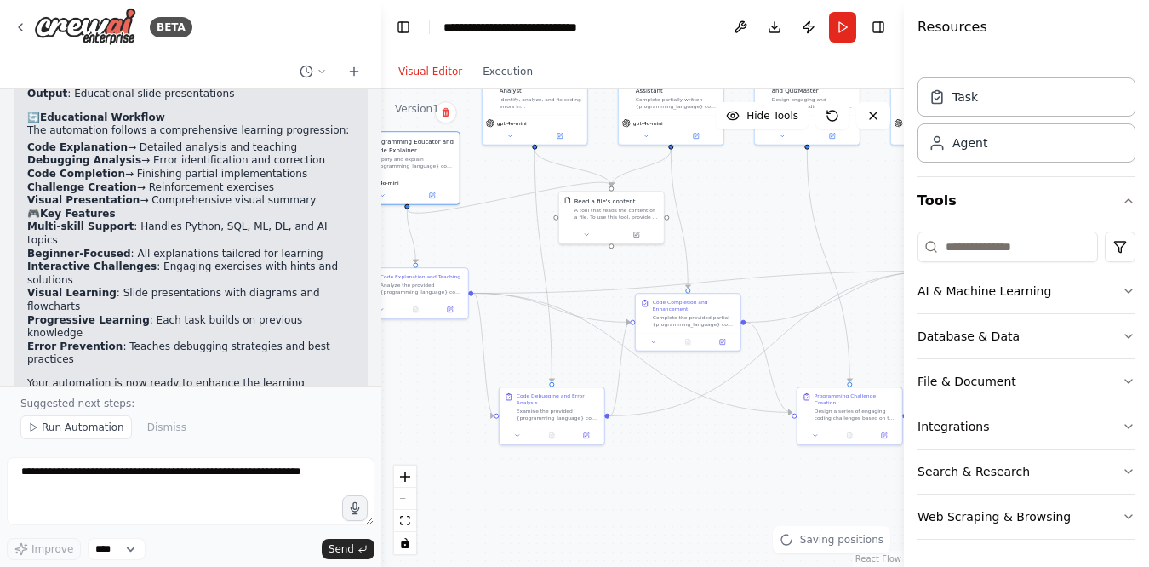
drag, startPoint x: 477, startPoint y: 254, endPoint x: 481, endPoint y: 244, distance: 10.8
click at [481, 243] on div ".deletable-edge-delete-btn { width: 20px; height: 20px; border: 0px solid #ffff…" at bounding box center [642, 328] width 523 height 478
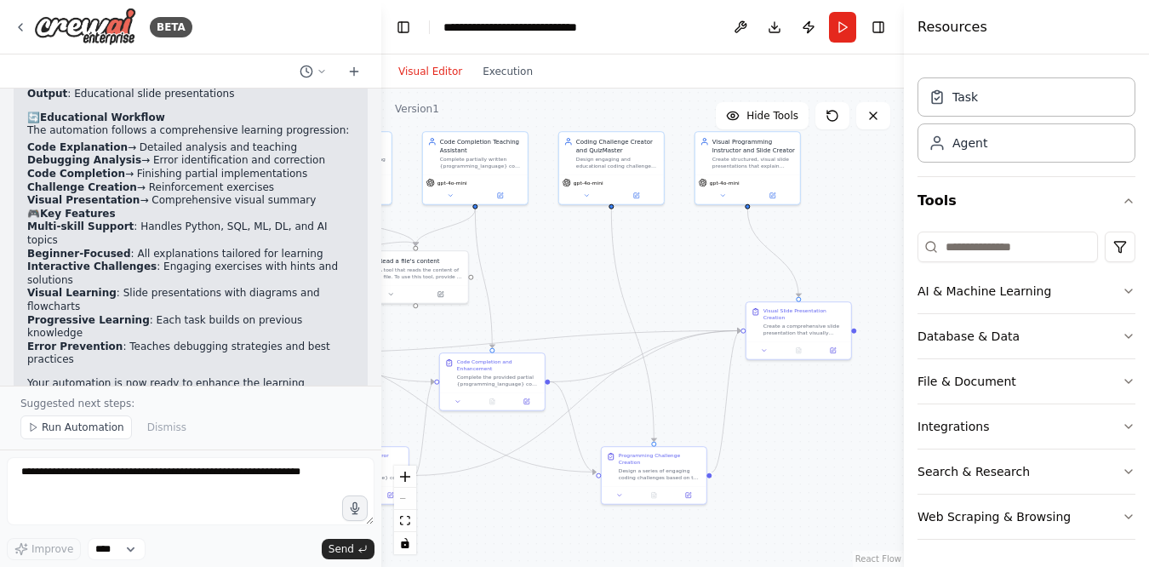
drag, startPoint x: 752, startPoint y: 230, endPoint x: 558, endPoint y: 289, distance: 202.7
click at [557, 289] on div ".deletable-edge-delete-btn { width: 20px; height: 20px; border: 0px solid #ffff…" at bounding box center [642, 328] width 523 height 478
drag, startPoint x: 762, startPoint y: 163, endPoint x: 749, endPoint y: 232, distance: 71.0
click at [749, 232] on div "Create structured, visual slide presentations that explain {programming_concept…" at bounding box center [746, 228] width 83 height 14
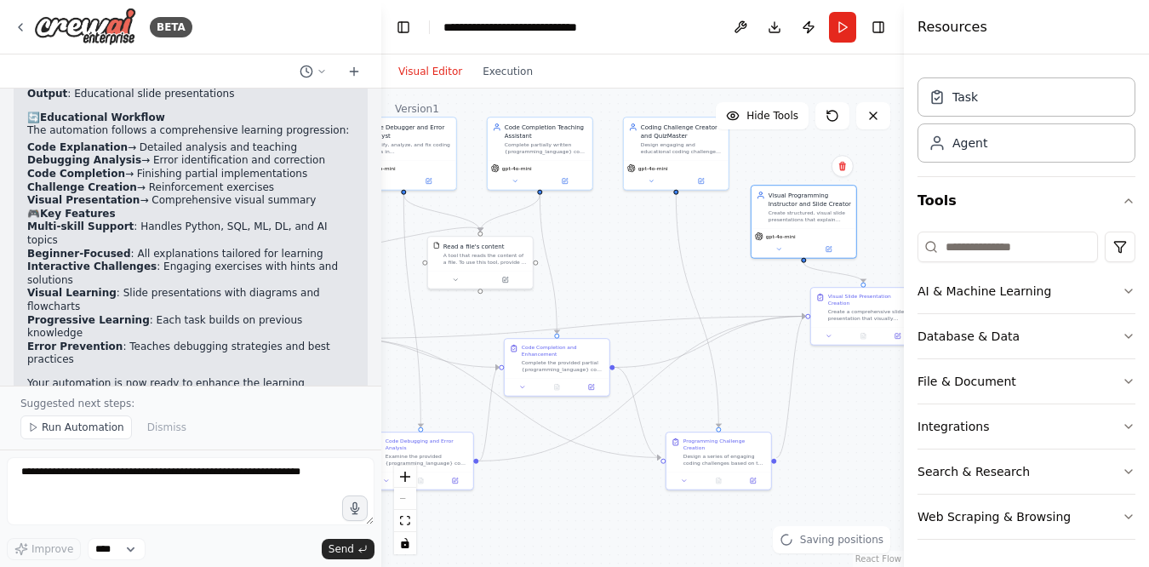
drag, startPoint x: 799, startPoint y: 472, endPoint x: 864, endPoint y: 458, distance: 66.3
click at [864, 458] on div ".deletable-edge-delete-btn { width: 20px; height: 20px; border: 0px solid #ffff…" at bounding box center [642, 328] width 523 height 478
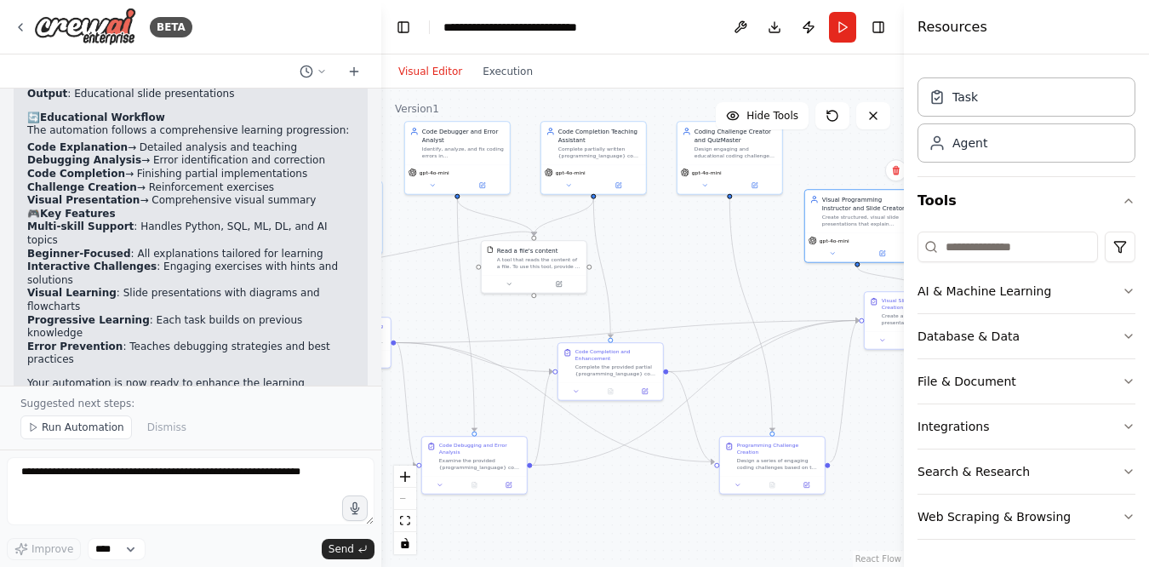
drag, startPoint x: 620, startPoint y: 232, endPoint x: 673, endPoint y: 237, distance: 53.0
click at [673, 237] on div ".deletable-edge-delete-btn { width: 20px; height: 20px; border: 0px solid #ffff…" at bounding box center [642, 328] width 523 height 478
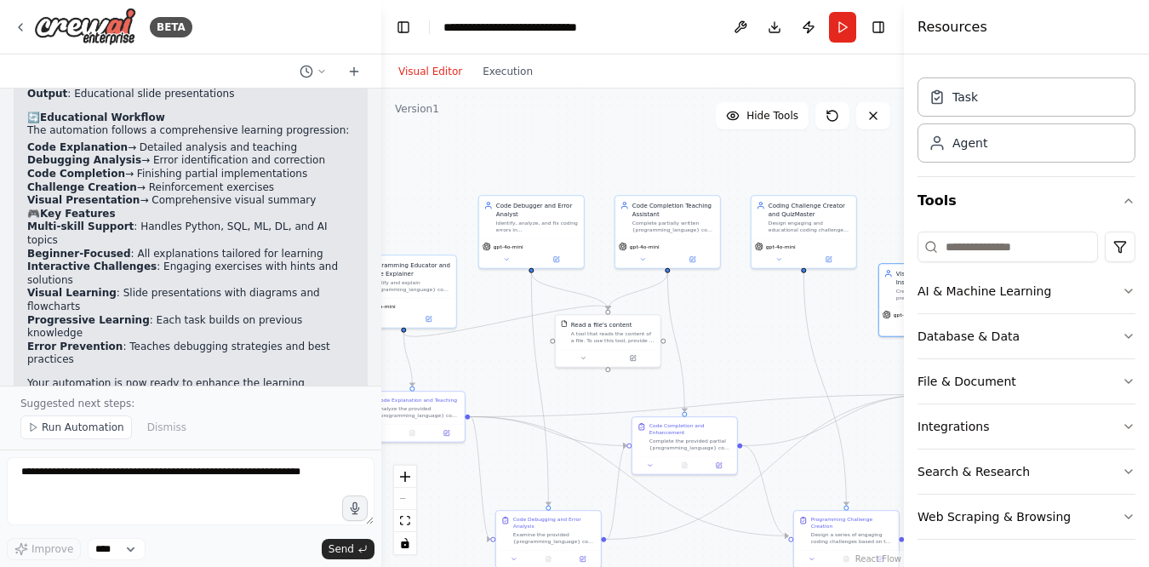
drag, startPoint x: 641, startPoint y: 252, endPoint x: 715, endPoint y: 326, distance: 104.7
click at [715, 326] on div ".deletable-edge-delete-btn { width: 20px; height: 20px; border: 0px solid #ffff…" at bounding box center [642, 328] width 523 height 478
drag, startPoint x: 545, startPoint y: 214, endPoint x: 523, endPoint y: 185, distance: 36.6
click at [523, 185] on div "Code Debugger and Error Analyst" at bounding box center [520, 182] width 83 height 17
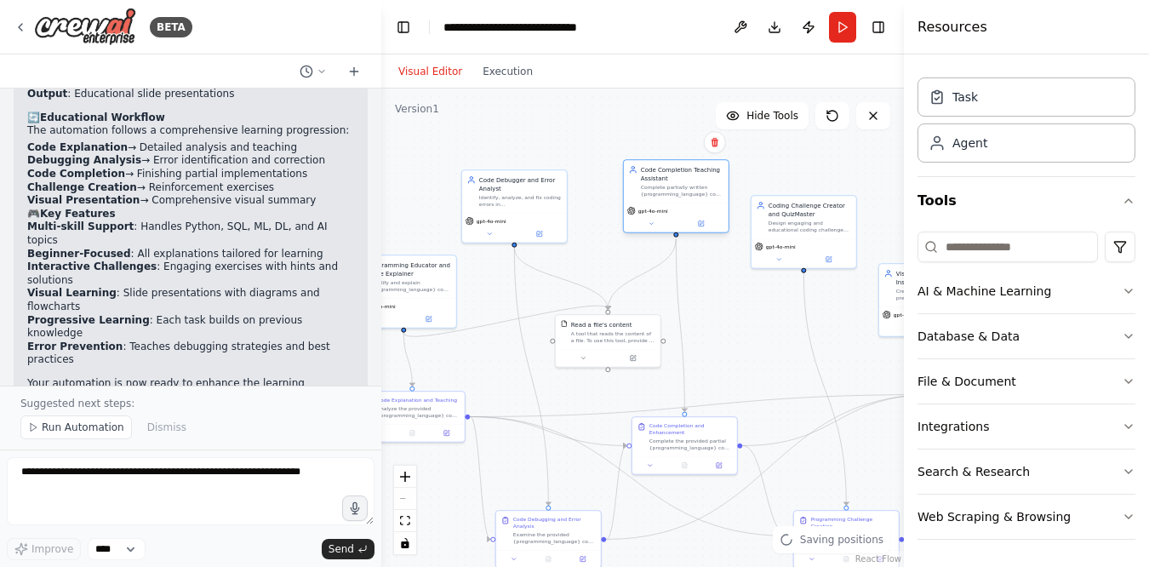
drag, startPoint x: 672, startPoint y: 232, endPoint x: 679, endPoint y: 195, distance: 37.2
click at [679, 194] on div "Code Completion Teaching Assistant Complete partially written {programming_lang…" at bounding box center [676, 181] width 105 height 43
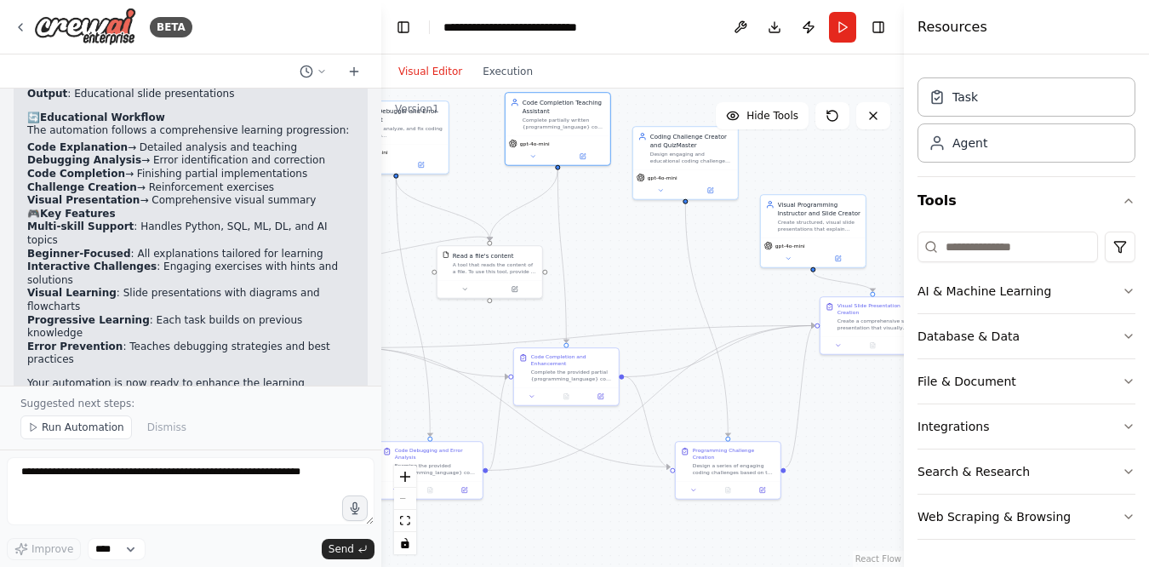
drag, startPoint x: 768, startPoint y: 326, endPoint x: 649, endPoint y: 257, distance: 136.9
click at [649, 257] on div ".deletable-edge-delete-btn { width: 20px; height: 20px; border: 0px solid #ffff…" at bounding box center [642, 328] width 523 height 478
click at [1127, 516] on icon "button" at bounding box center [1129, 517] width 14 height 14
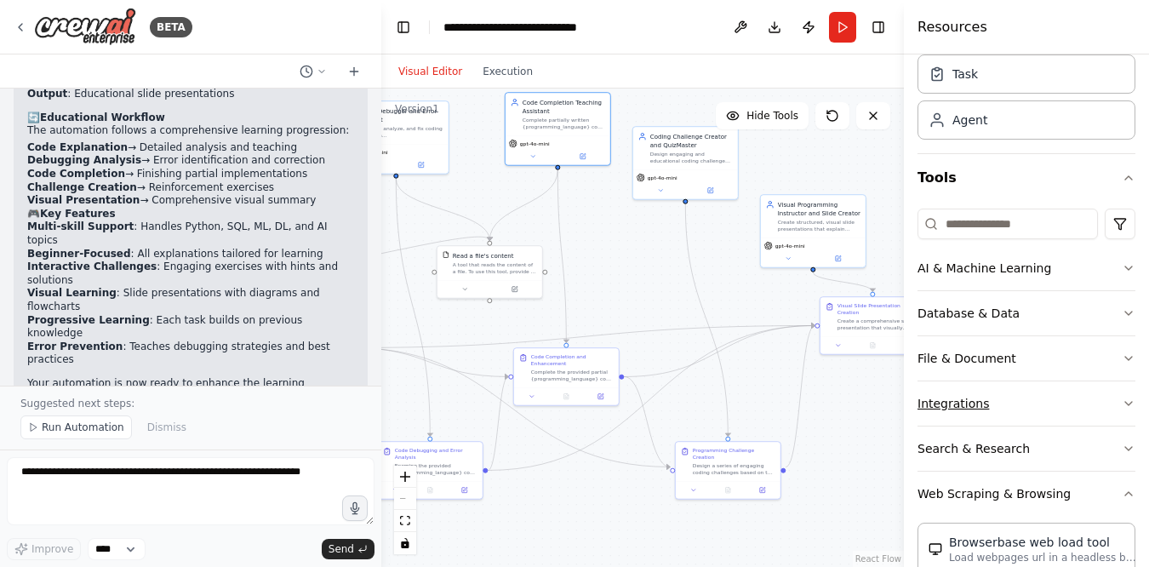
scroll to position [0, 0]
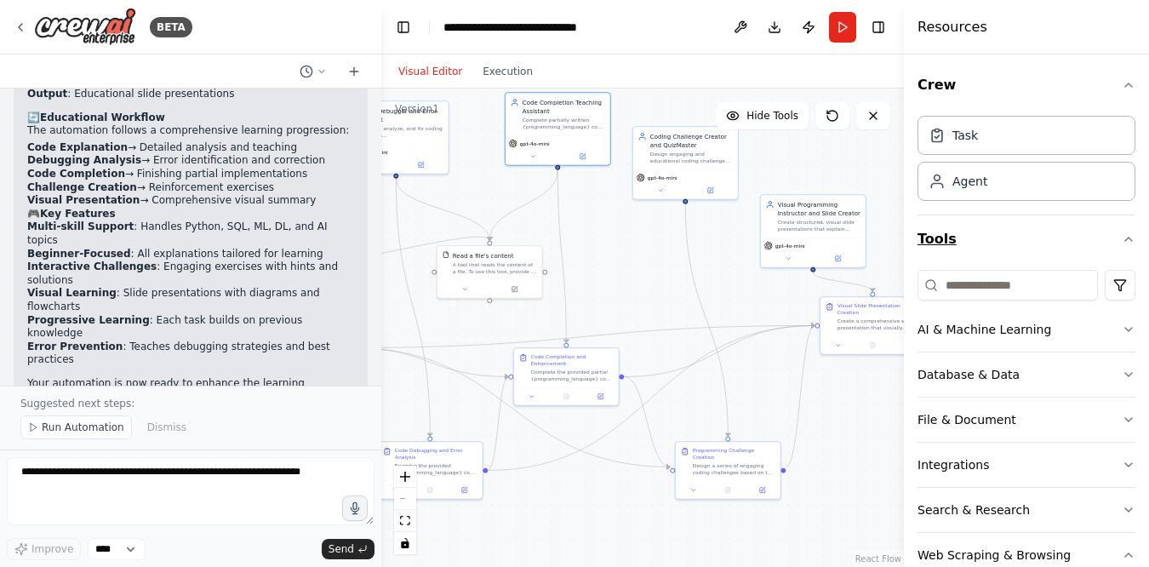
click at [1120, 234] on button "Tools" at bounding box center [1027, 239] width 218 height 48
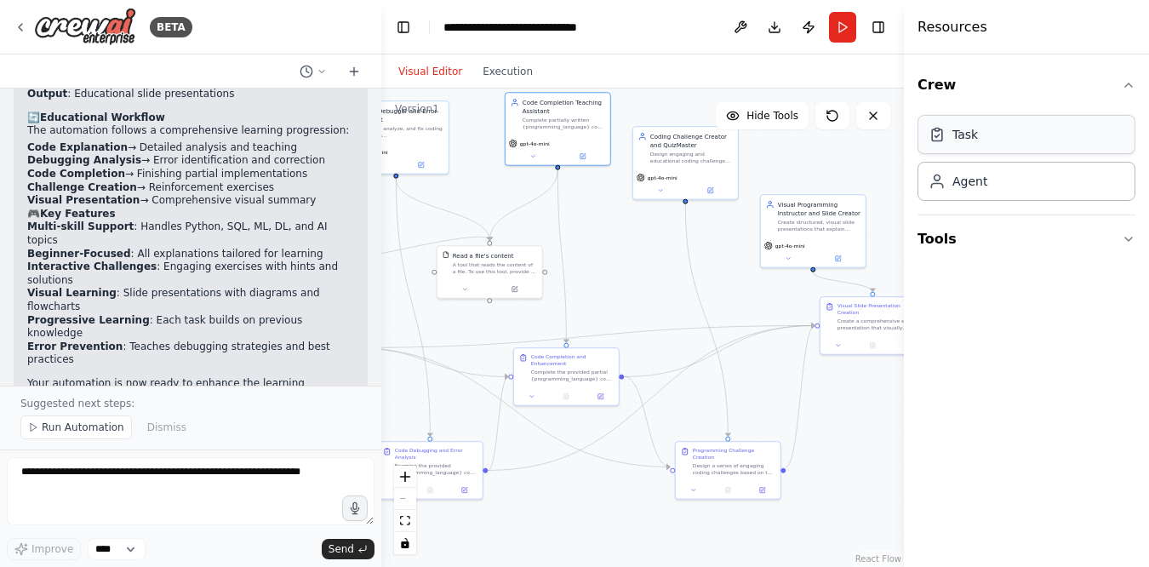
click at [962, 146] on div "Task" at bounding box center [1027, 134] width 218 height 39
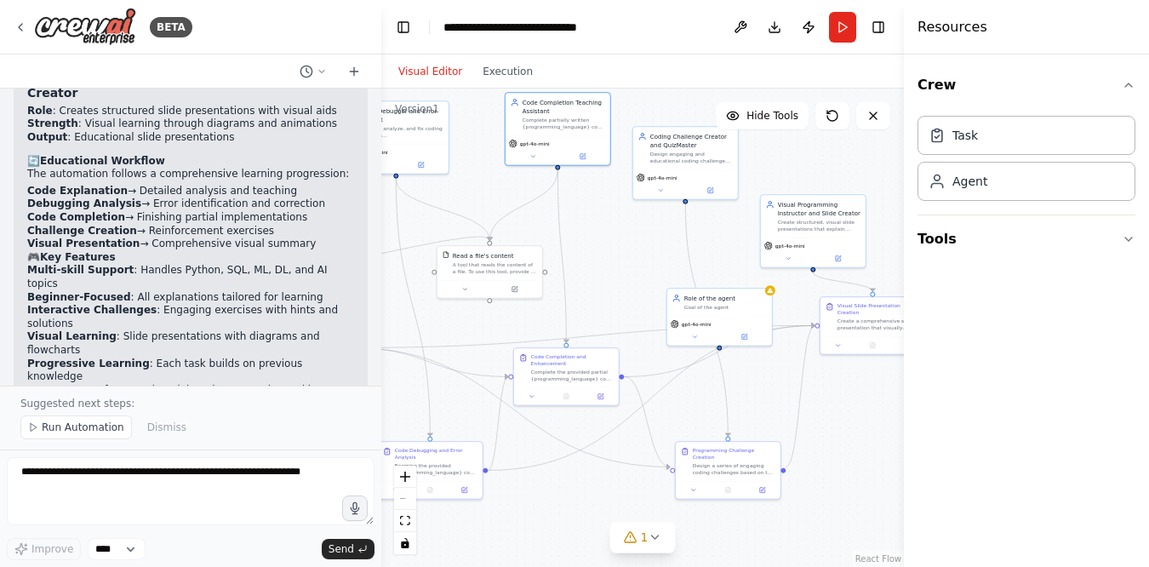
drag, startPoint x: 984, startPoint y: 186, endPoint x: 1076, endPoint y: 289, distance: 138.7
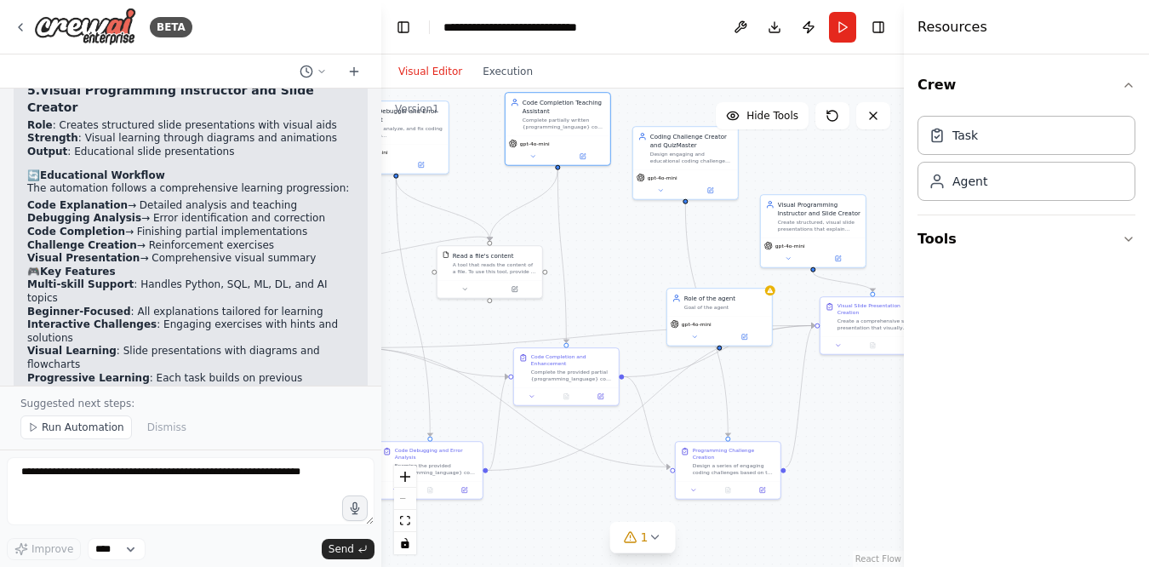
scroll to position [2804, 0]
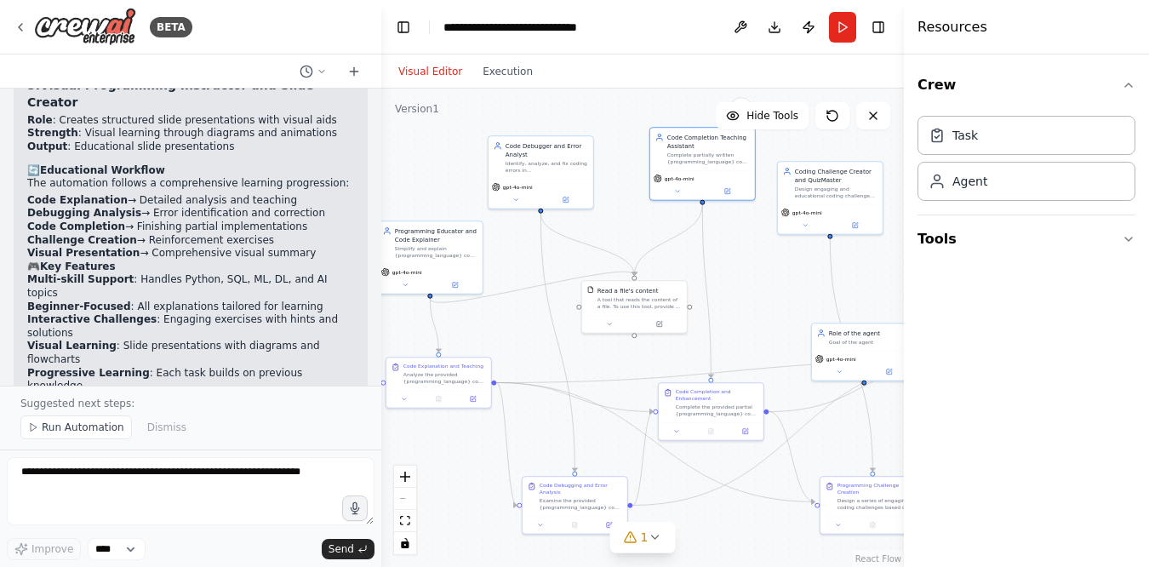
drag, startPoint x: 589, startPoint y: 241, endPoint x: 719, endPoint y: 316, distance: 150.2
click at [719, 316] on div ".deletable-edge-delete-btn { width: 20px; height: 20px; border: 0px solid #ffff…" at bounding box center [642, 328] width 523 height 478
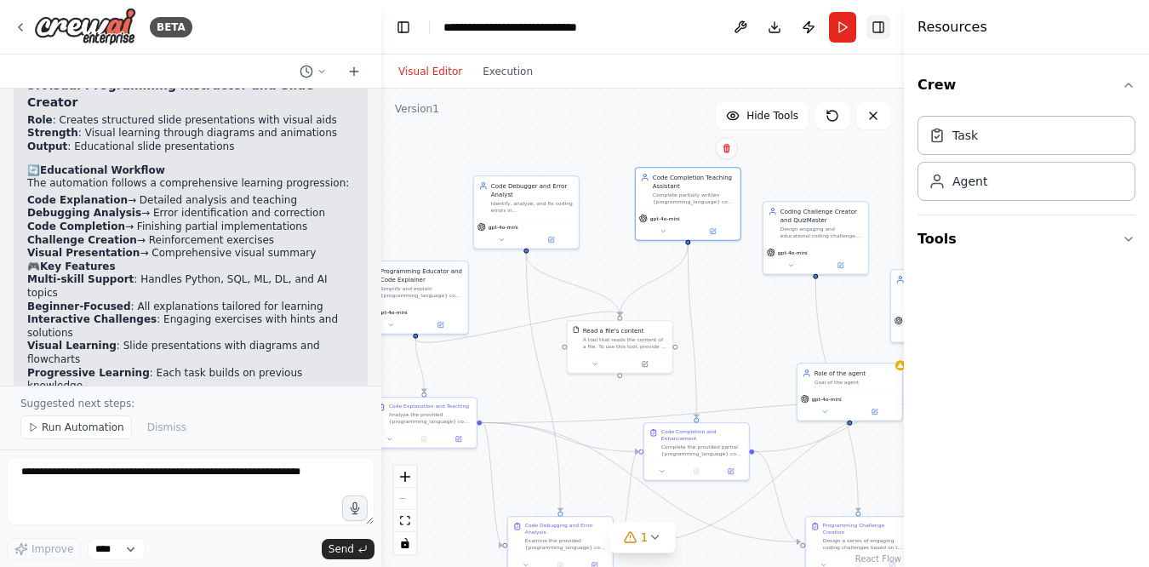
click at [877, 23] on button "Toggle Right Sidebar" at bounding box center [878, 27] width 24 height 24
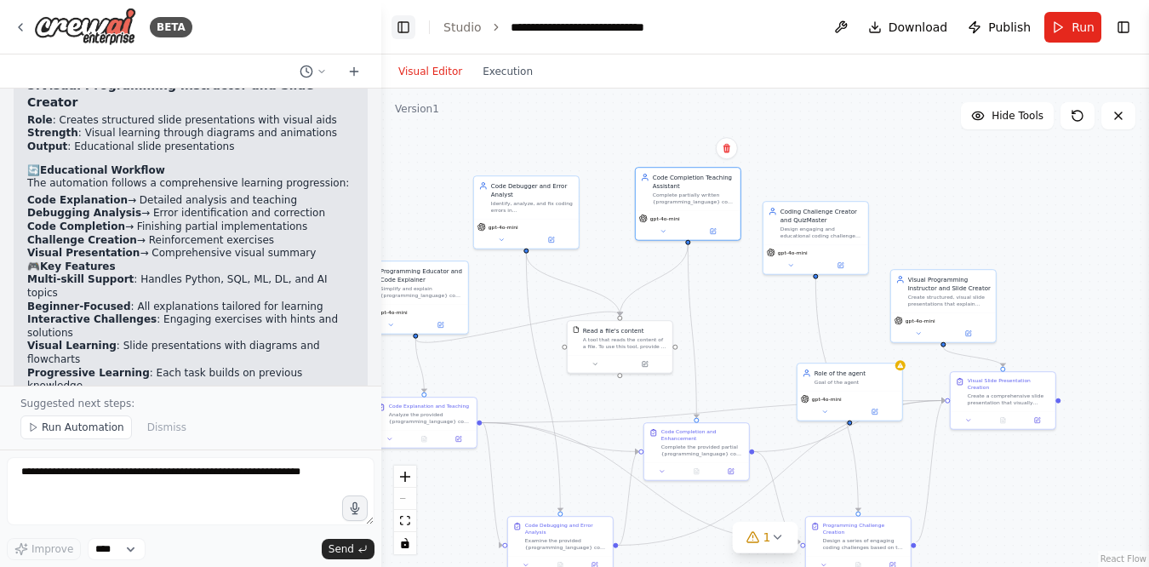
click at [397, 27] on button "Toggle Left Sidebar" at bounding box center [404, 27] width 24 height 24
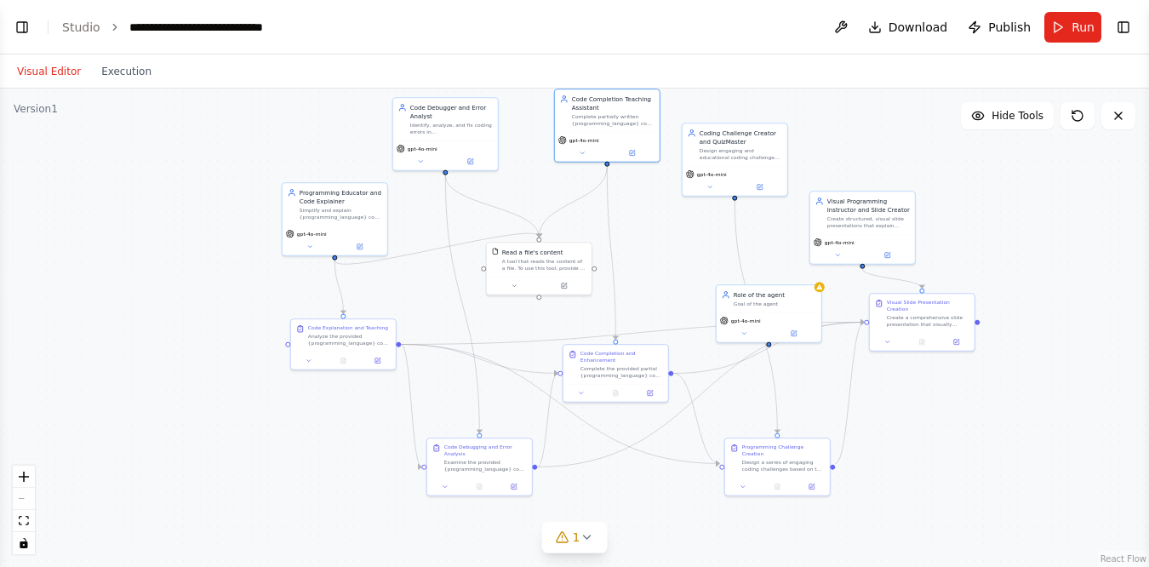
drag, startPoint x: 589, startPoint y: 170, endPoint x: 889, endPoint y: 92, distance: 310.5
click at [889, 92] on div ".deletable-edge-delete-btn { width: 20px; height: 20px; border: 0px solid #ffff…" at bounding box center [574, 328] width 1149 height 478
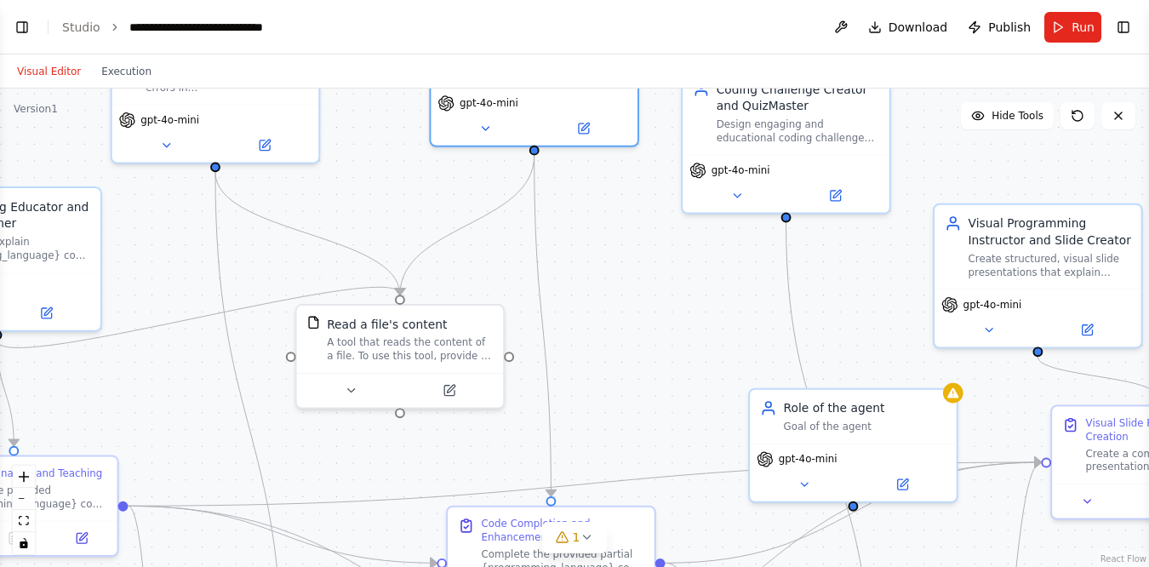
drag, startPoint x: 615, startPoint y: 195, endPoint x: 598, endPoint y: 281, distance: 87.6
click at [598, 281] on div ".deletable-edge-delete-btn { width: 20px; height: 20px; border: 0px solid #ffff…" at bounding box center [574, 328] width 1149 height 478
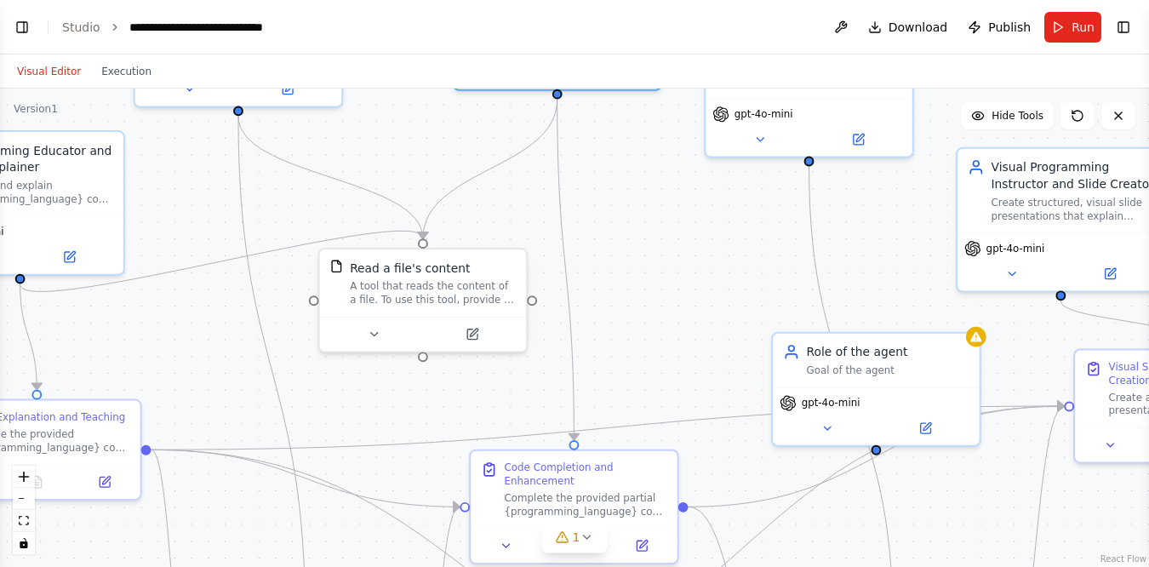
drag, startPoint x: 598, startPoint y: 281, endPoint x: 591, endPoint y: 312, distance: 32.4
click at [591, 311] on div ".deletable-edge-delete-btn { width: 20px; height: 20px; border: 0px solid #ffff…" at bounding box center [574, 328] width 1149 height 478
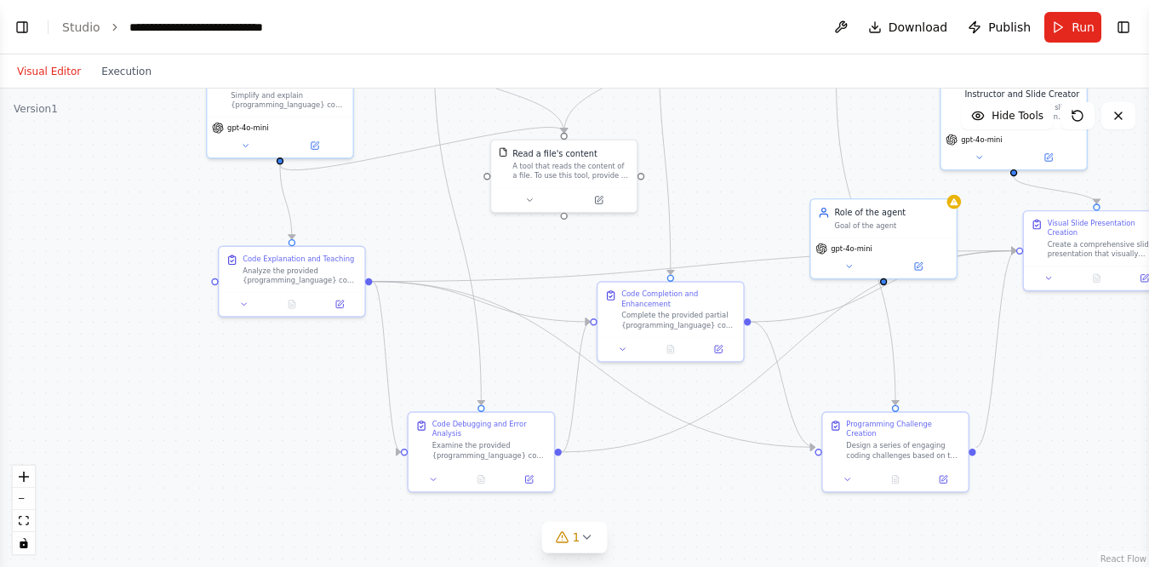
drag, startPoint x: 288, startPoint y: 370, endPoint x: 344, endPoint y: 231, distance: 150.5
click at [344, 231] on div ".deletable-edge-delete-btn { width: 20px; height: 20px; border: 0px solid #ffff…" at bounding box center [574, 328] width 1149 height 478
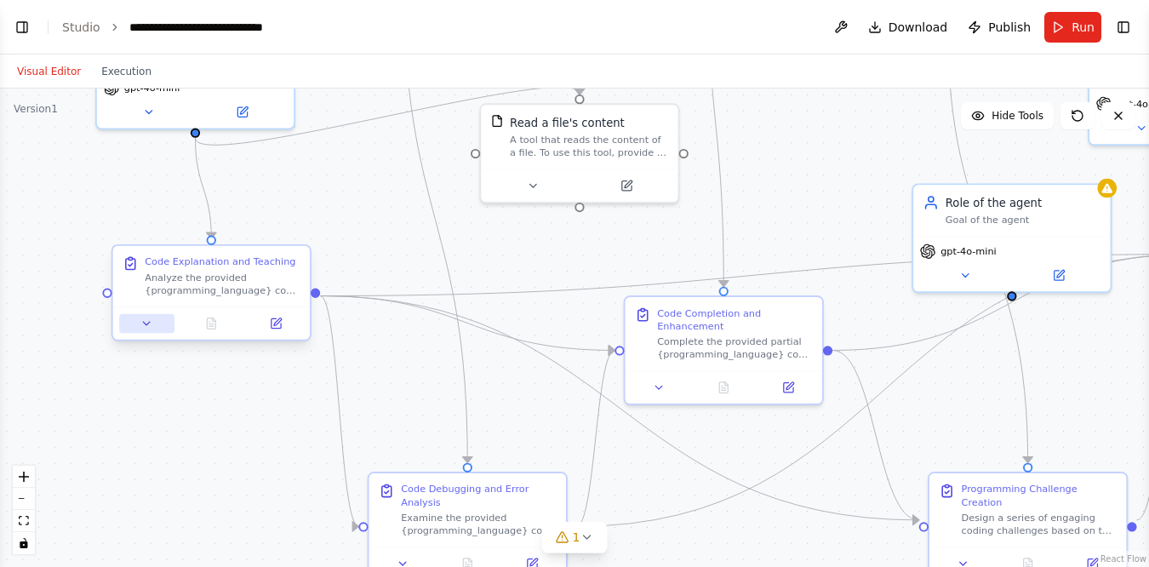
click at [143, 319] on icon at bounding box center [146, 323] width 13 height 13
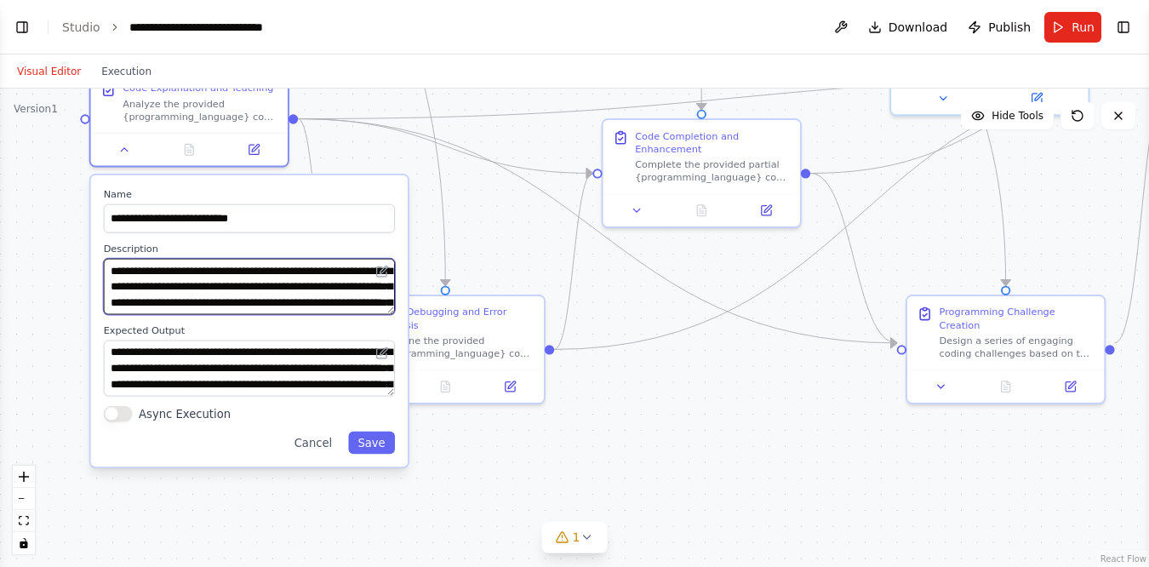
drag, startPoint x: 369, startPoint y: 262, endPoint x: 347, endPoint y: 99, distance: 164.9
click at [347, 99] on div ".deletable-edge-delete-btn { width: 20px; height: 20px; border: 0px solid #ffff…" at bounding box center [574, 328] width 1149 height 478
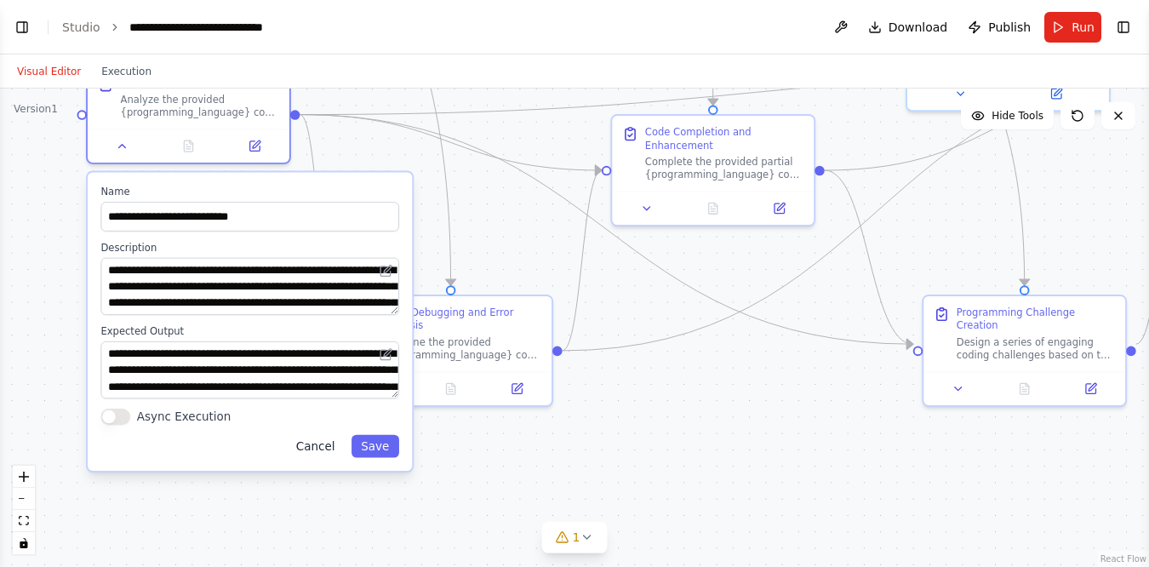
click at [323, 450] on button "Cancel" at bounding box center [315, 446] width 59 height 23
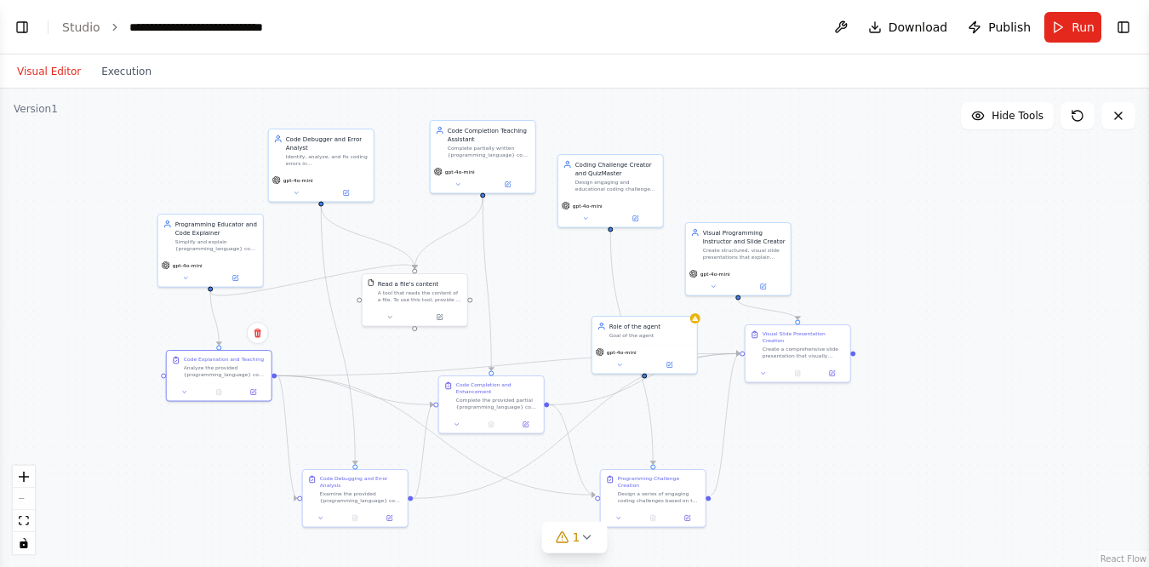
drag, startPoint x: 294, startPoint y: 260, endPoint x: 296, endPoint y: 409, distance: 149.8
click at [296, 409] on div ".deletable-edge-delete-btn { width: 20px; height: 20px; border: 0px solid #ffff…" at bounding box center [574, 328] width 1149 height 478
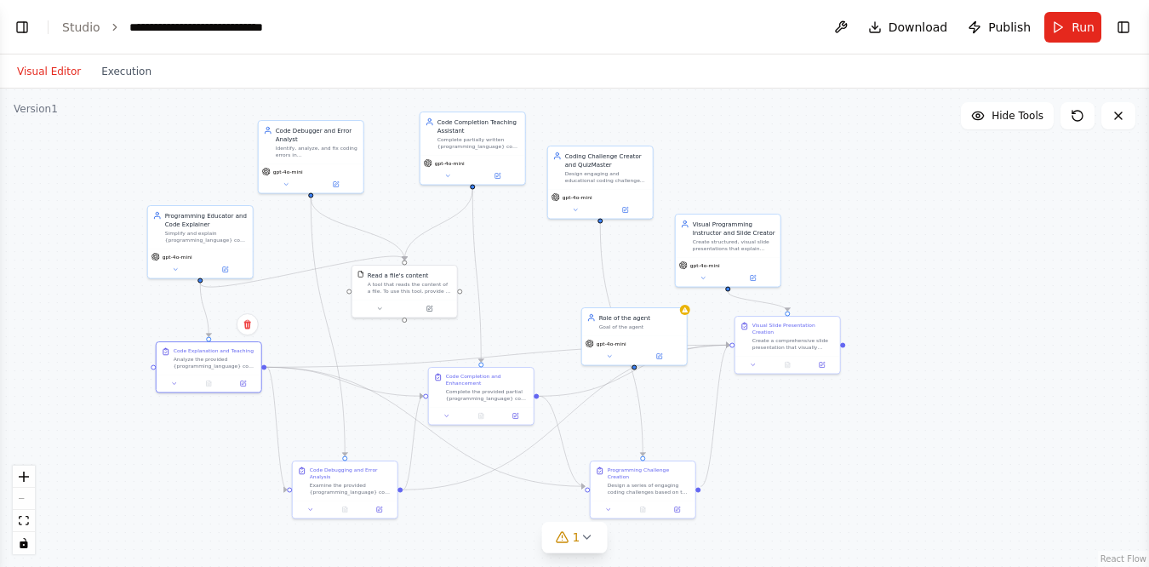
click at [174, 469] on div ".deletable-edge-delete-btn { width: 20px; height: 20px; border: 0px solid #ffff…" at bounding box center [574, 328] width 1149 height 478
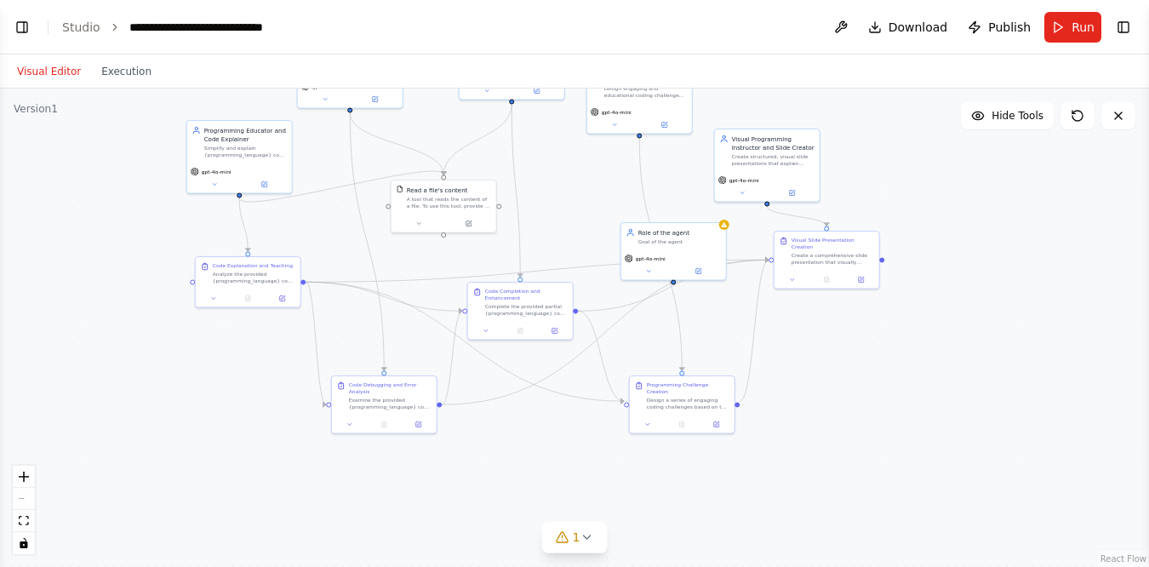
drag, startPoint x: 97, startPoint y: 313, endPoint x: 136, endPoint y: 228, distance: 93.7
click at [136, 228] on div ".deletable-edge-delete-btn { width: 20px; height: 20px; border: 0px solid #ffff…" at bounding box center [574, 328] width 1149 height 478
drag, startPoint x: 323, startPoint y: 191, endPoint x: 312, endPoint y: 305, distance: 114.5
click at [135, 18] on div ".deletable-edge-delete-btn { width: 20px; height: 20px; border: 0px solid #ffff…" at bounding box center [135, 18] width 0 height 0
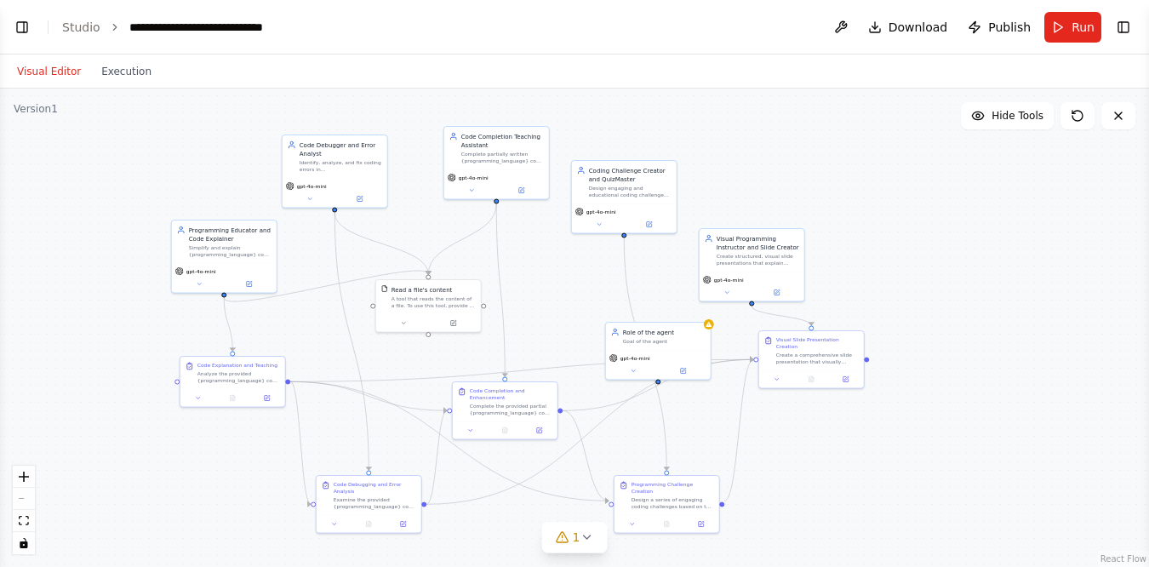
drag, startPoint x: 323, startPoint y: 265, endPoint x: 307, endPoint y: 364, distance: 100.8
click at [307, 364] on div ".deletable-edge-delete-btn { width: 20px; height: 20px; border: 0px solid #ffff…" at bounding box center [574, 328] width 1149 height 478
click at [200, 285] on icon at bounding box center [199, 282] width 7 height 7
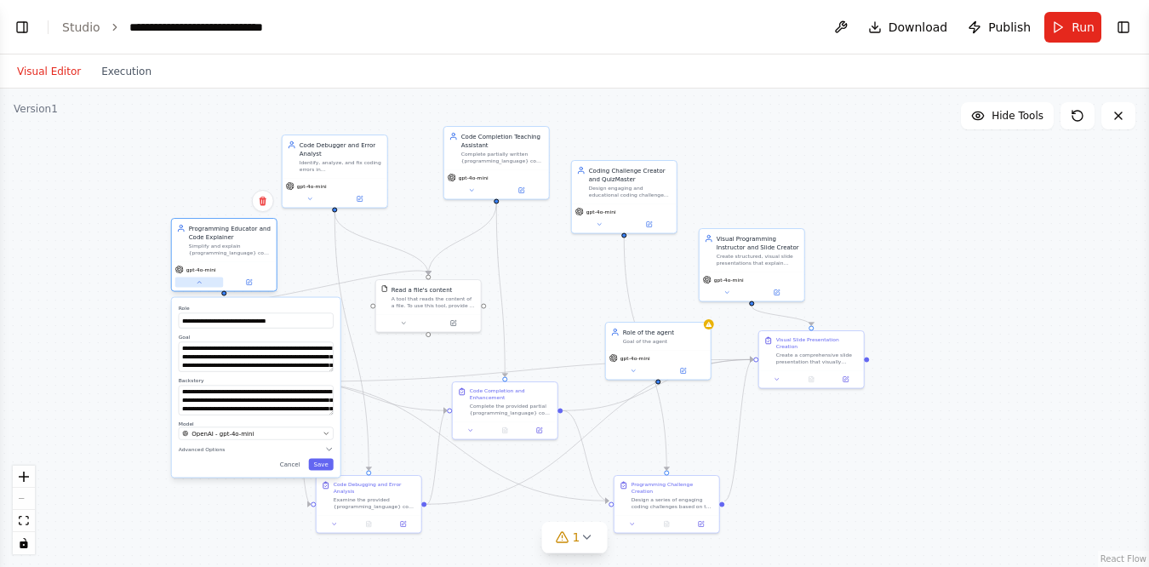
click at [201, 283] on icon at bounding box center [199, 282] width 7 height 7
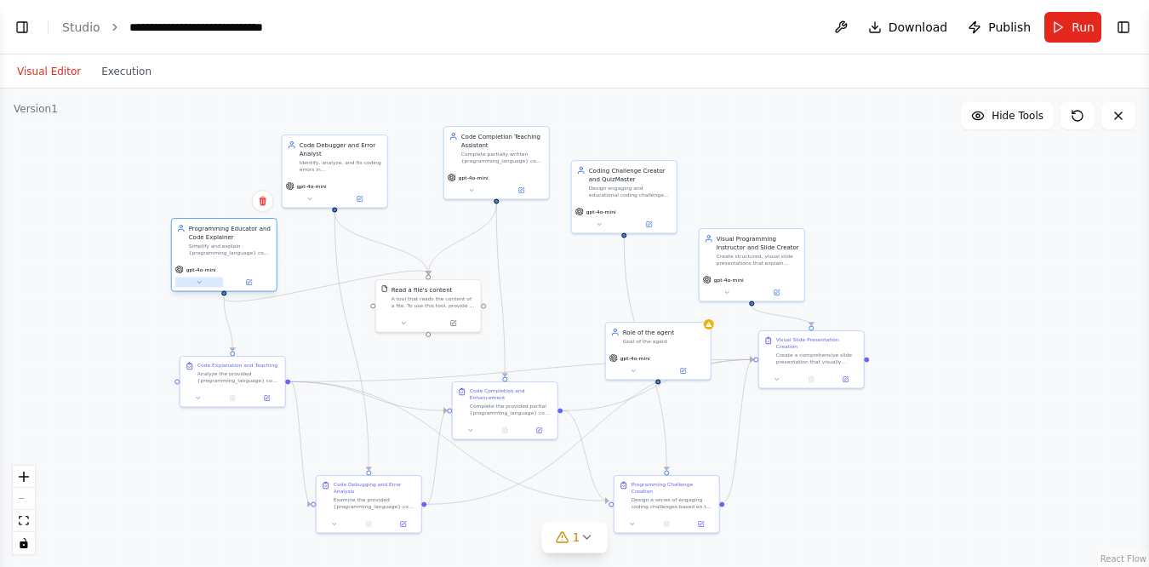
click at [201, 283] on icon at bounding box center [199, 282] width 7 height 7
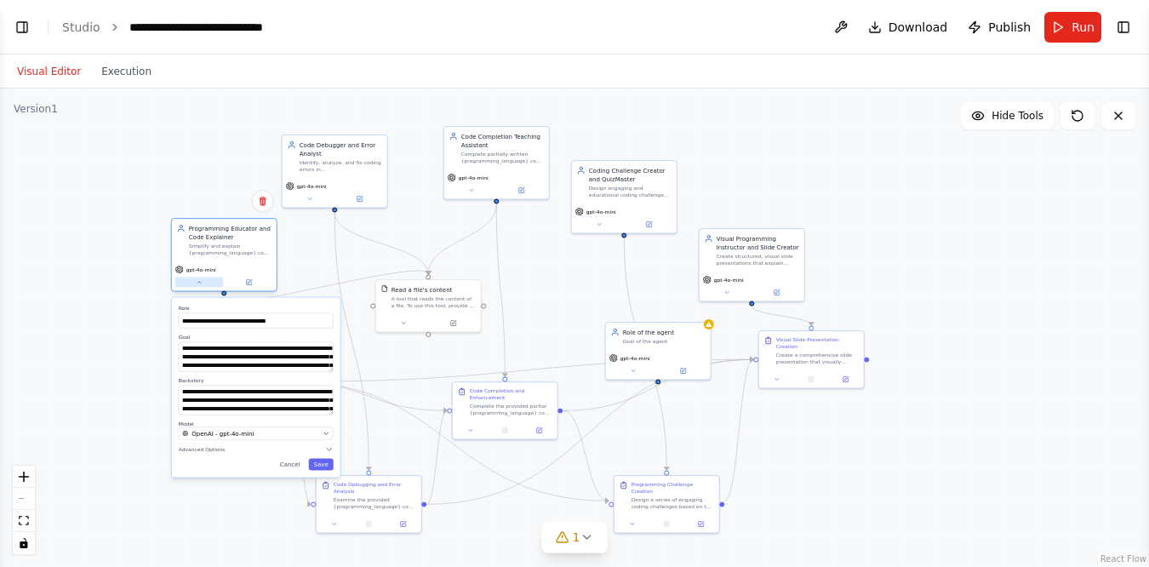
click at [201, 283] on icon at bounding box center [199, 282] width 7 height 7
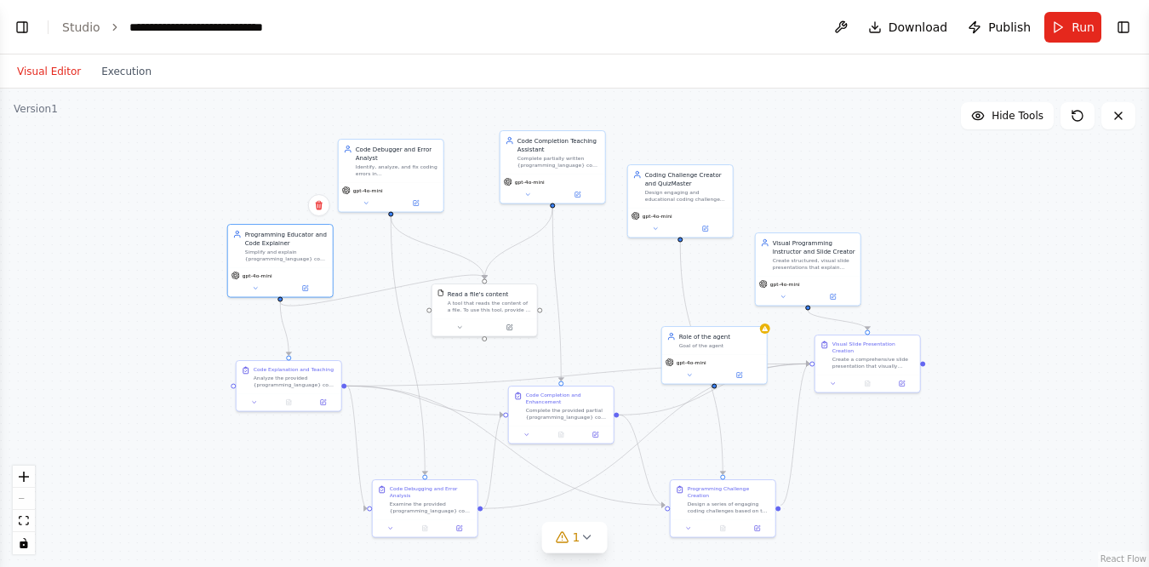
drag, startPoint x: 409, startPoint y: 205, endPoint x: 466, endPoint y: 209, distance: 56.3
click at [466, 209] on div ".deletable-edge-delete-btn { width: 20px; height: 20px; border: 0px solid #ffff…" at bounding box center [574, 328] width 1149 height 478
click at [366, 206] on div "gpt-4o-mini" at bounding box center [391, 195] width 105 height 30
click at [372, 197] on button at bounding box center [366, 202] width 49 height 10
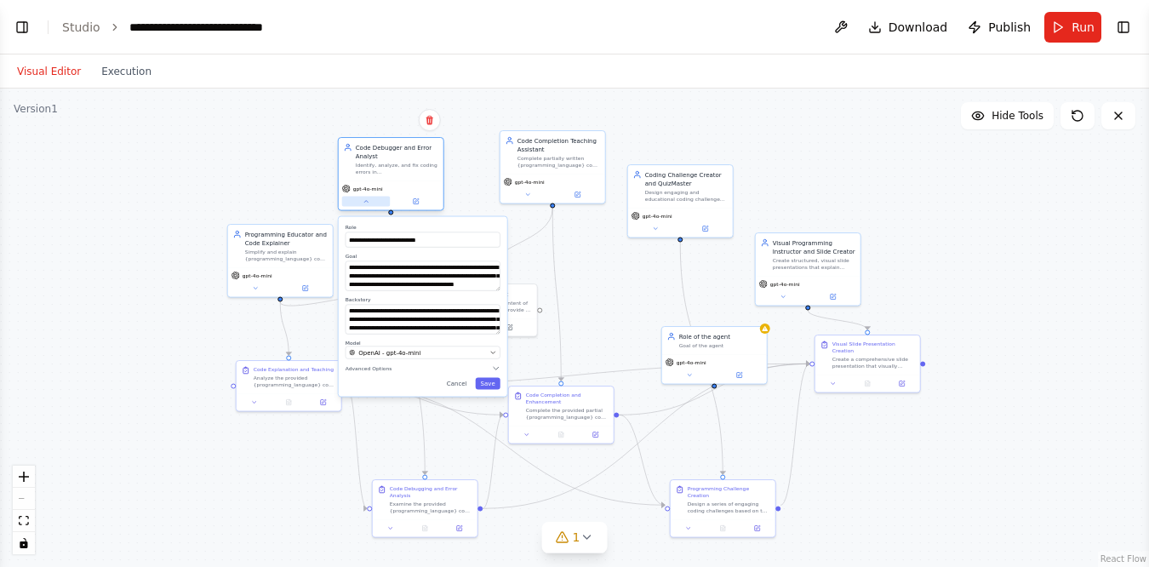
click at [367, 201] on icon at bounding box center [365, 202] width 3 height 2
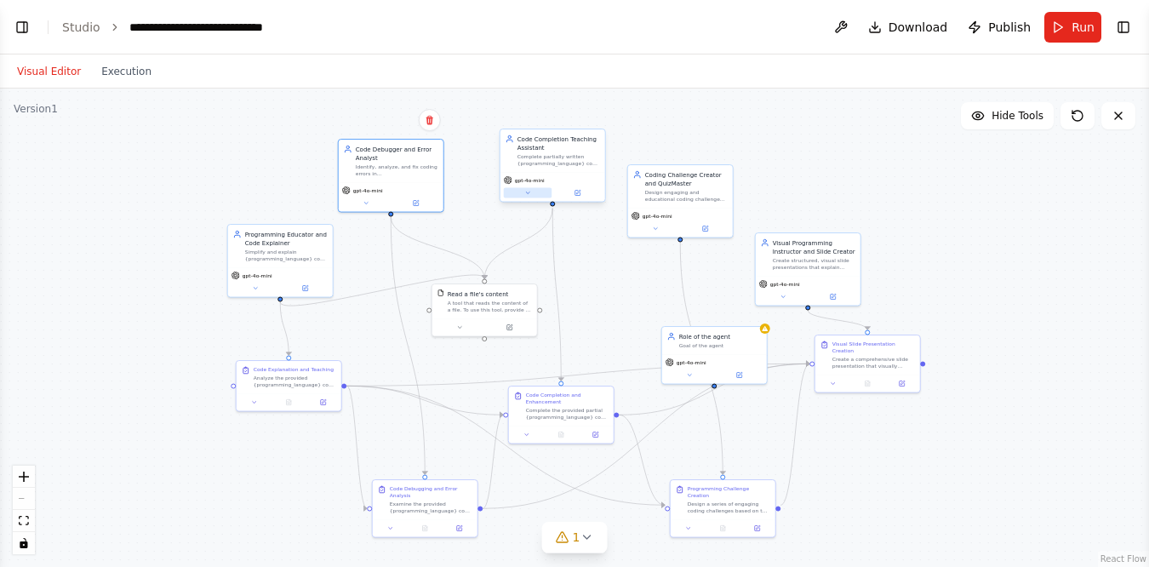
click at [529, 196] on button at bounding box center [528, 193] width 49 height 10
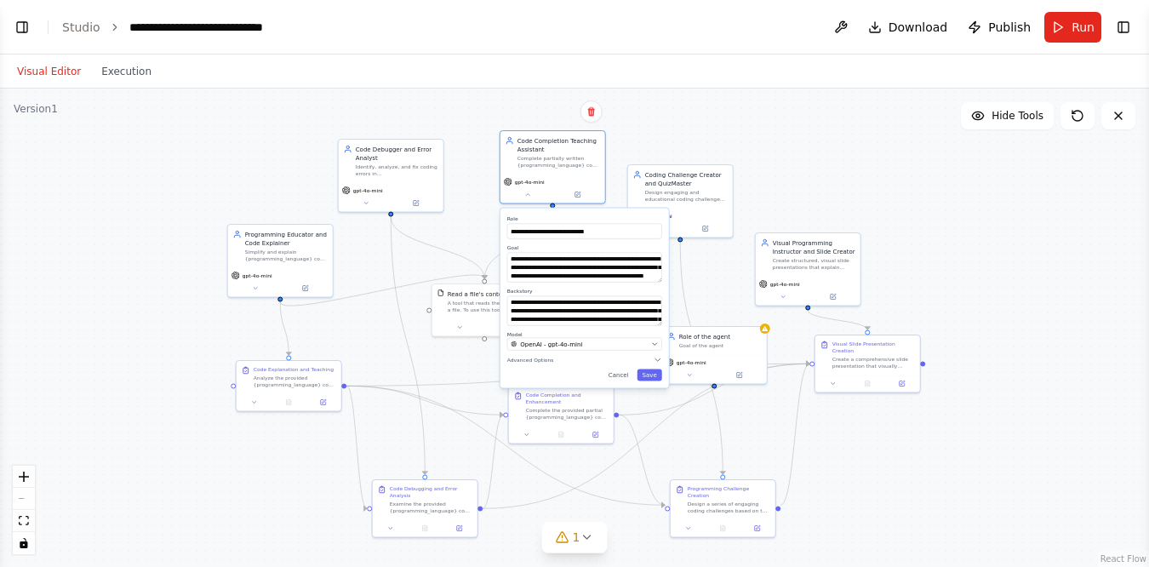
click at [356, 257] on div ".deletable-edge-delete-btn { width: 20px; height: 20px; border: 0px solid #ffff…" at bounding box center [574, 328] width 1149 height 478
click at [529, 197] on button at bounding box center [528, 193] width 49 height 10
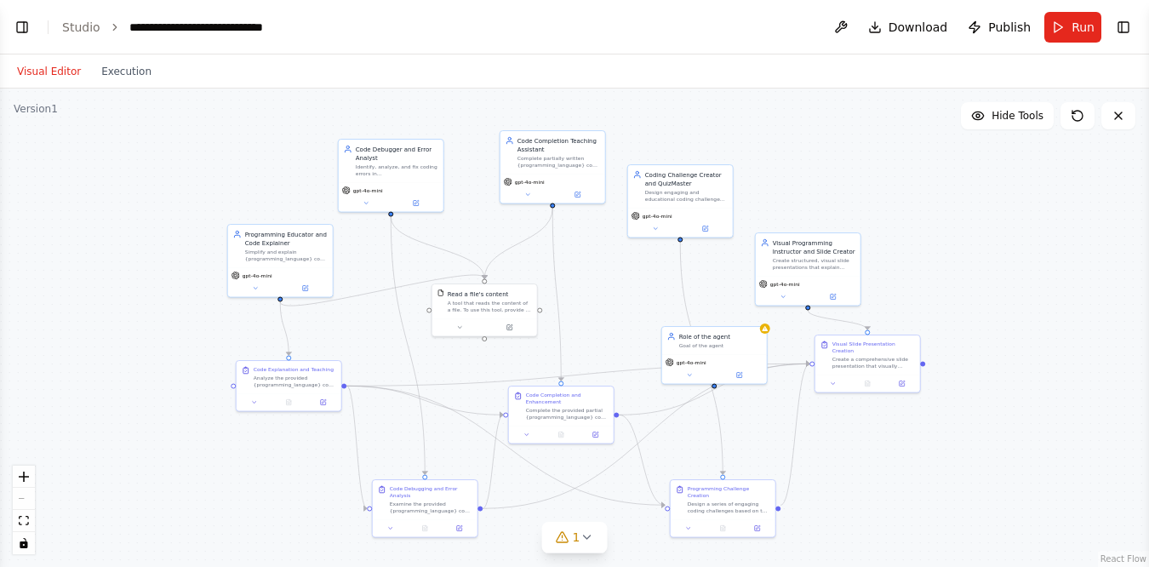
click at [900, 189] on div ".deletable-edge-delete-btn { width: 20px; height: 20px; border: 0px solid #ffff…" at bounding box center [574, 328] width 1149 height 478
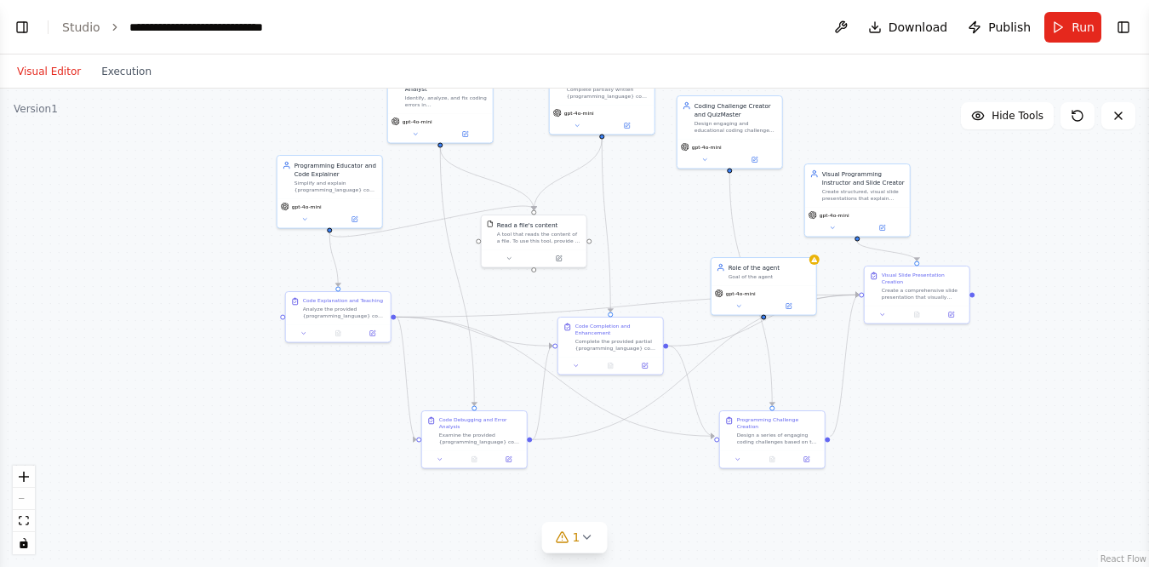
drag, startPoint x: 602, startPoint y: 274, endPoint x: 650, endPoint y: 204, distance: 85.0
click at [650, 204] on div ".deletable-edge-delete-btn { width: 20px; height: 20px; border: 0px solid #ffff…" at bounding box center [574, 328] width 1149 height 478
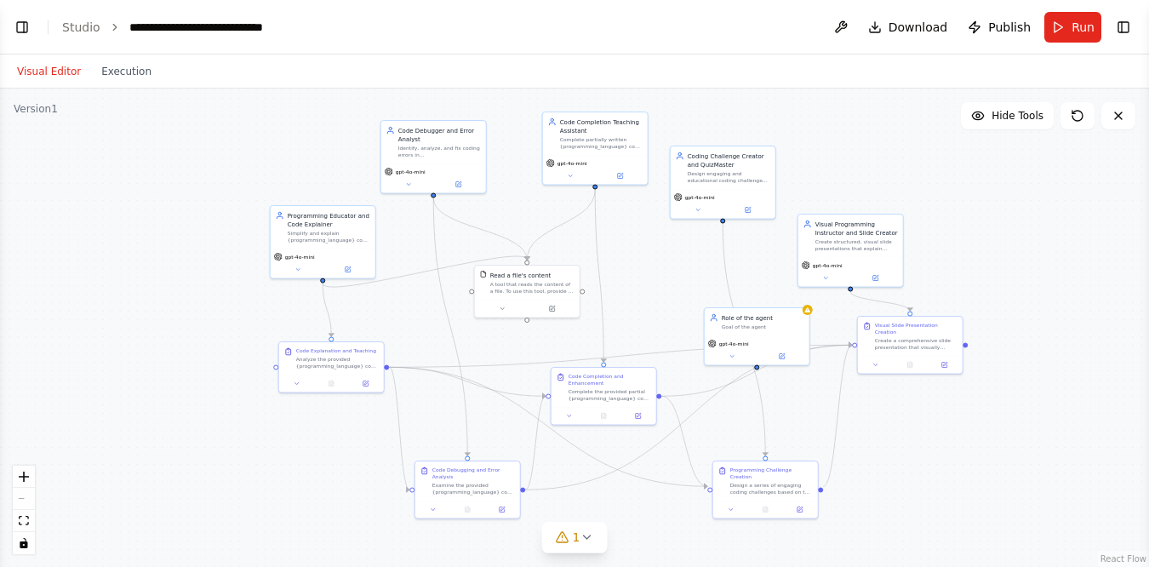
drag, startPoint x: 655, startPoint y: 271, endPoint x: 649, endPoint y: 321, distance: 50.6
click at [649, 321] on div ".deletable-edge-delete-btn { width: 20px; height: 20px; border: 0px solid #ffff…" at bounding box center [574, 328] width 1149 height 478
click at [990, 201] on div ".deletable-edge-delete-btn { width: 20px; height: 20px; border: 0px solid #ffff…" at bounding box center [574, 328] width 1149 height 478
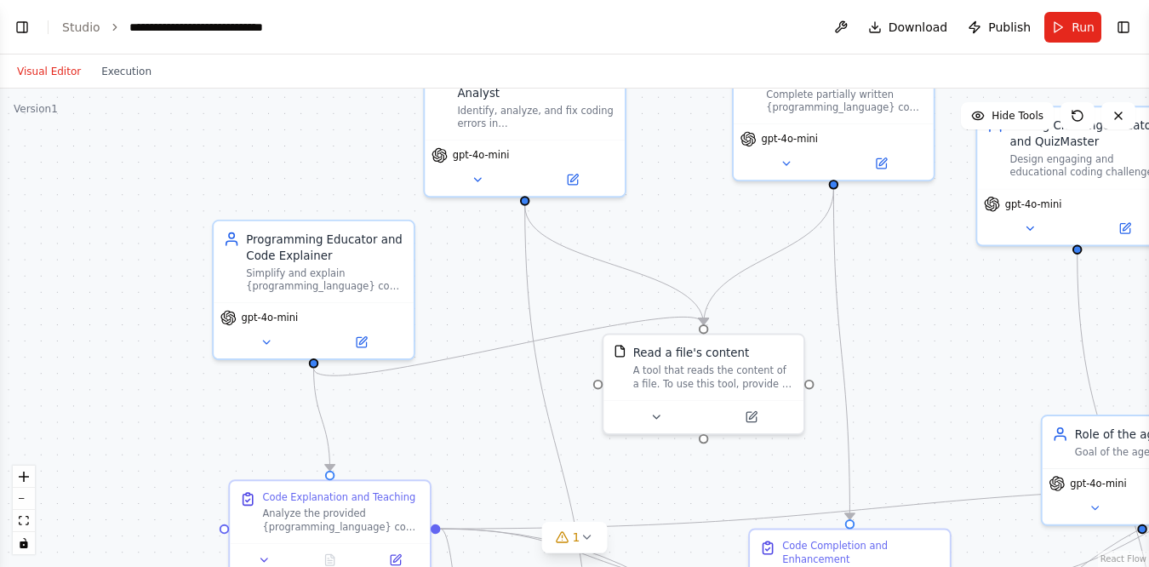
drag, startPoint x: 491, startPoint y: 229, endPoint x: 491, endPoint y: 277, distance: 47.7
click at [491, 277] on div ".deletable-edge-delete-btn { width: 20px; height: 20px; border: 0px solid #ffff…" at bounding box center [574, 328] width 1149 height 478
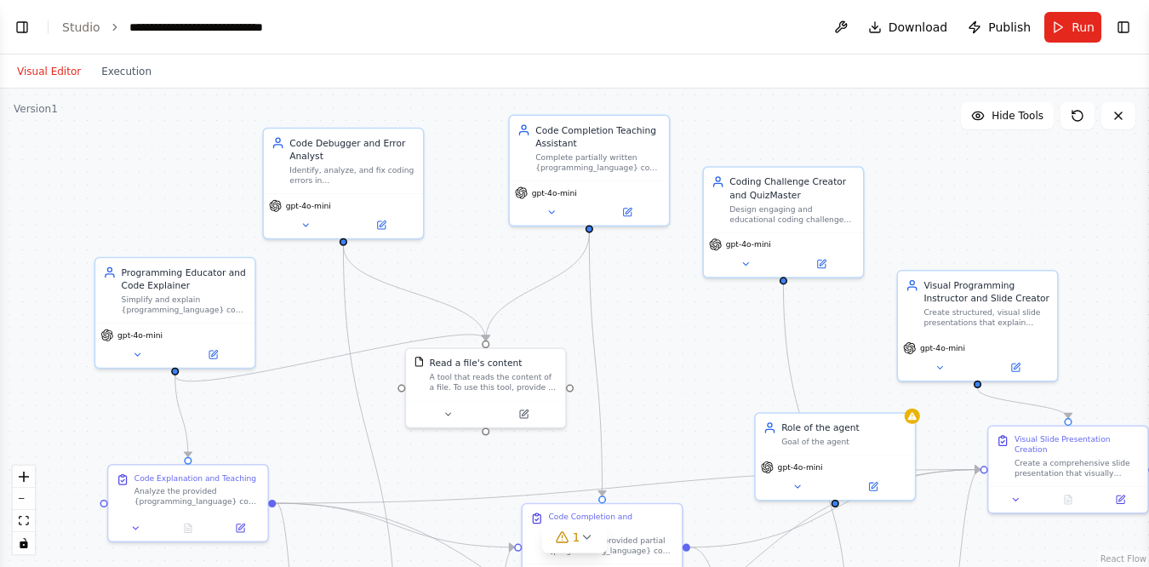
drag, startPoint x: 649, startPoint y: 238, endPoint x: 475, endPoint y: 264, distance: 176.3
click at [475, 264] on div ".deletable-edge-delete-btn { width: 20px; height: 20px; border: 0px solid #ffff…" at bounding box center [574, 328] width 1149 height 478
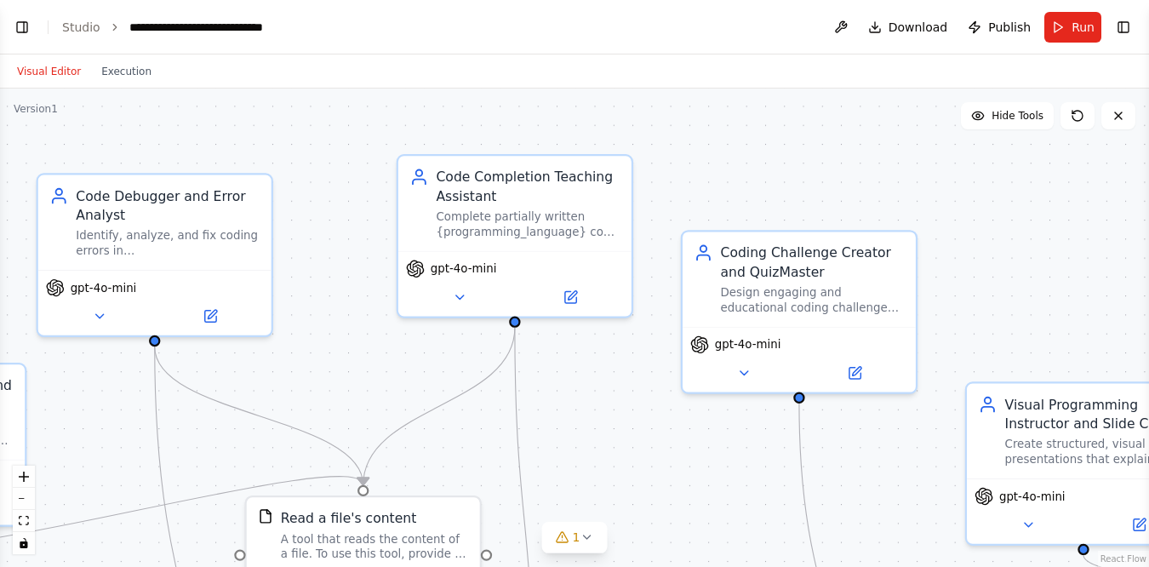
drag, startPoint x: 551, startPoint y: 224, endPoint x: 363, endPoint y: 284, distance: 196.8
click at [363, 284] on div ".deletable-edge-delete-btn { width: 20px; height: 20px; border: 0px solid #ffff…" at bounding box center [574, 328] width 1149 height 478
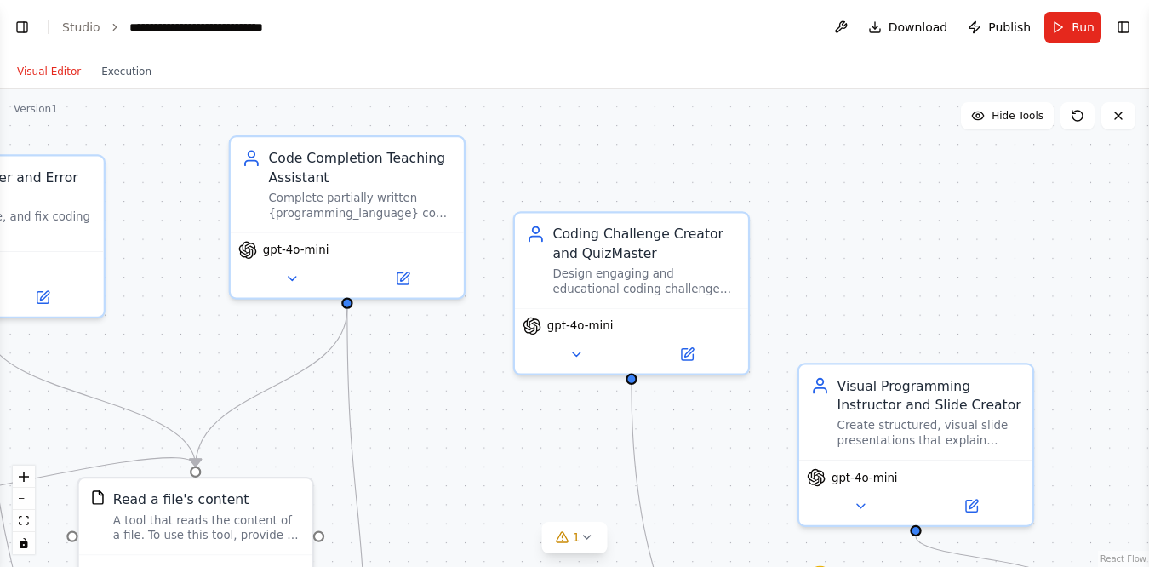
drag, startPoint x: 806, startPoint y: 151, endPoint x: 632, endPoint y: 128, distance: 175.3
click at [632, 128] on div ".deletable-edge-delete-btn { width: 20px; height: 20px; border: 0px solid #ffff…" at bounding box center [574, 328] width 1149 height 478
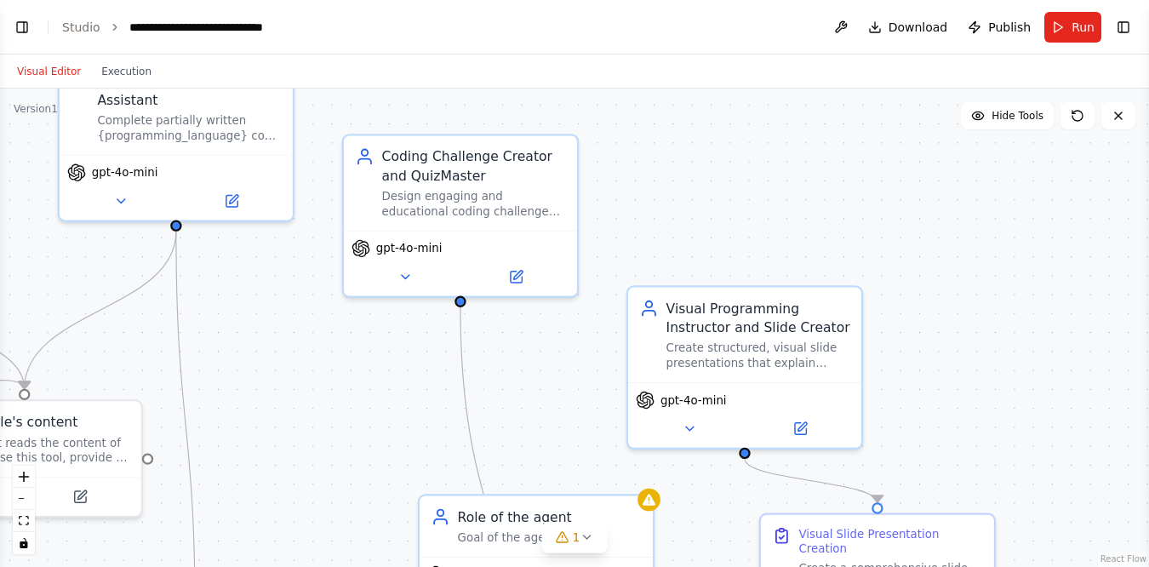
drag, startPoint x: 879, startPoint y: 303, endPoint x: 714, endPoint y: 230, distance: 180.6
click at [714, 230] on div ".deletable-edge-delete-btn { width: 20px; height: 20px; border: 0px solid #ffff…" at bounding box center [574, 328] width 1149 height 478
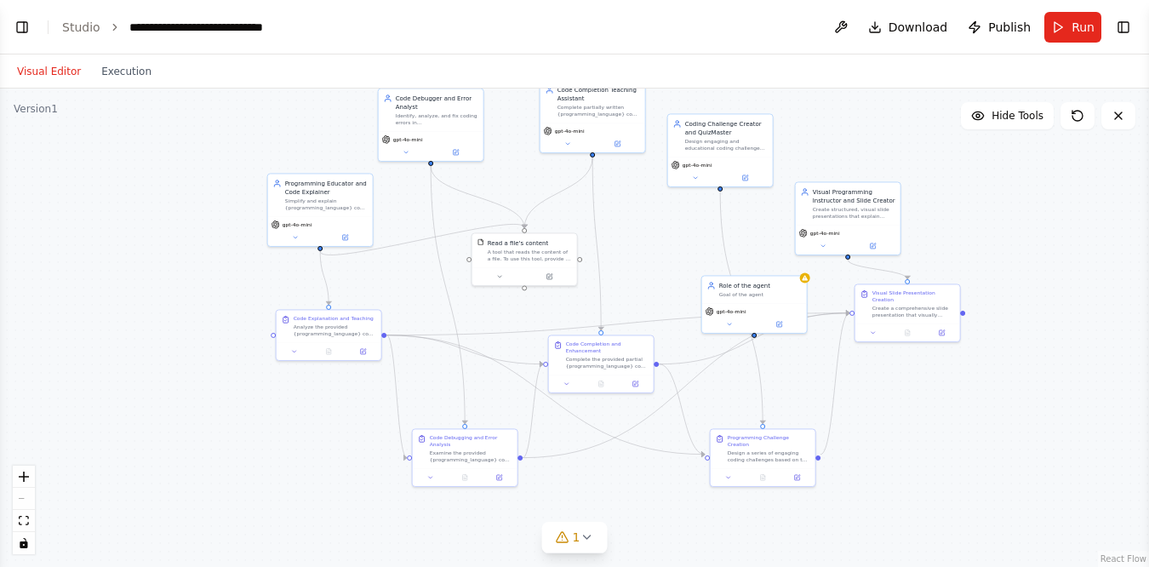
drag, startPoint x: 699, startPoint y: 226, endPoint x: 817, endPoint y: 153, distance: 139.1
click at [817, 153] on div ".deletable-edge-delete-btn { width: 20px; height: 20px; border: 0px solid #ffff…" at bounding box center [574, 328] width 1149 height 478
